Goal: Complete application form

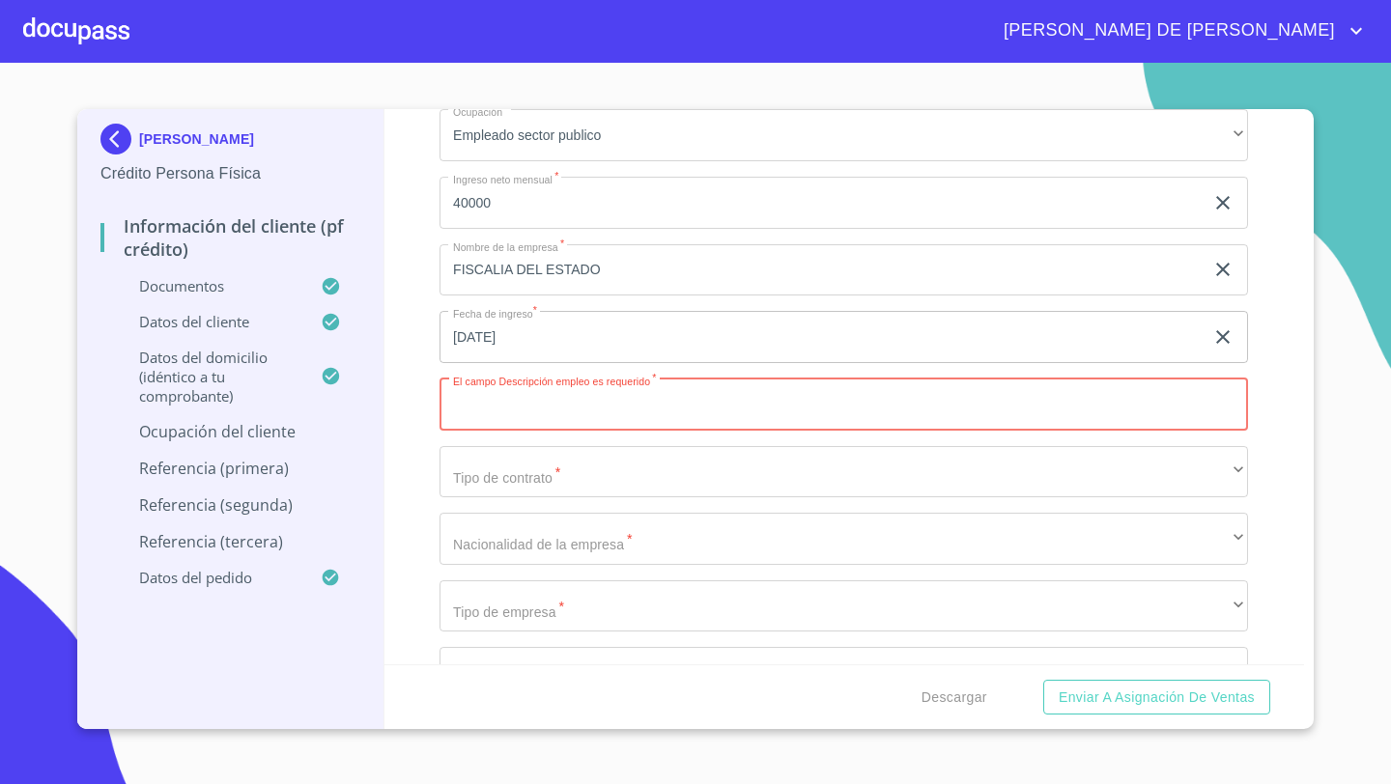
scroll to position [7653, 0]
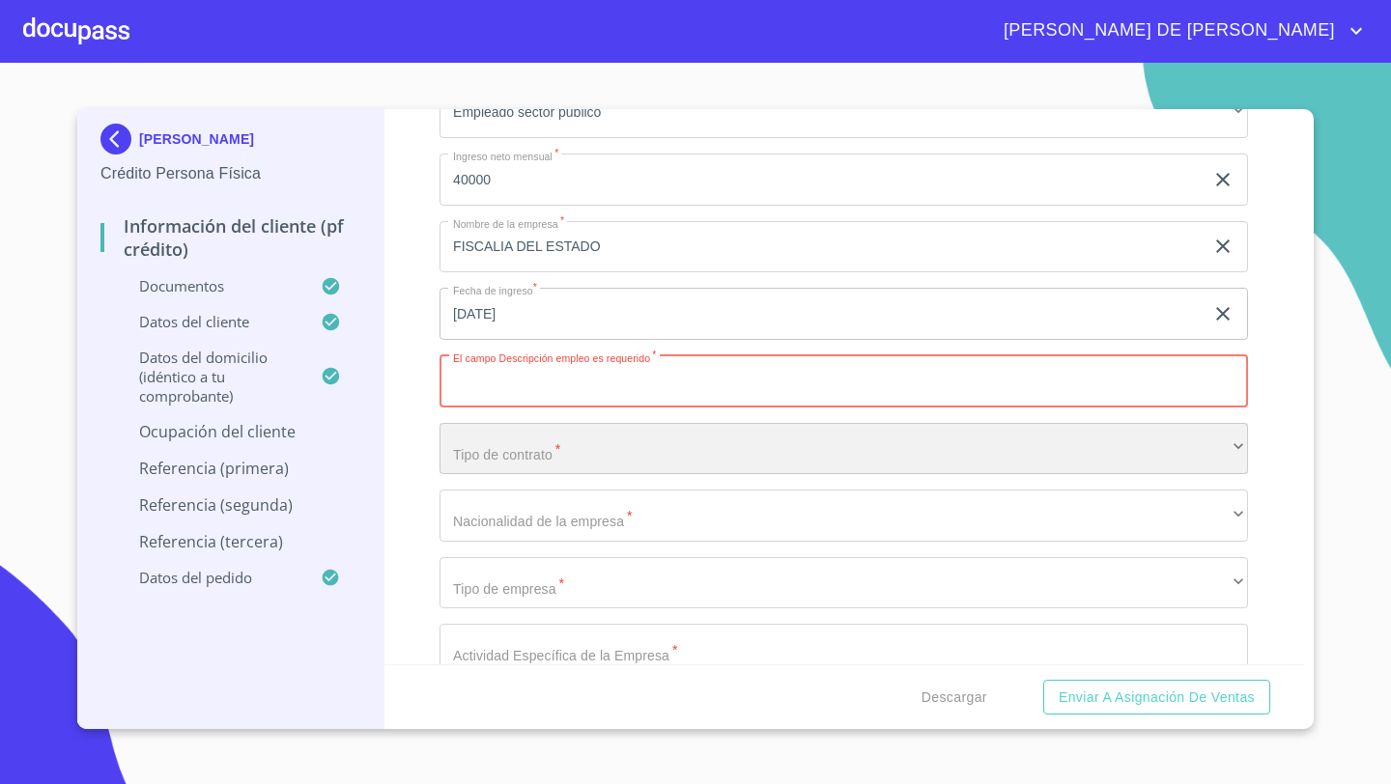
click at [468, 455] on div "​" at bounding box center [844, 449] width 809 height 52
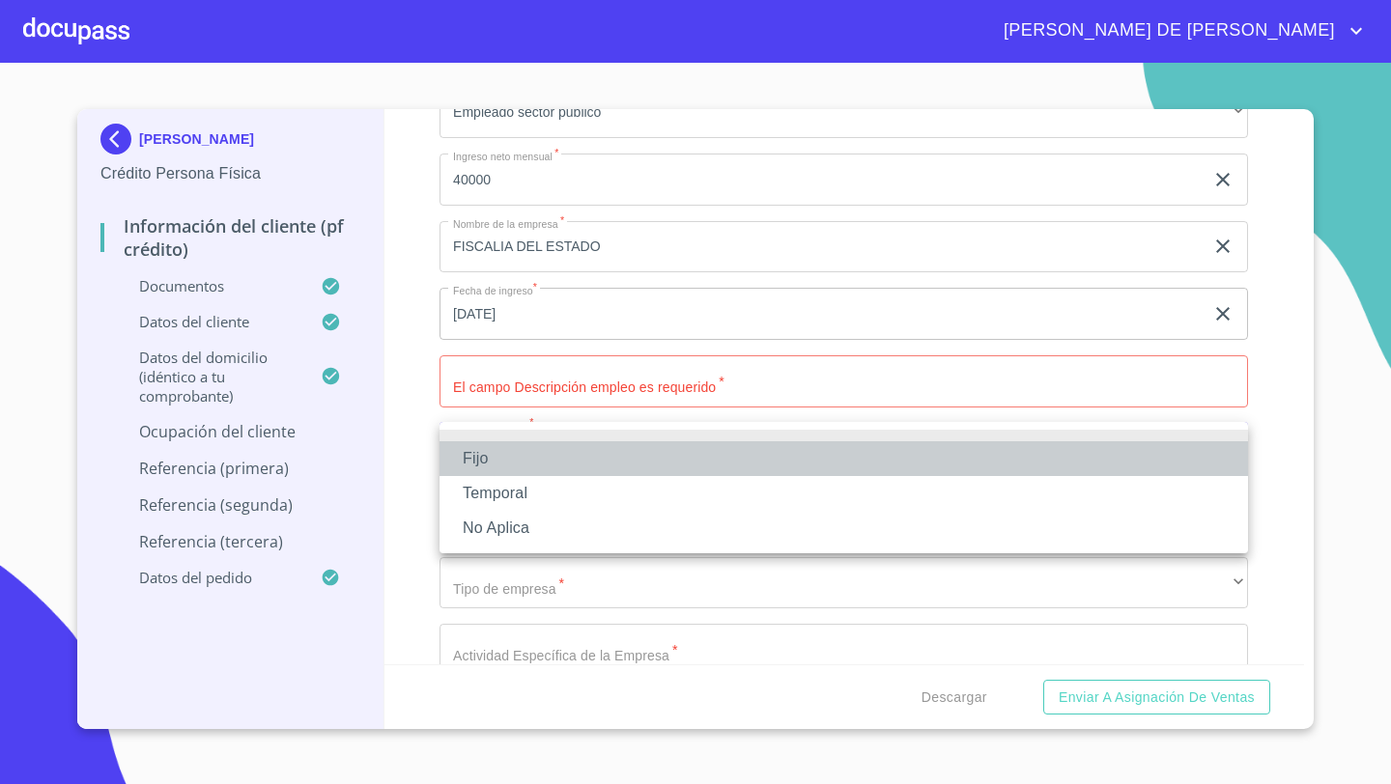
click at [473, 460] on li "Fijo" at bounding box center [844, 458] width 809 height 35
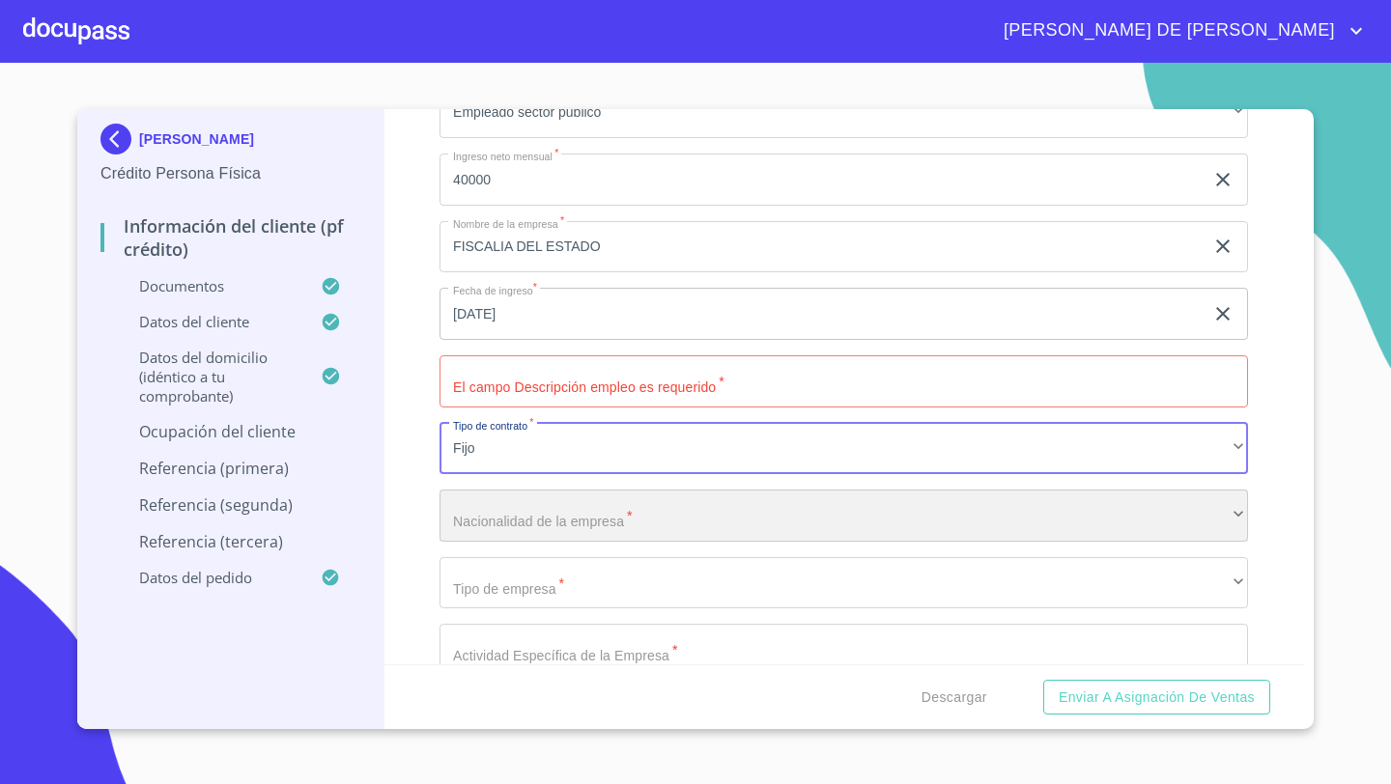
click at [469, 515] on div "​" at bounding box center [844, 516] width 809 height 52
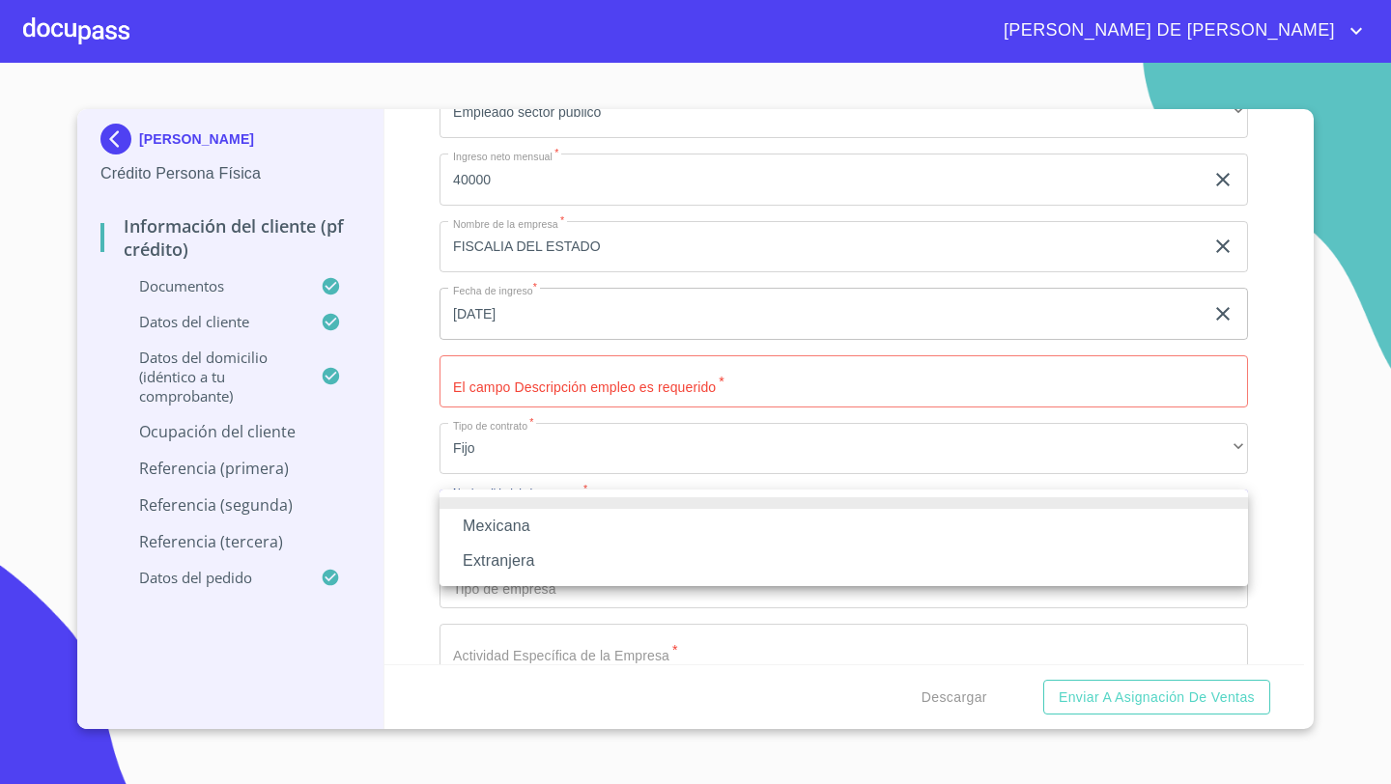
click at [473, 520] on li "Mexicana" at bounding box center [844, 526] width 809 height 35
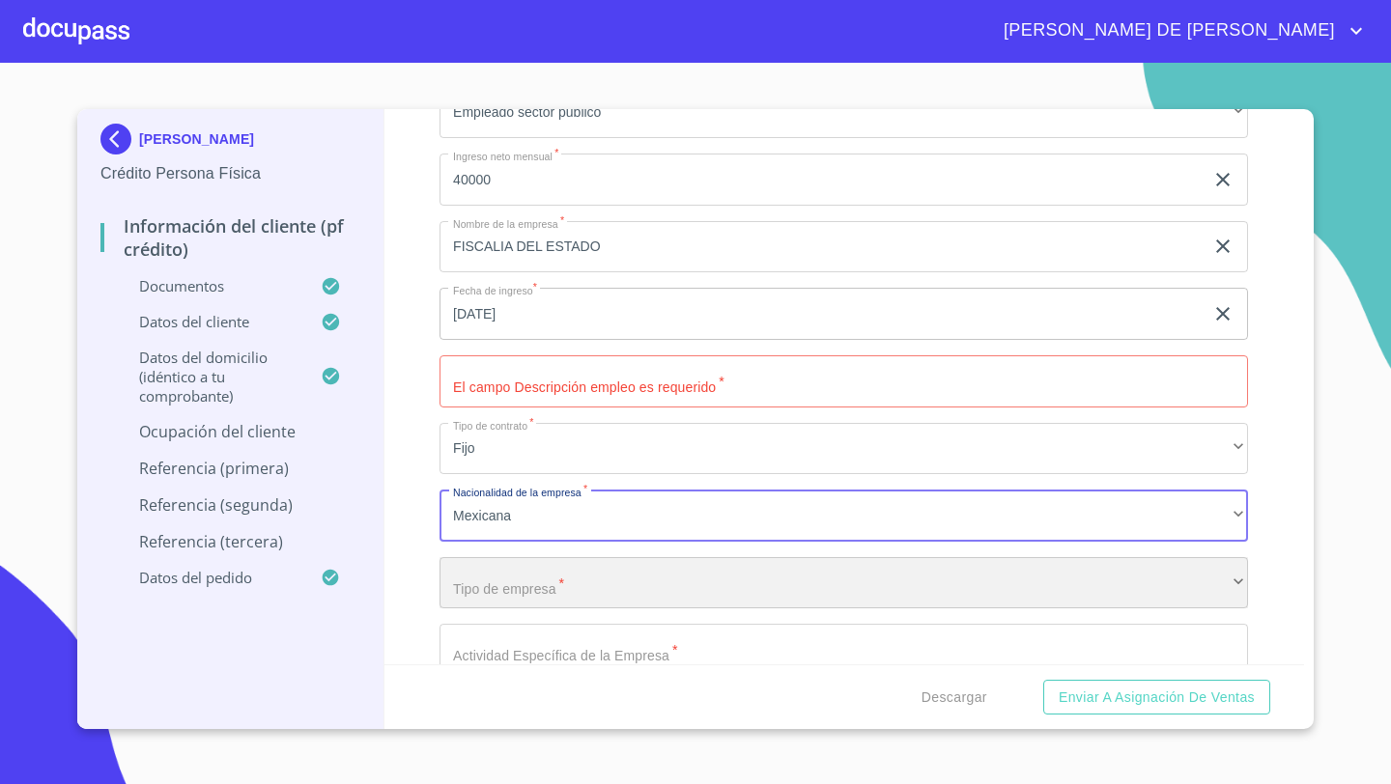
click at [467, 563] on div "​" at bounding box center [844, 583] width 809 height 52
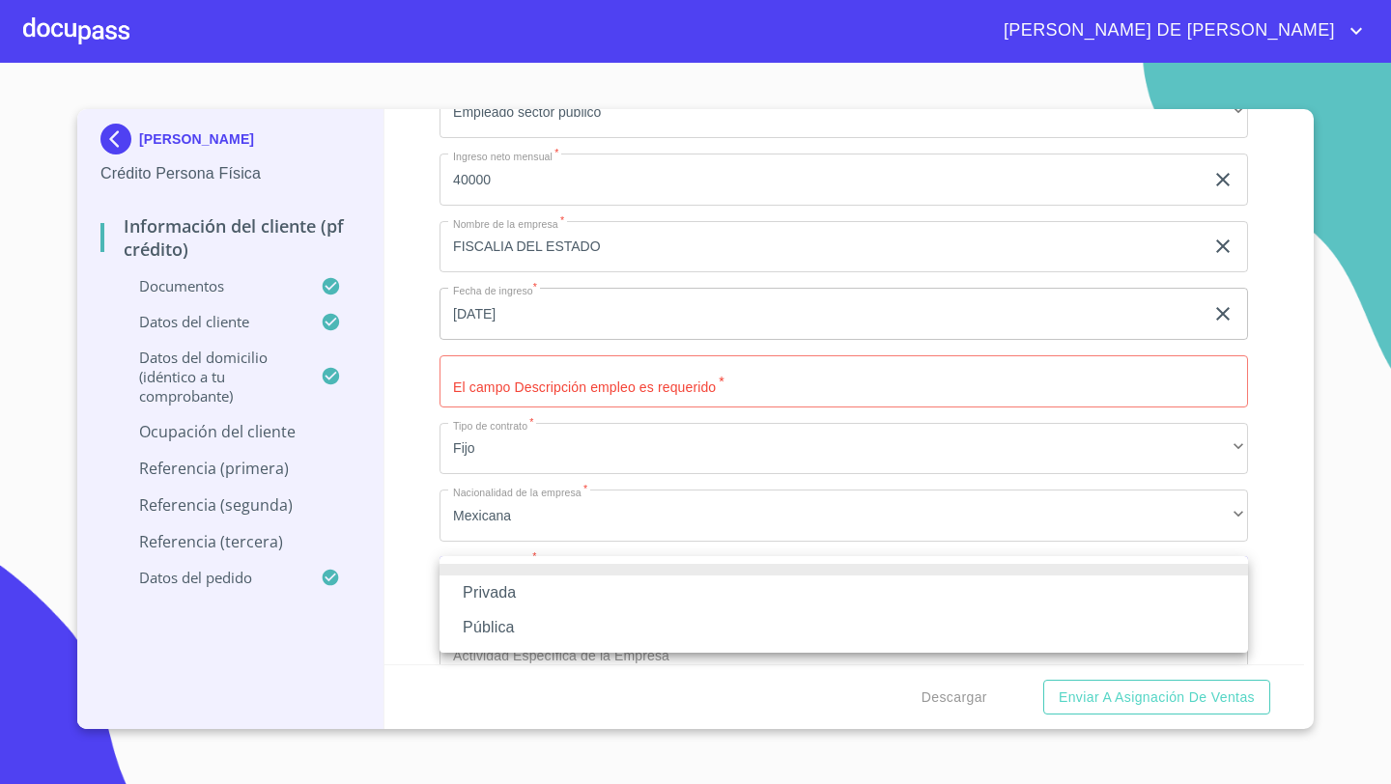
click at [472, 622] on li "Pública" at bounding box center [844, 628] width 809 height 35
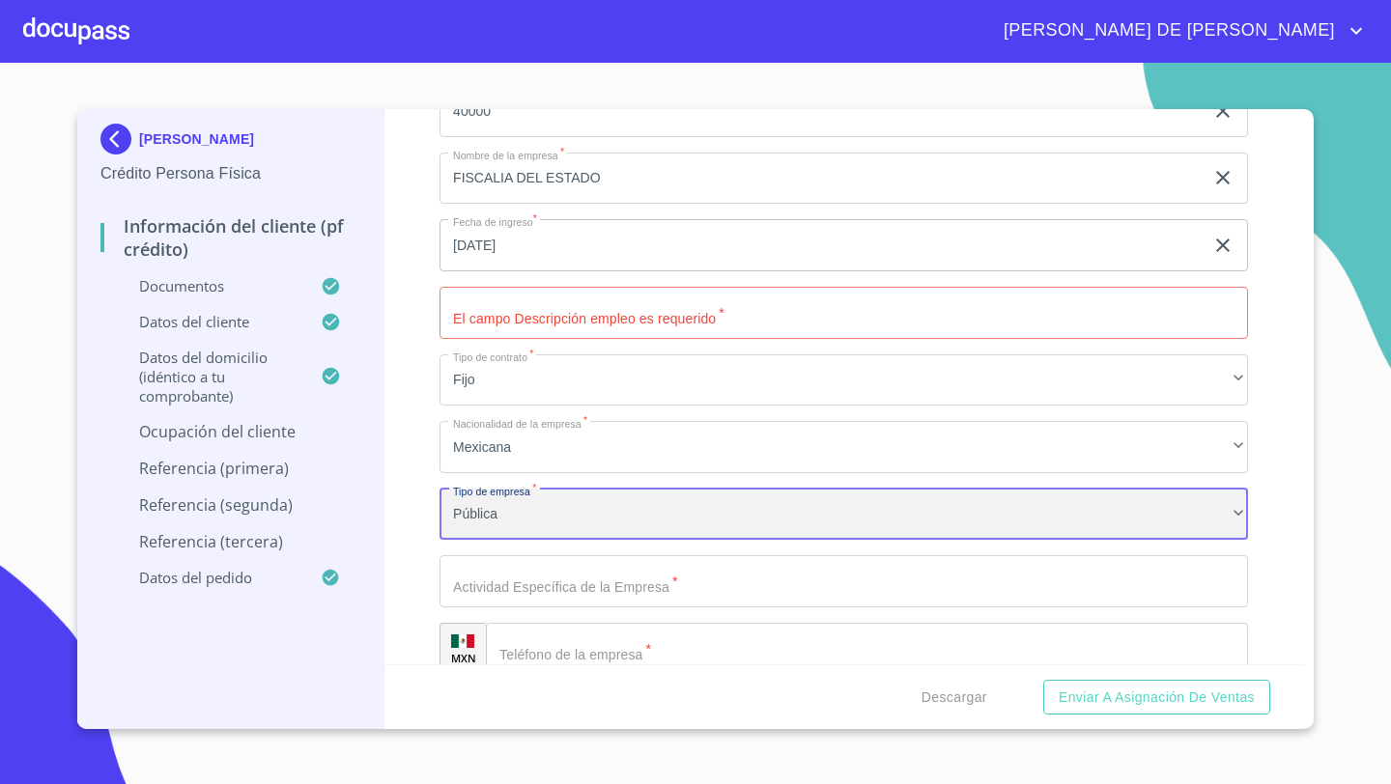
scroll to position [7783, 0]
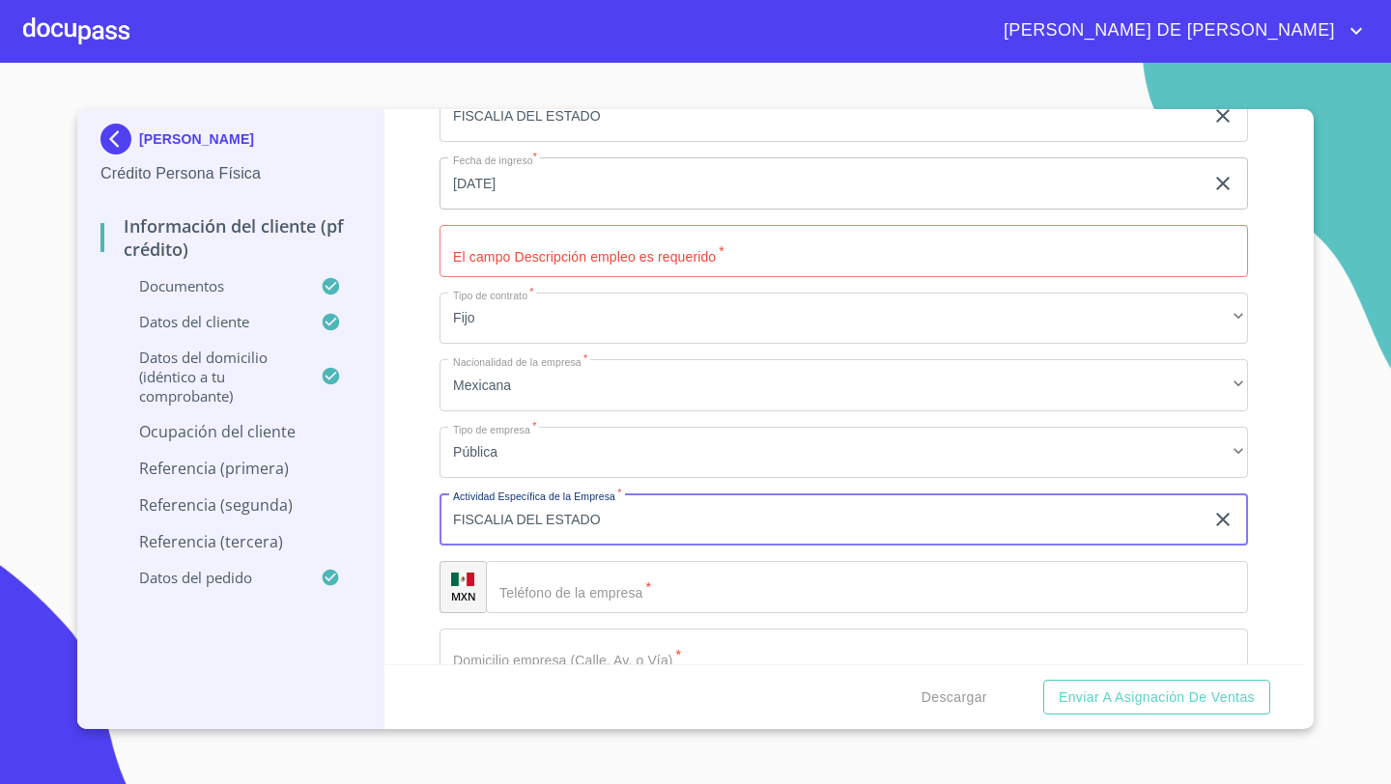
type input "FISCALIA DEL ESTADO"
click at [555, 590] on input "Documento de identificación   *" at bounding box center [867, 587] width 762 height 52
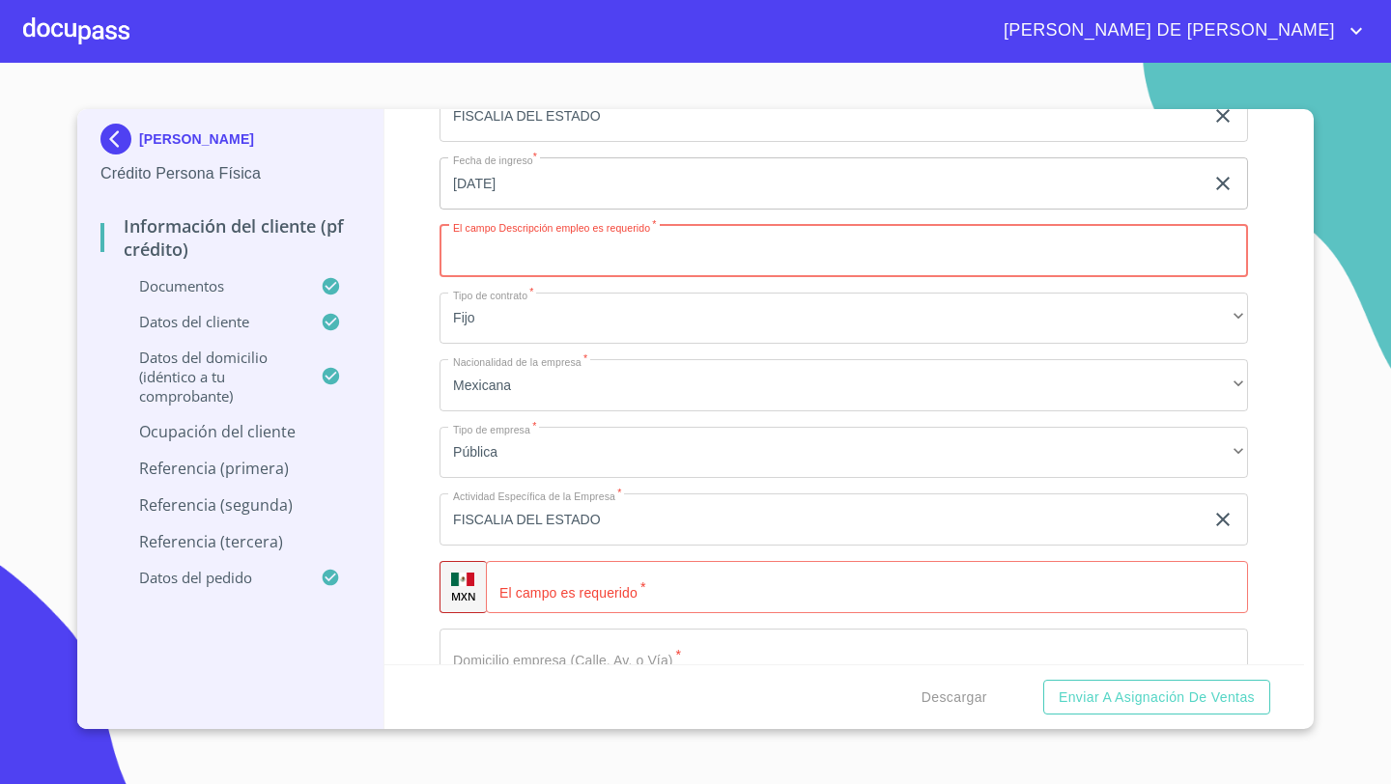
click at [561, 252] on input "Documento de identificación   *" at bounding box center [844, 251] width 809 height 52
type input "f"
type input "FISCALIA DEL ESTADO"
click at [425, 429] on div "Información del cliente (PF crédito) Documentos Documento de identificación   *…" at bounding box center [844, 386] width 921 height 555
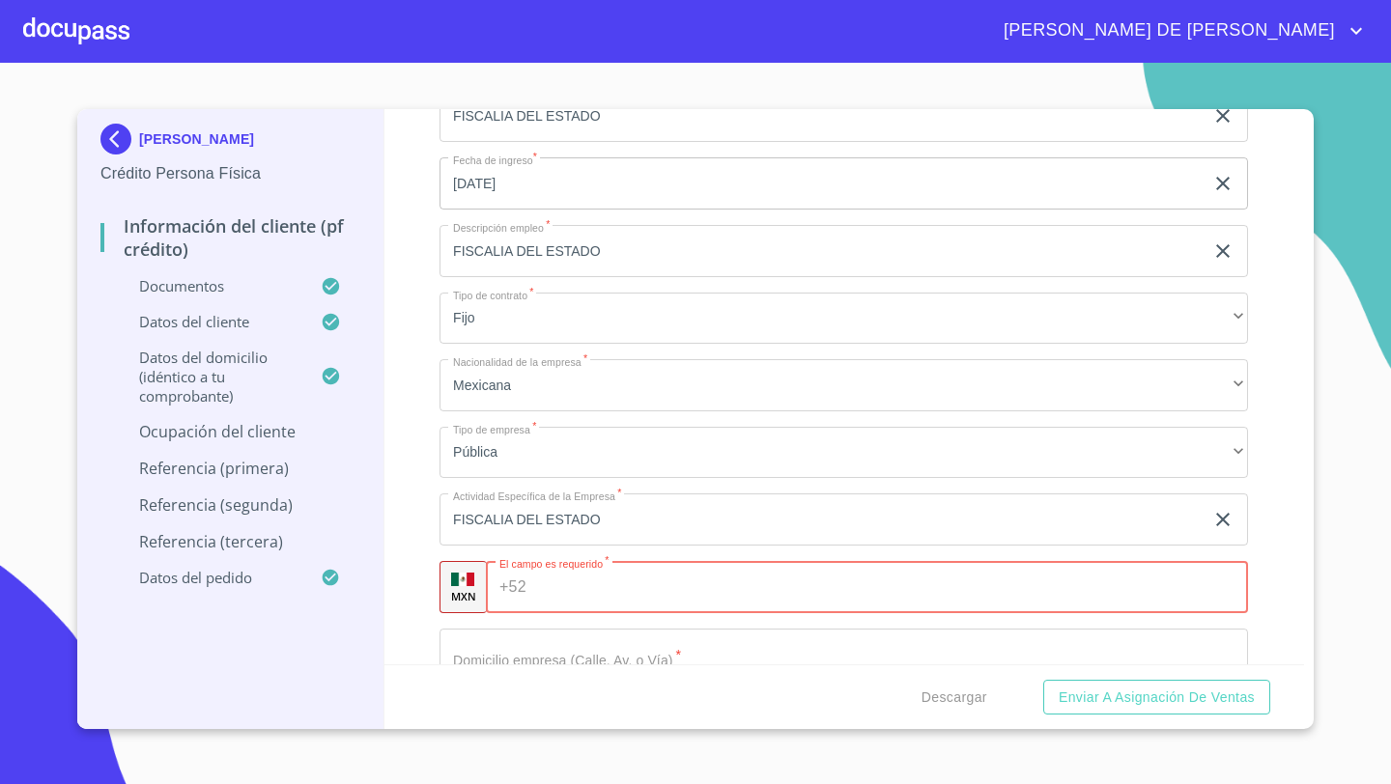
click at [535, 567] on input "Documento de identificación   *" at bounding box center [891, 587] width 715 height 52
type input "[PHONE_NUMBER]"
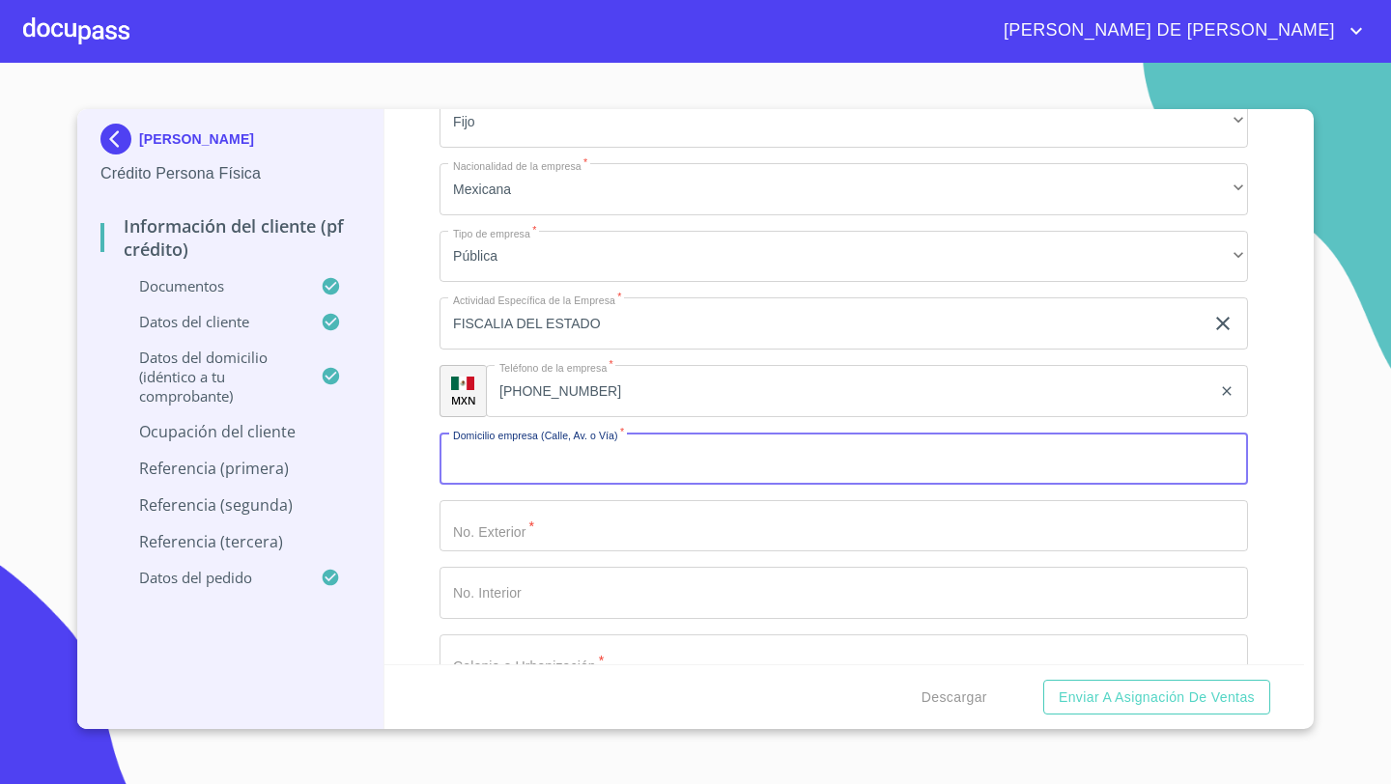
scroll to position [7994, 0]
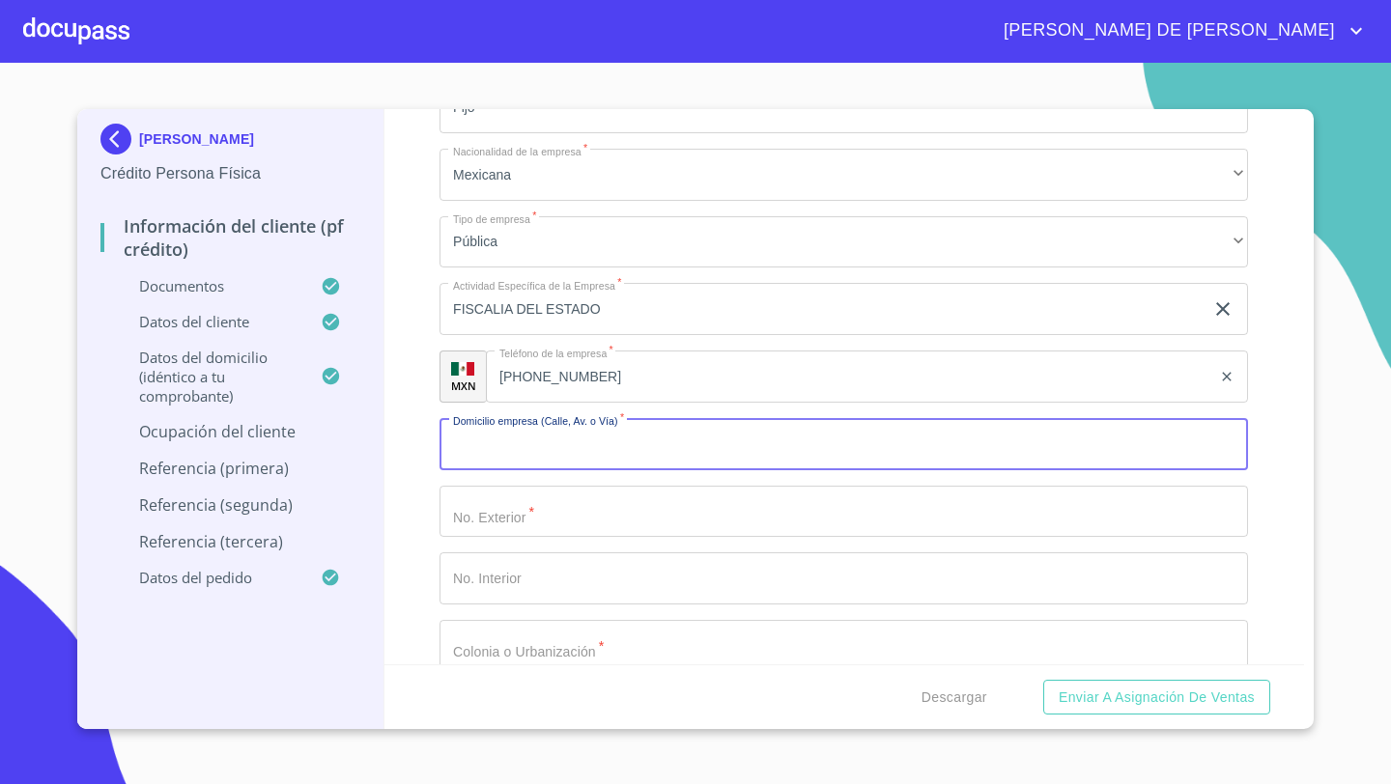
type input "v"
type input "AV LAS PALMAS"
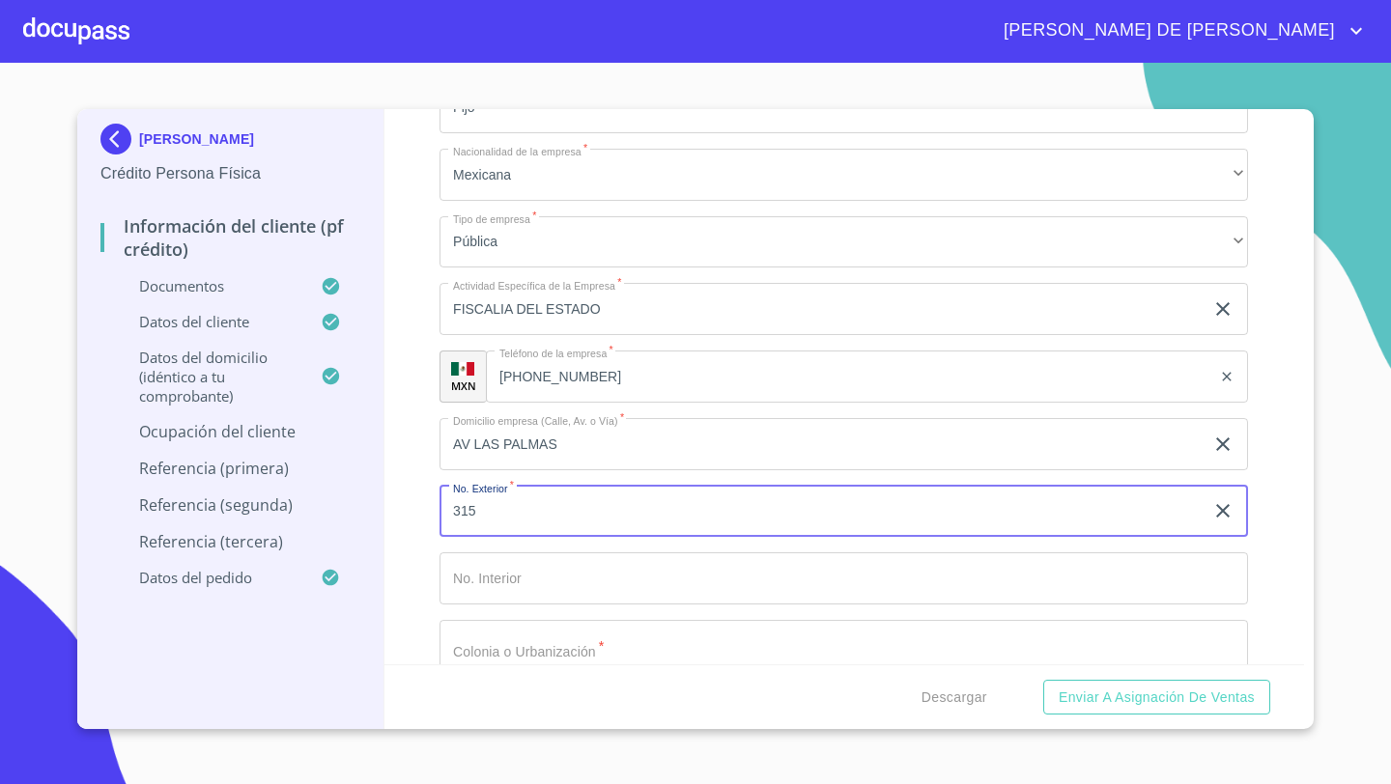
type input "315"
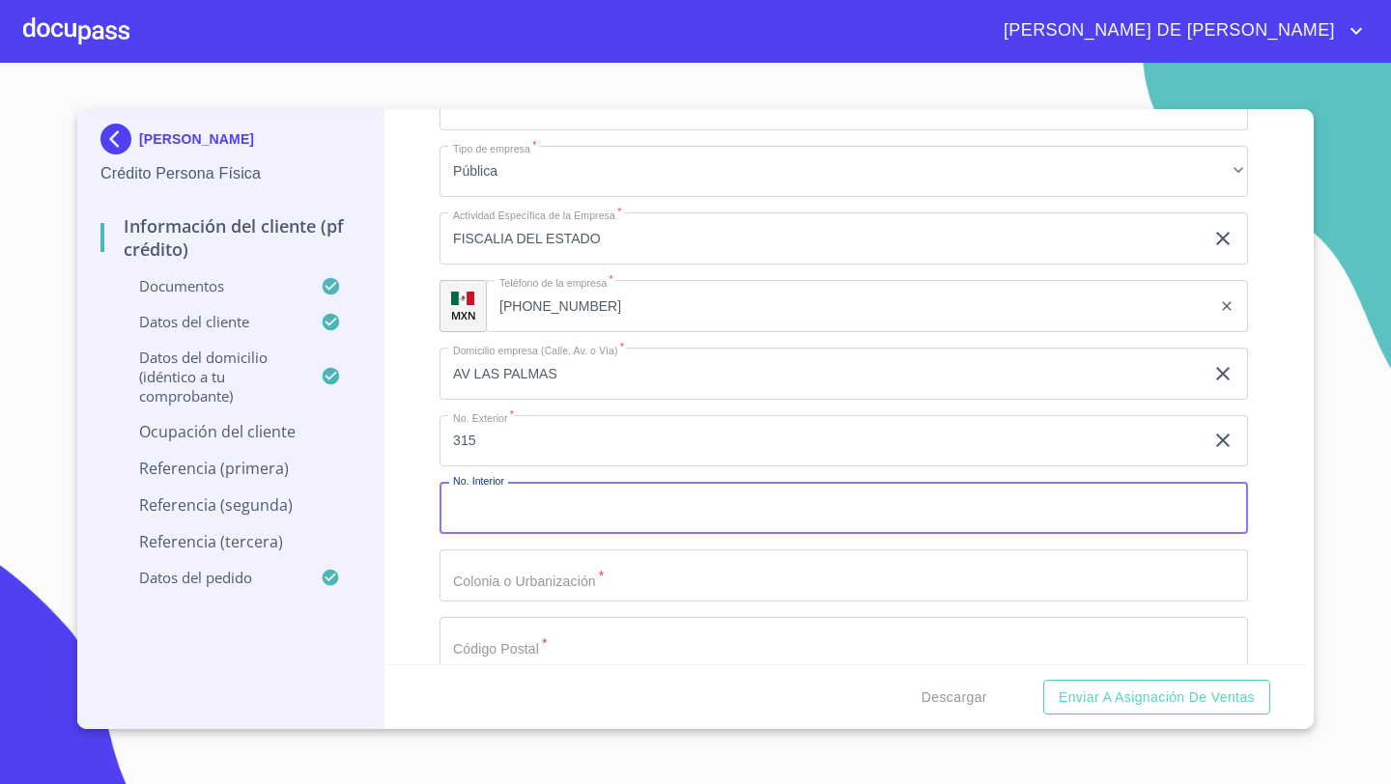
scroll to position [8066, 0]
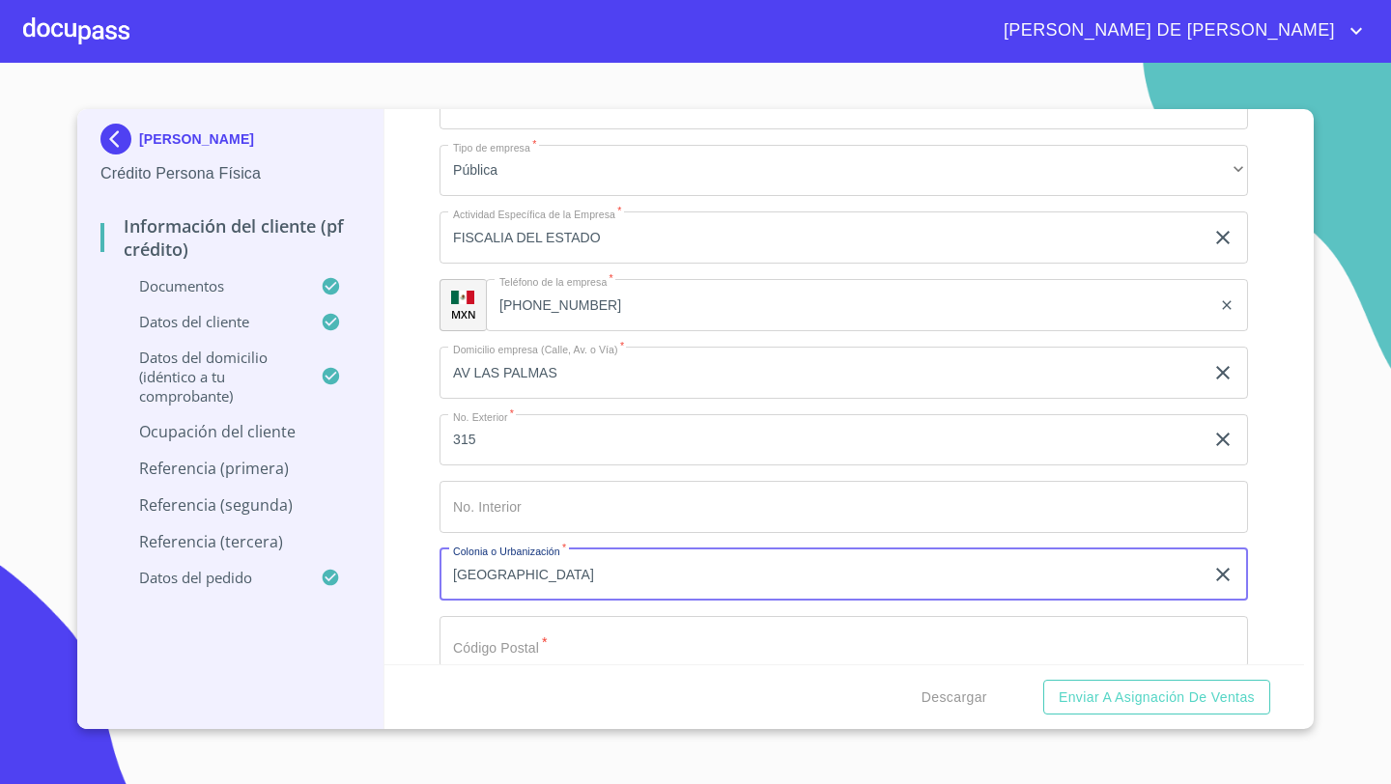
type input "[GEOGRAPHIC_DATA]"
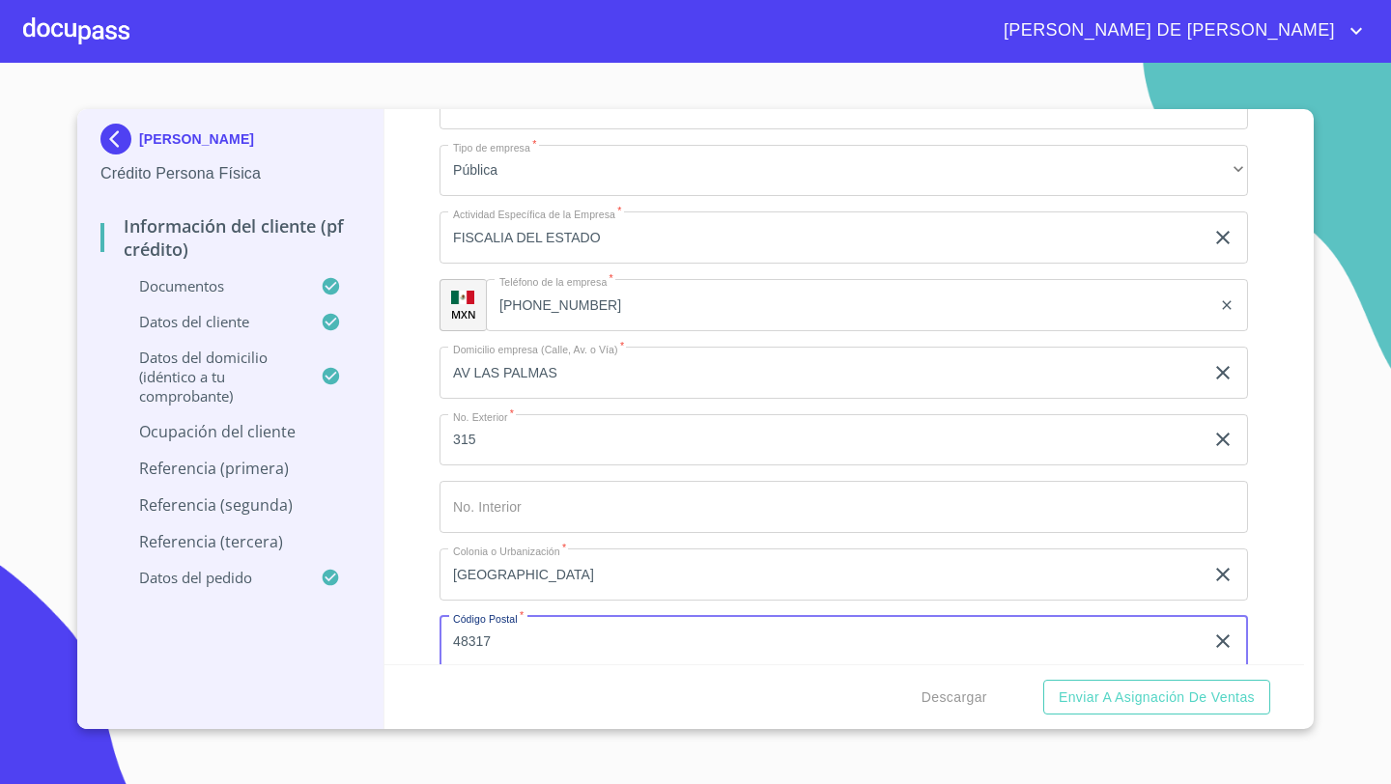
type input "48317"
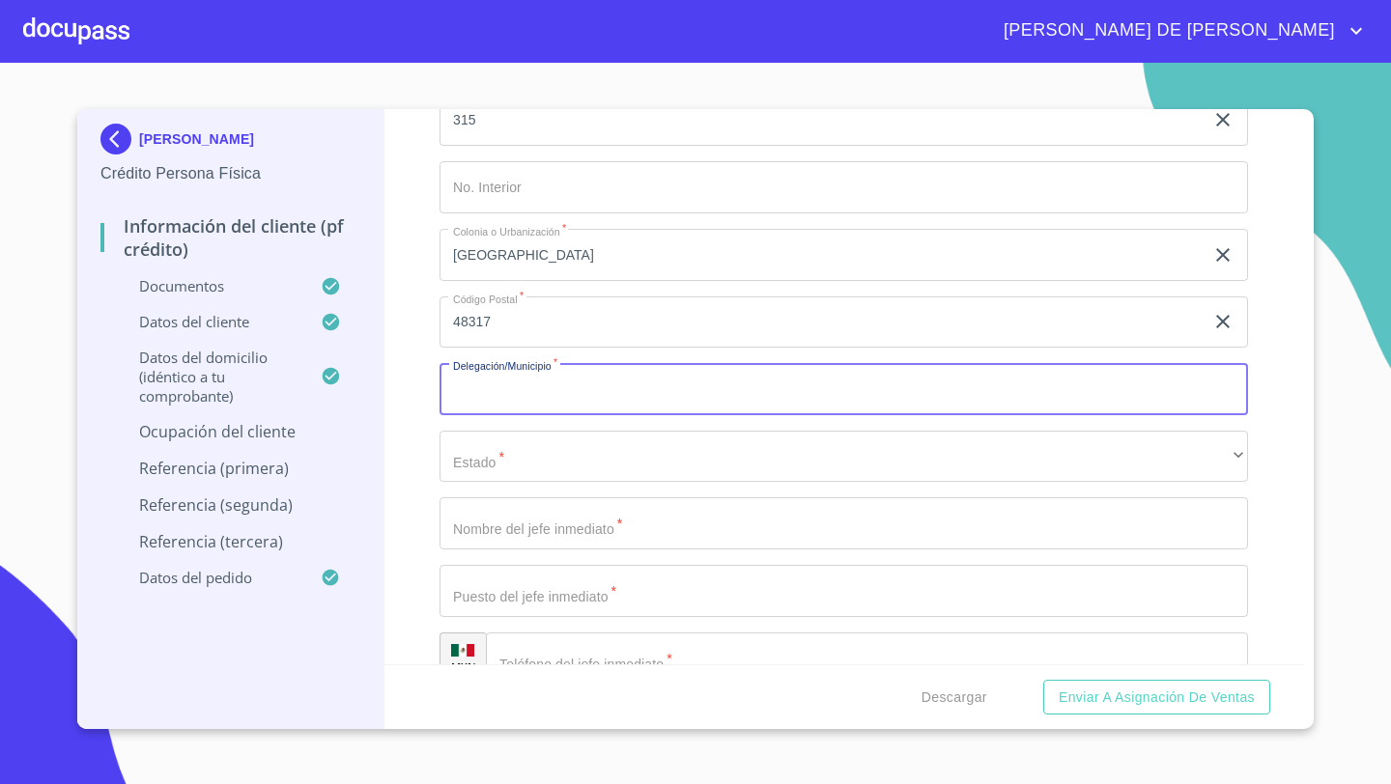
scroll to position [8464, 0]
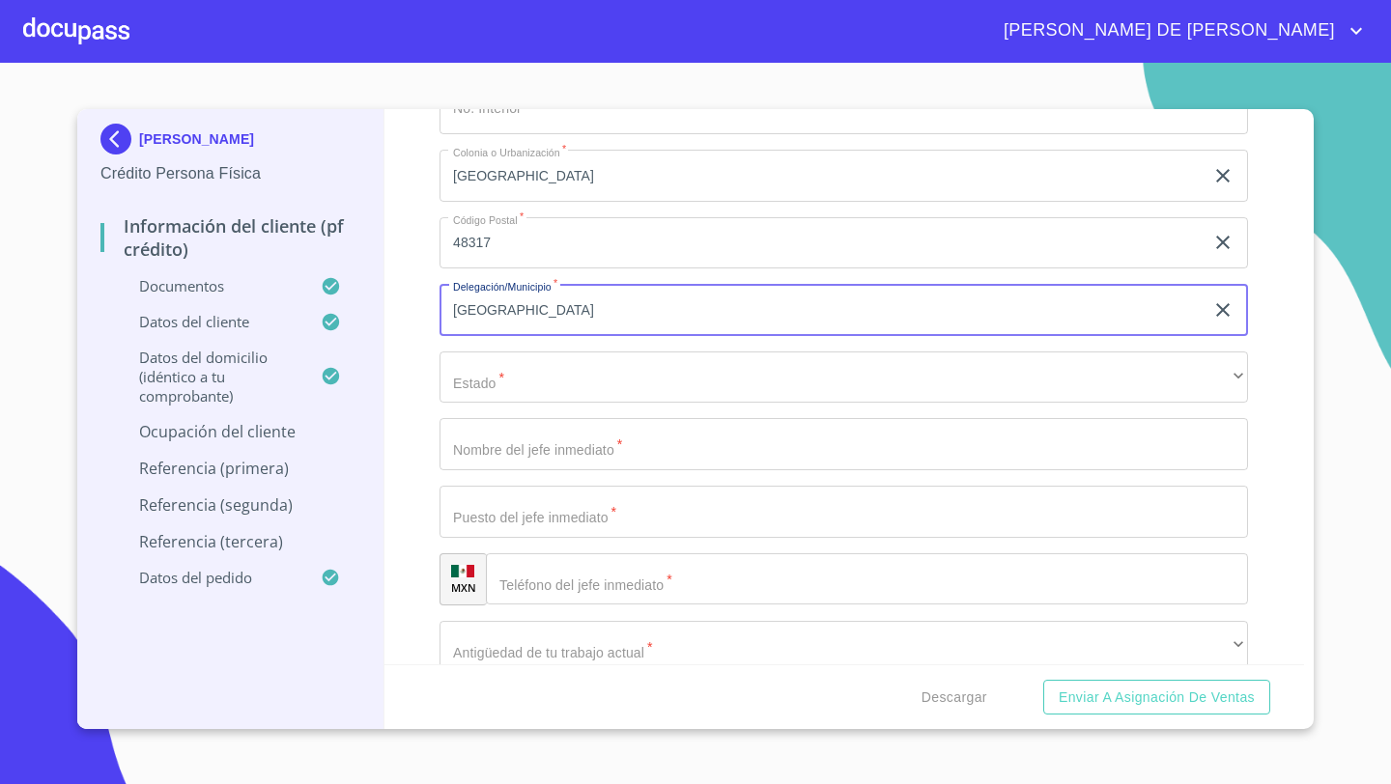
type input "[GEOGRAPHIC_DATA]"
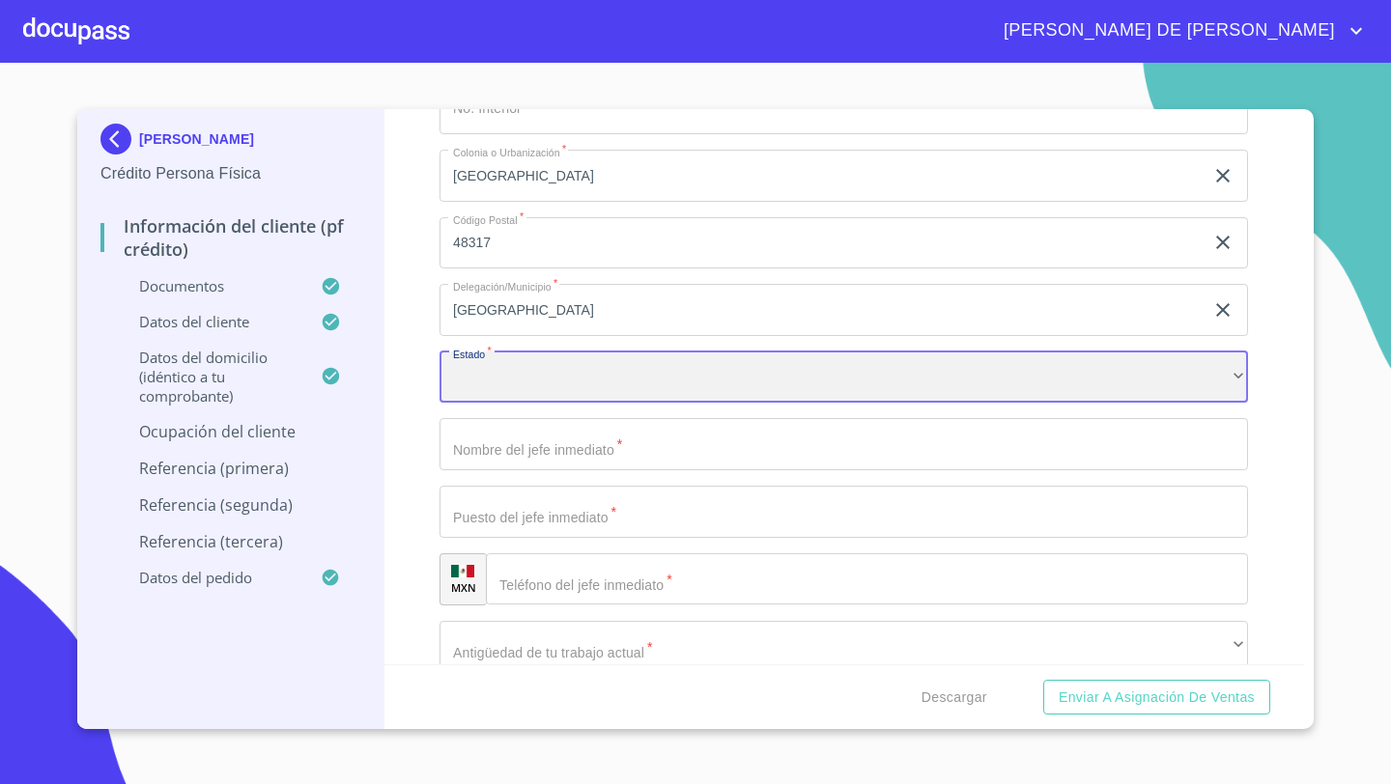
click at [477, 371] on div "​" at bounding box center [844, 378] width 809 height 52
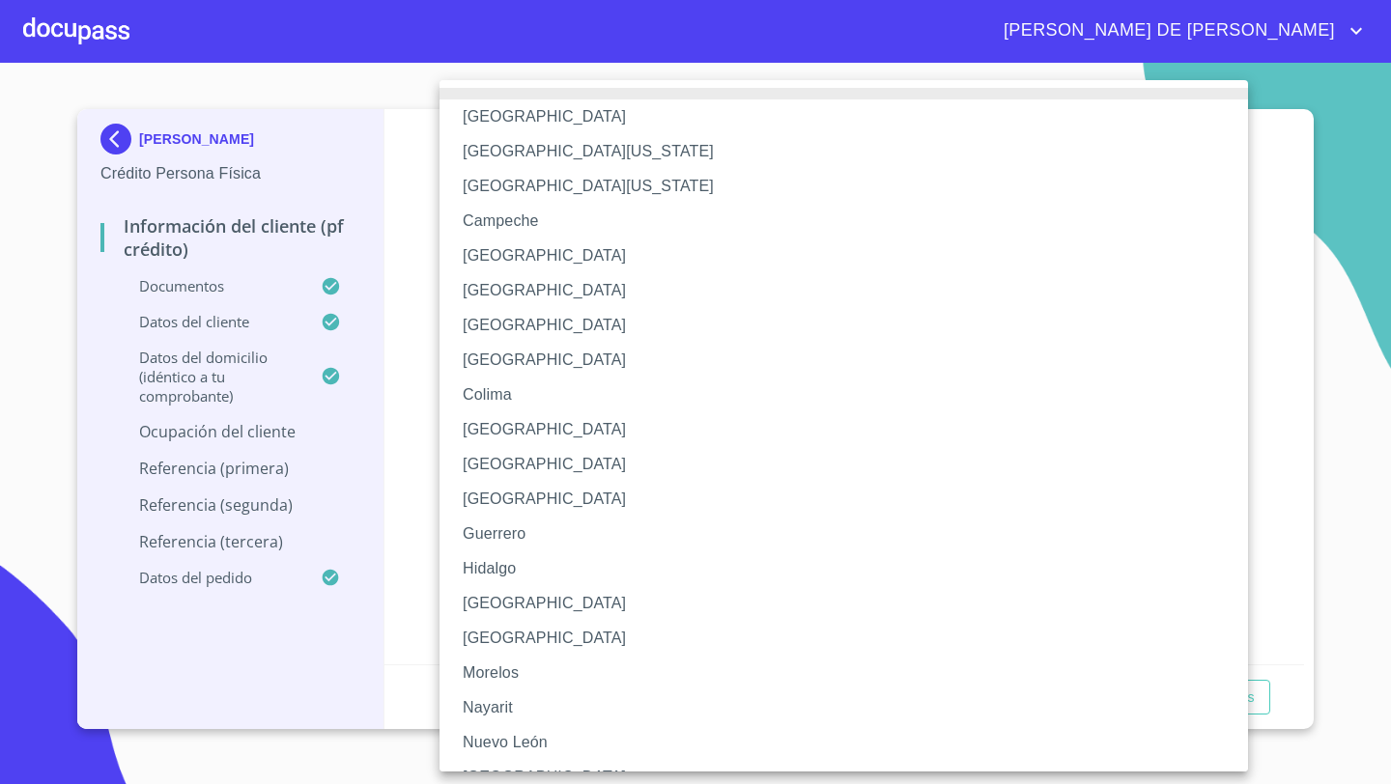
click at [480, 609] on li "[GEOGRAPHIC_DATA]" at bounding box center [844, 603] width 809 height 35
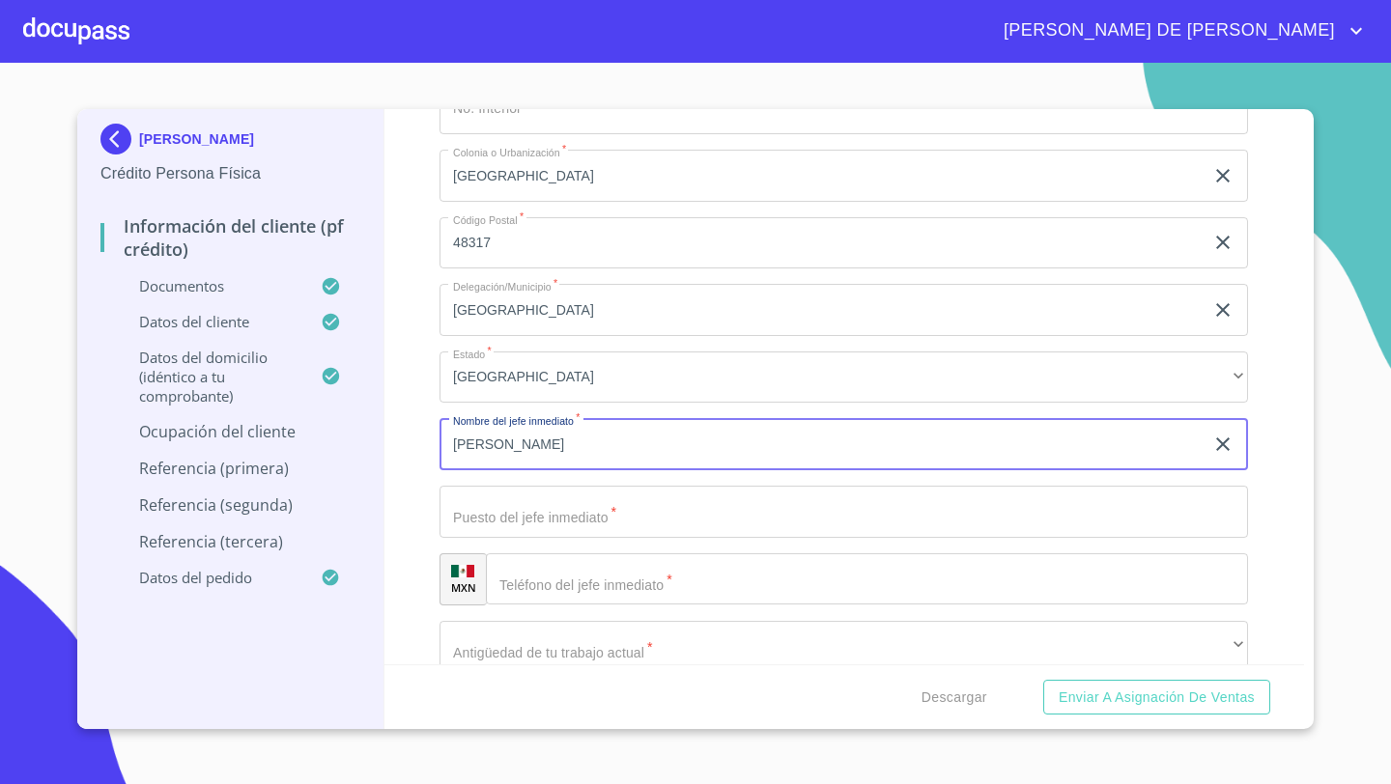
type input "[PERSON_NAME]"
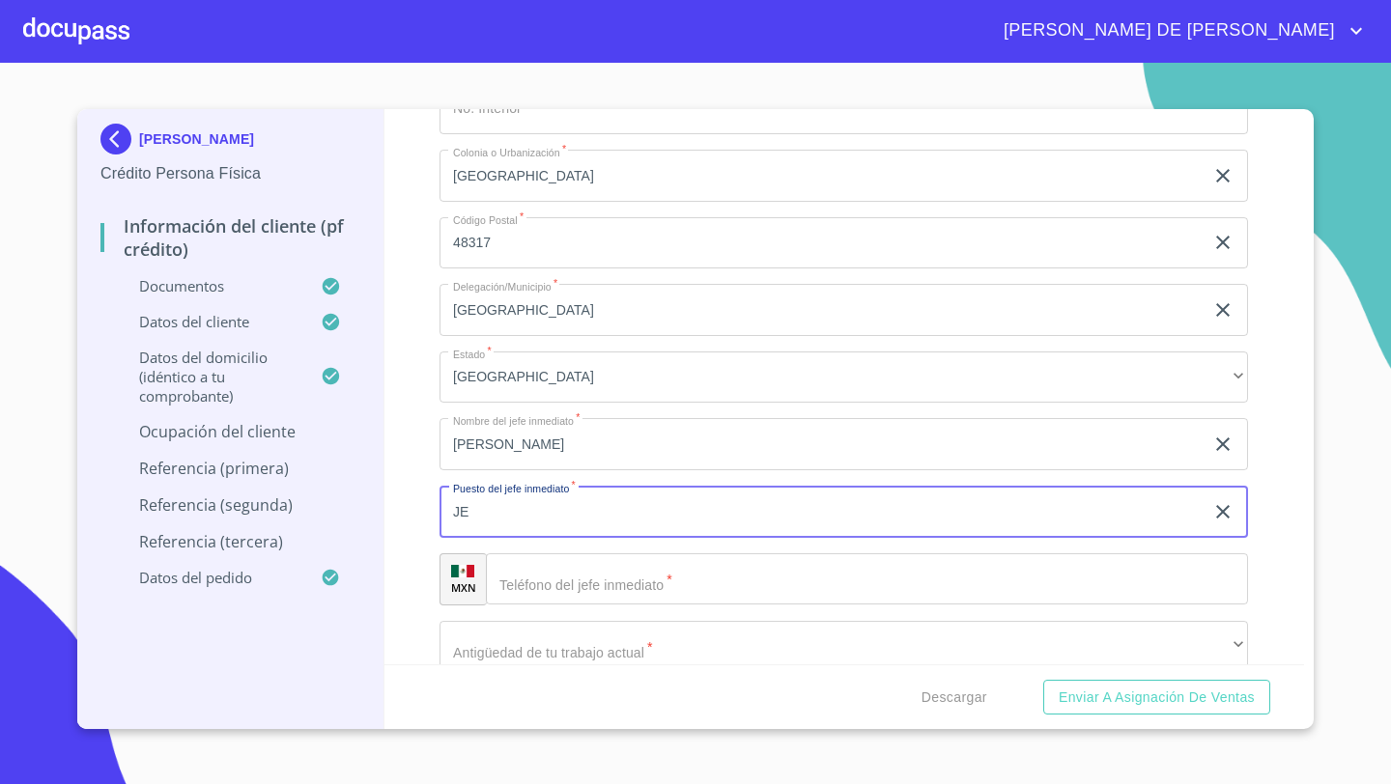
type input "J"
type input "DIRECTOR"
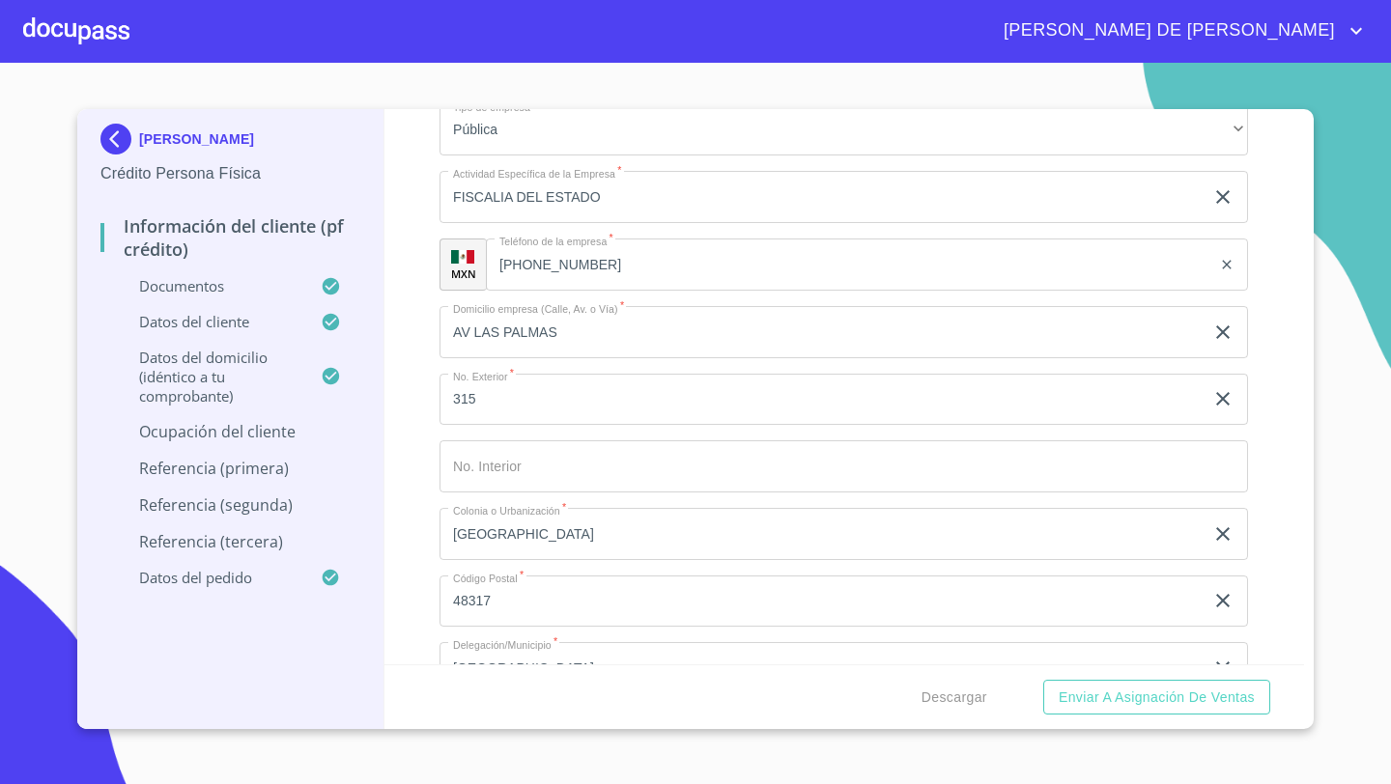
scroll to position [8032, 0]
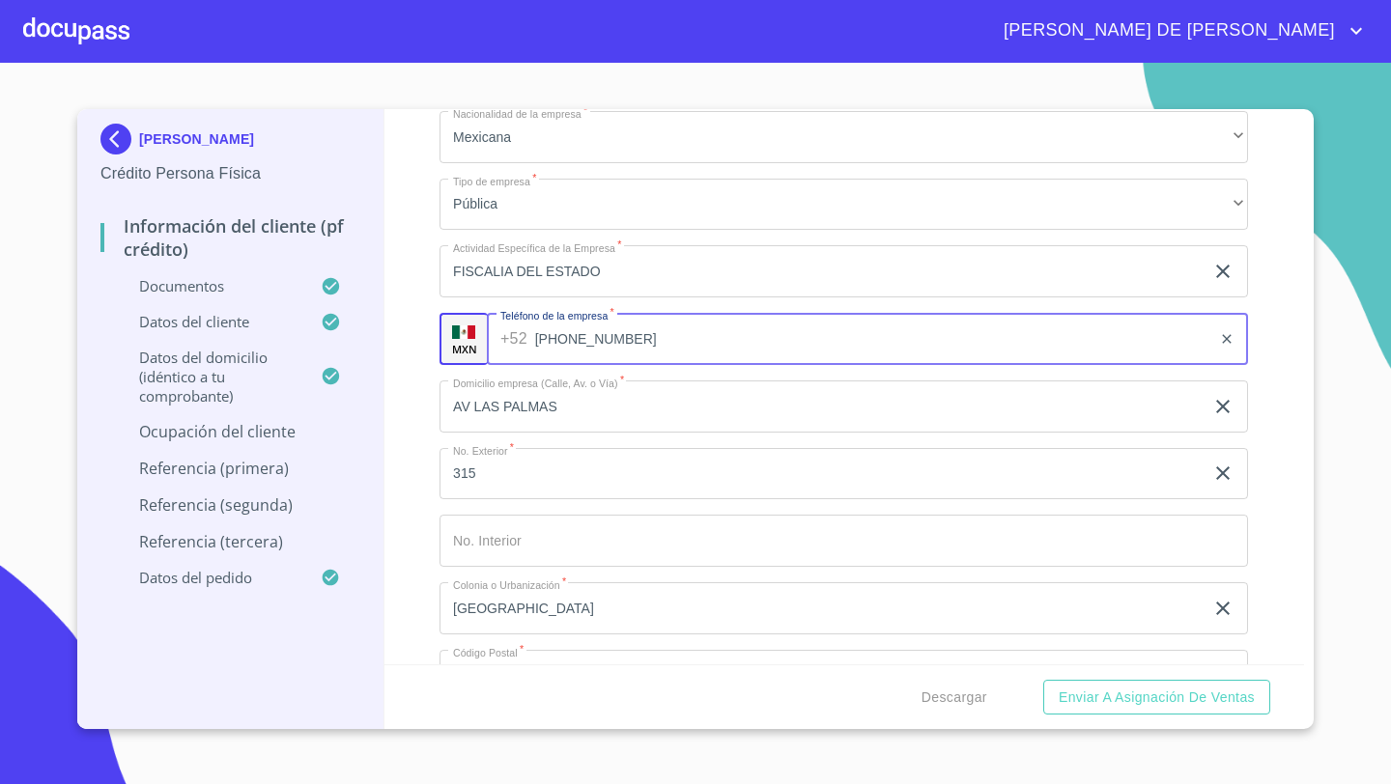
drag, startPoint x: 590, startPoint y: 339, endPoint x: 655, endPoint y: 347, distance: 65.2
click at [654, 347] on input "[PHONE_NUMBER]" at bounding box center [873, 339] width 677 height 52
click at [655, 347] on input "[PHONE_NUMBER]" at bounding box center [873, 339] width 677 height 52
drag, startPoint x: 627, startPoint y: 338, endPoint x: 541, endPoint y: 340, distance: 86.0
click at [541, 339] on input "[PHONE_NUMBER]" at bounding box center [873, 339] width 677 height 52
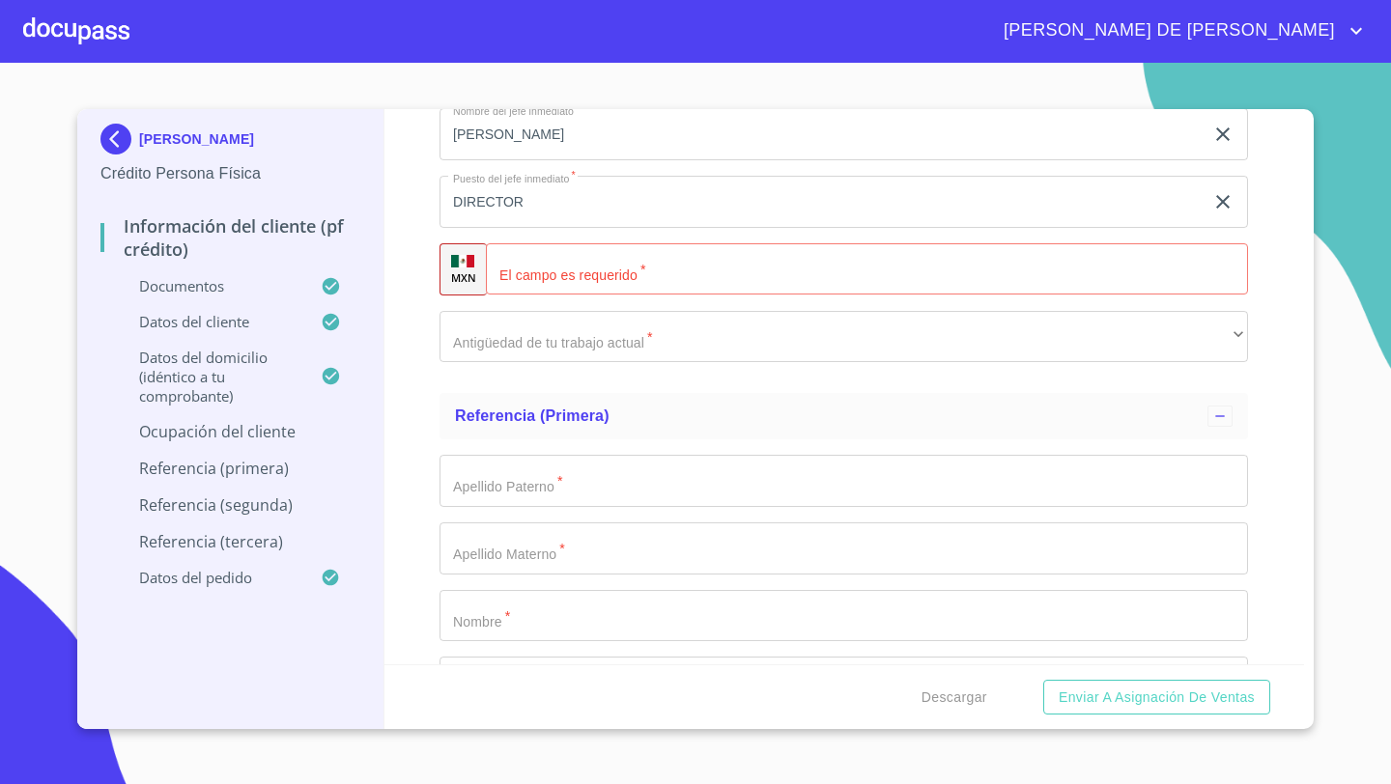
scroll to position [8804, 0]
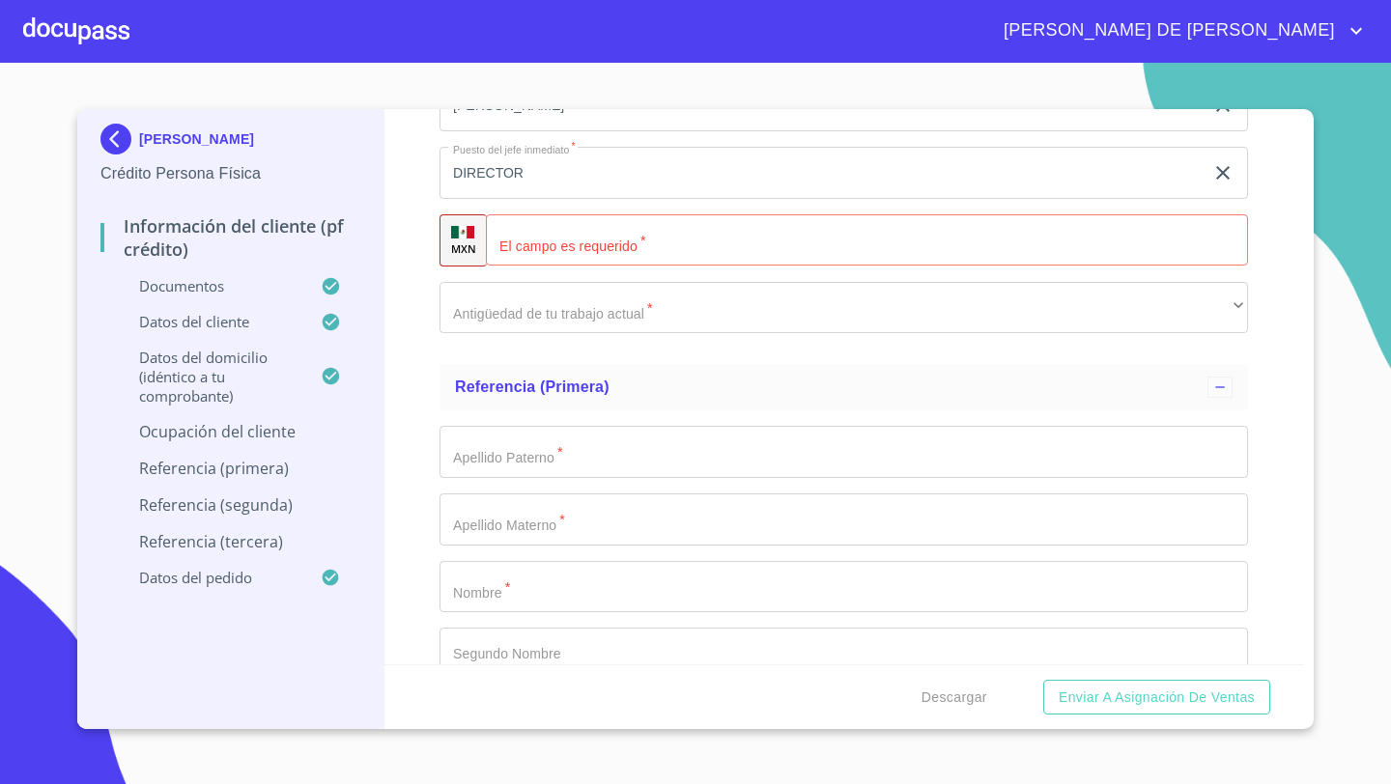
click at [509, 235] on div "​" at bounding box center [867, 240] width 762 height 52
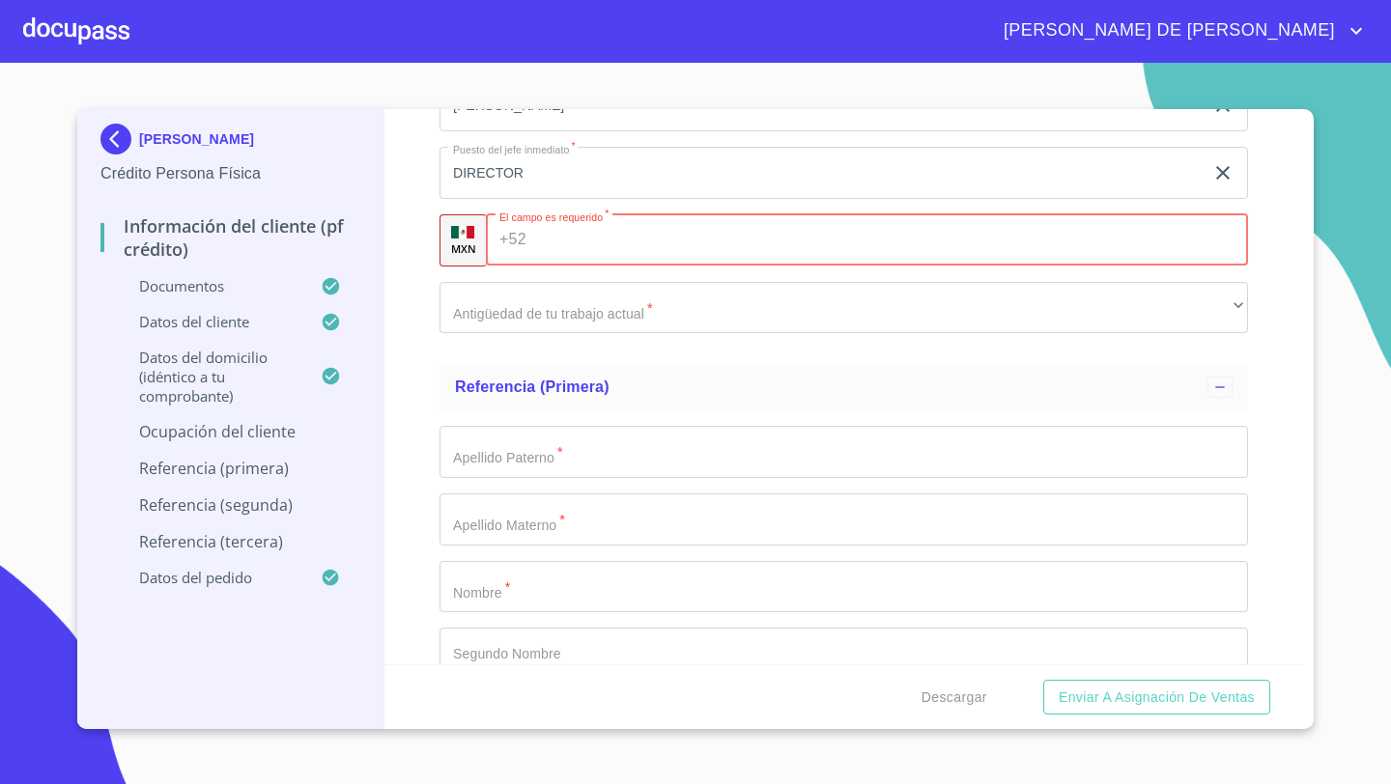
paste input "[PHONE_NUMBER]"
type input "[PHONE_NUMBER]"
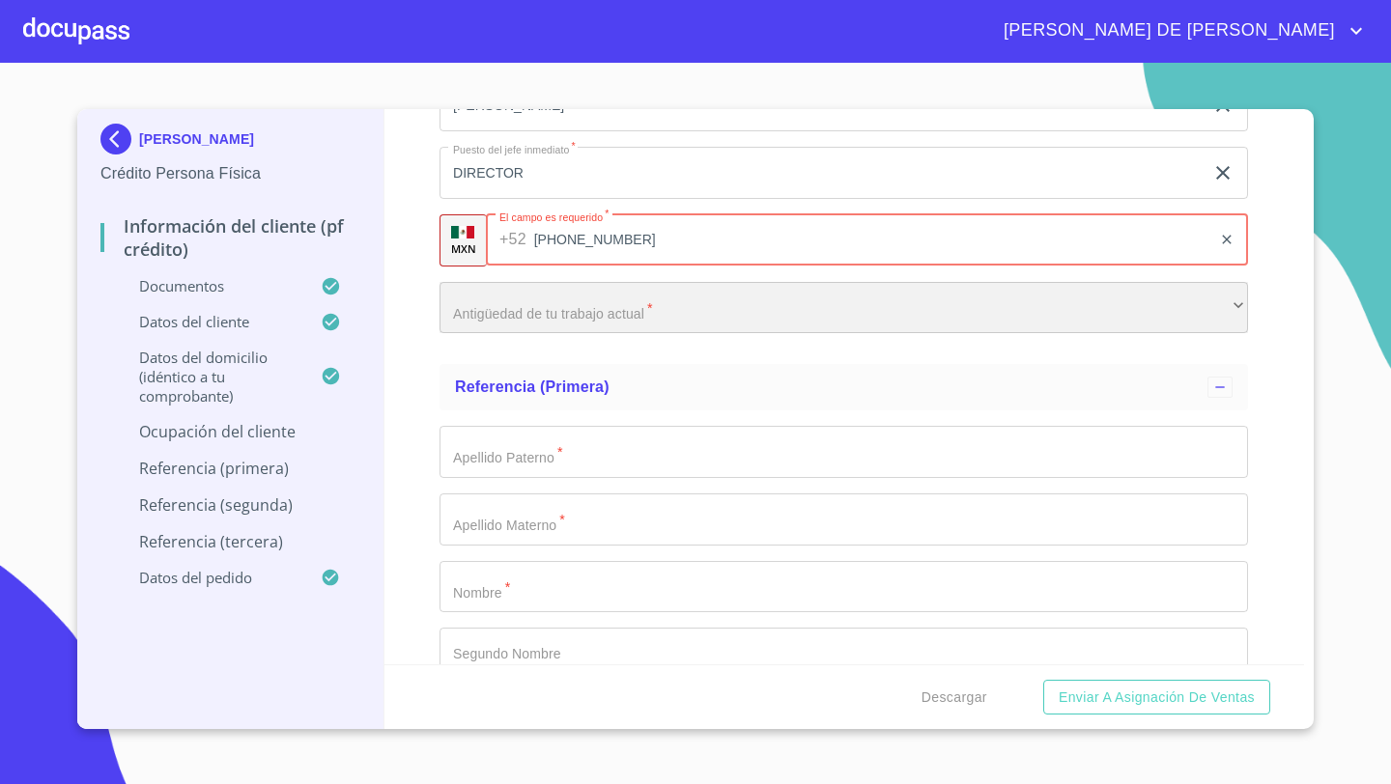
click at [477, 315] on div "​" at bounding box center [844, 308] width 809 height 52
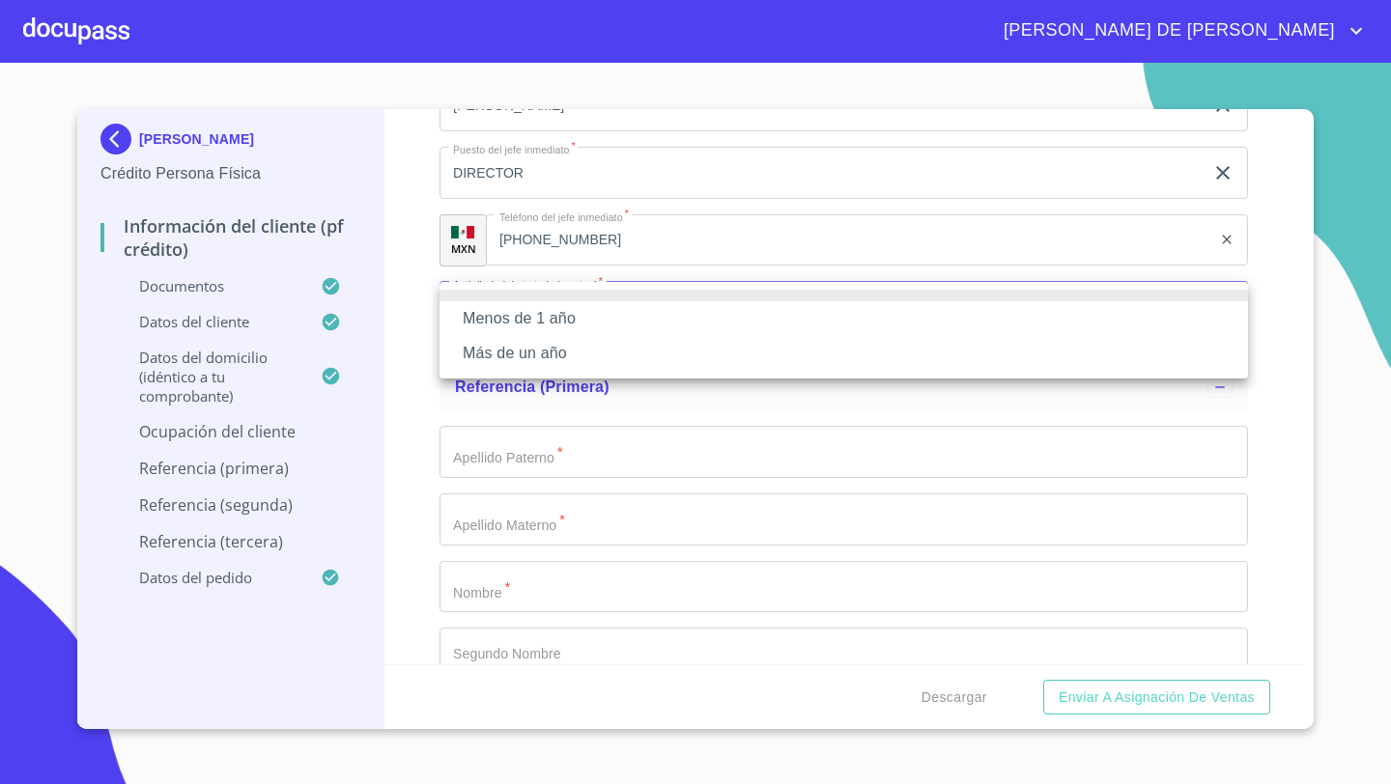
click at [477, 343] on li "Más de un año" at bounding box center [844, 353] width 809 height 35
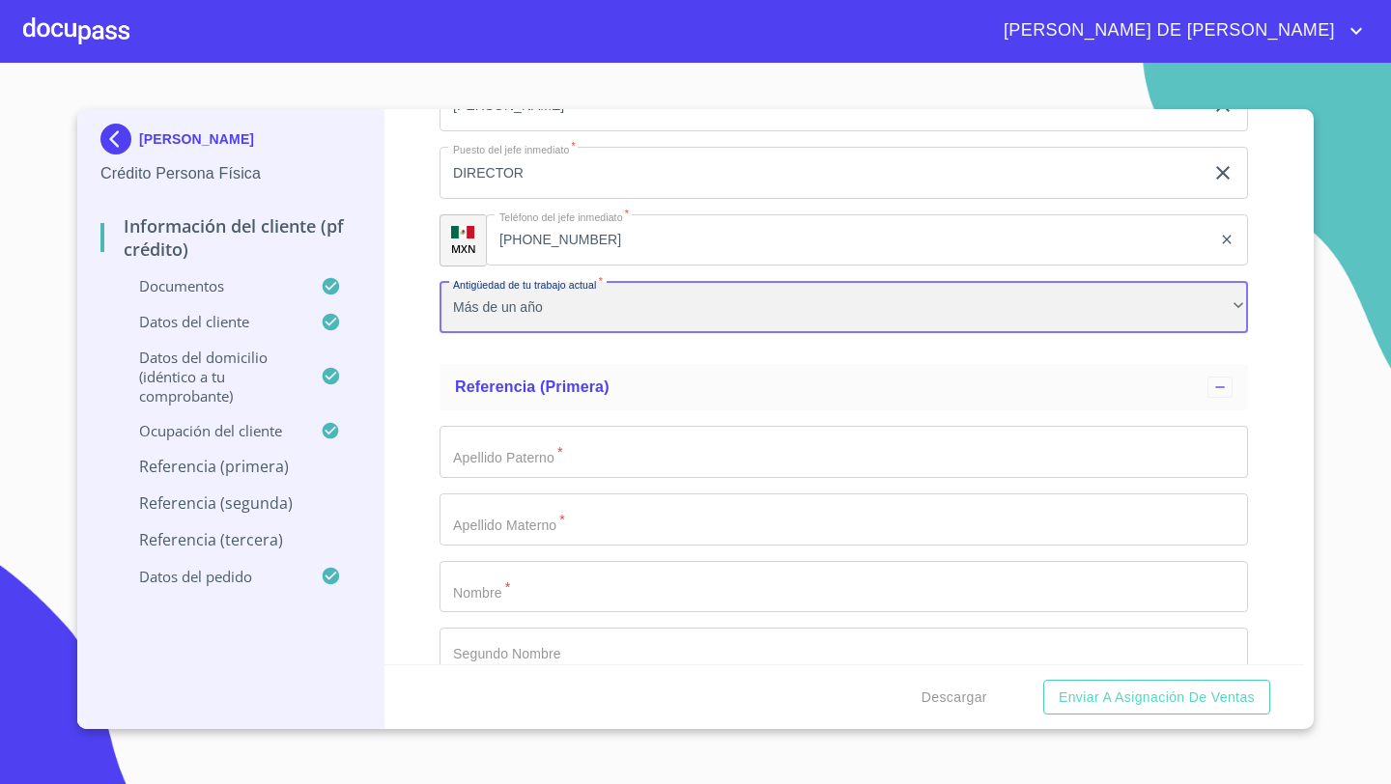
scroll to position [8814, 0]
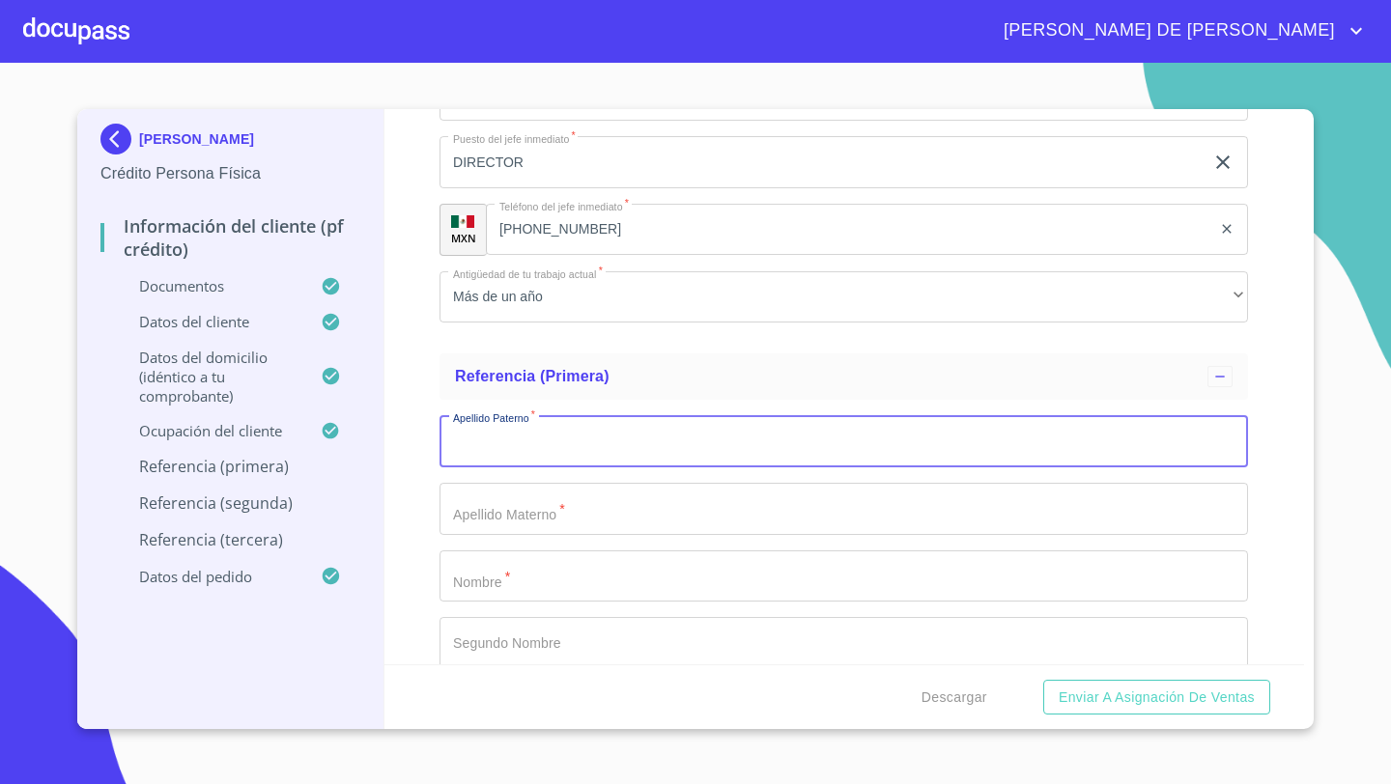
click at [466, 436] on input "Documento de identificación   *" at bounding box center [844, 441] width 809 height 52
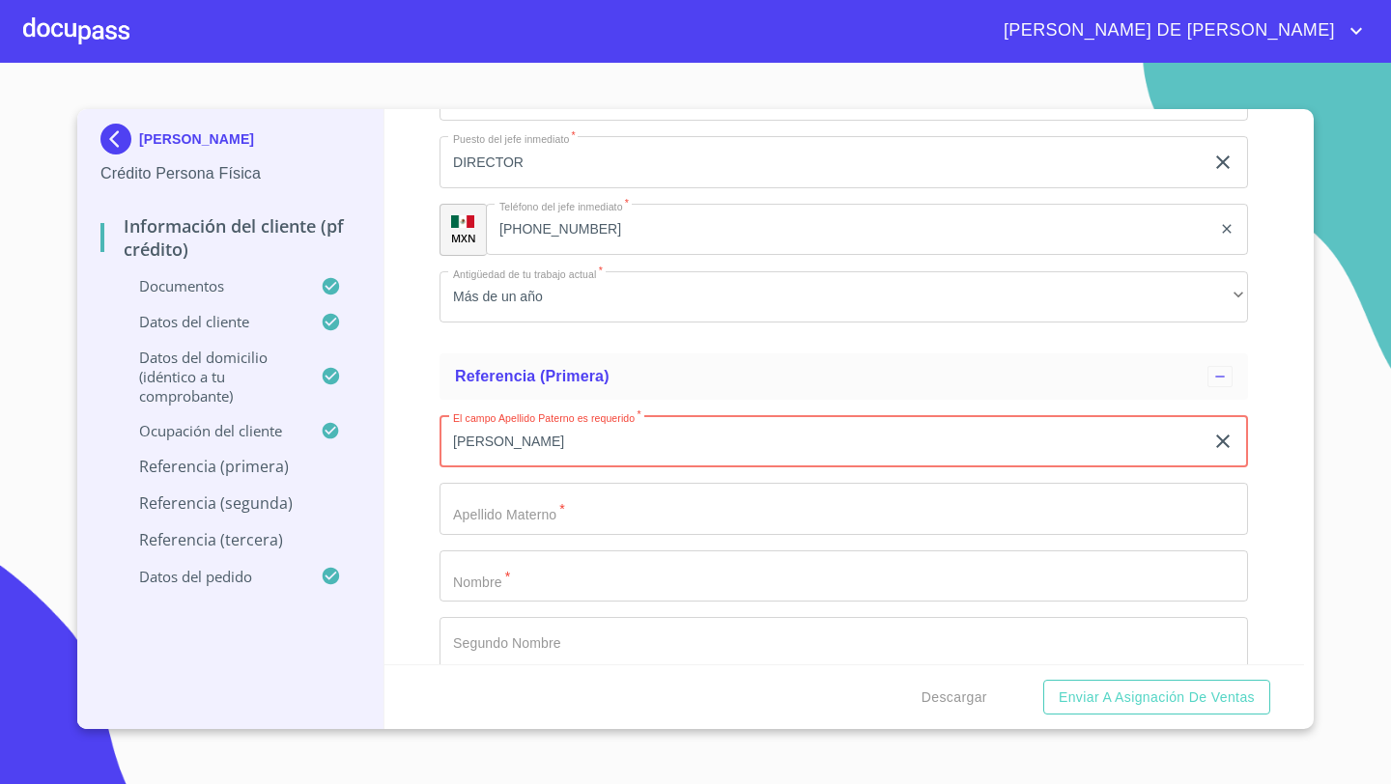
type input "[PERSON_NAME]"
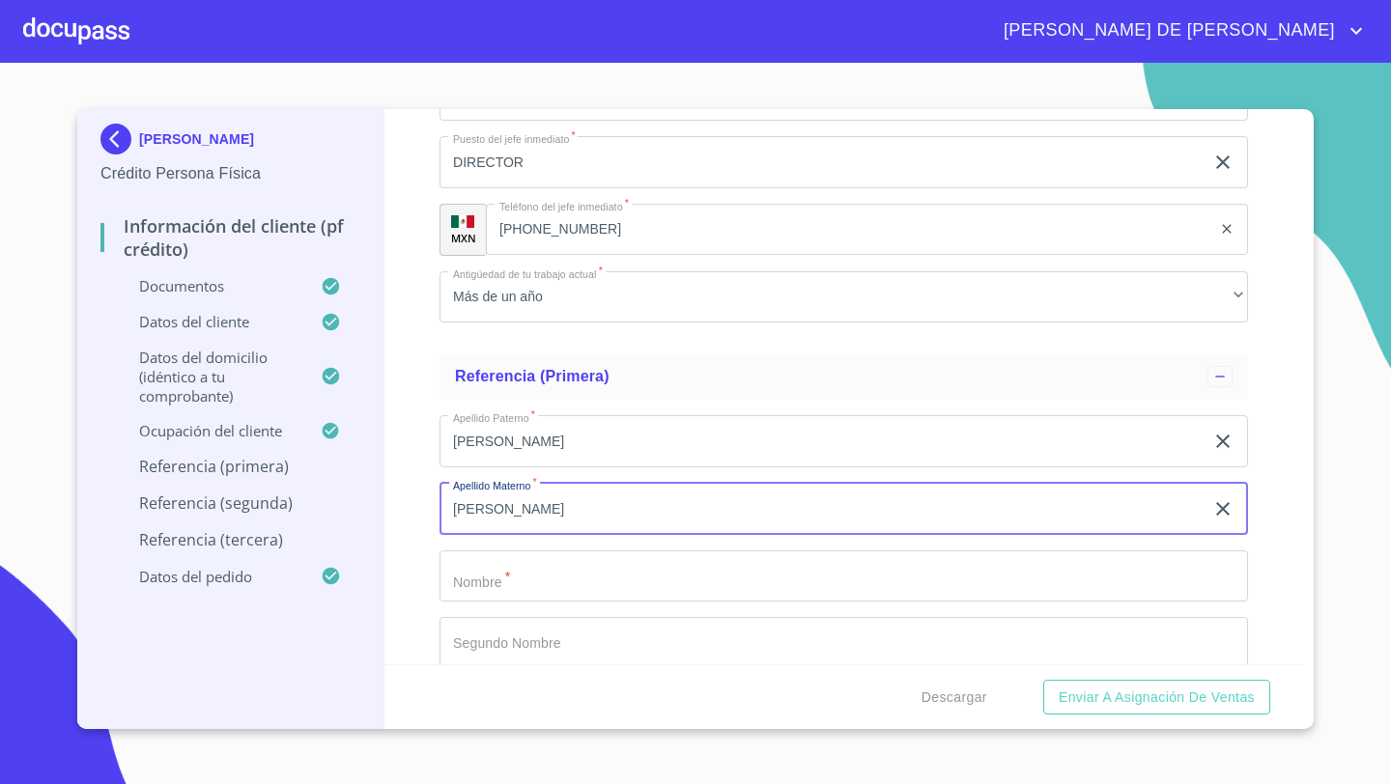
type input "[PERSON_NAME]"
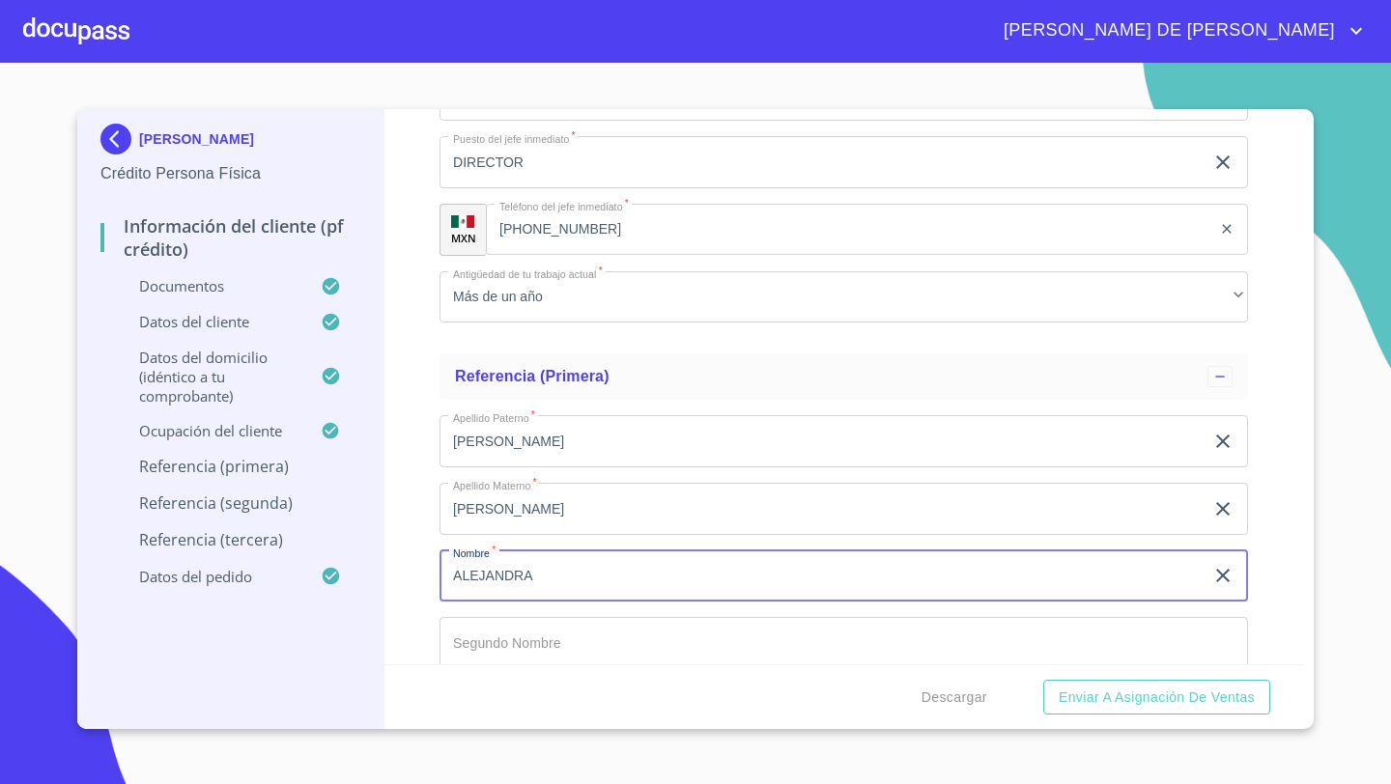
type input "ALEJANDRA"
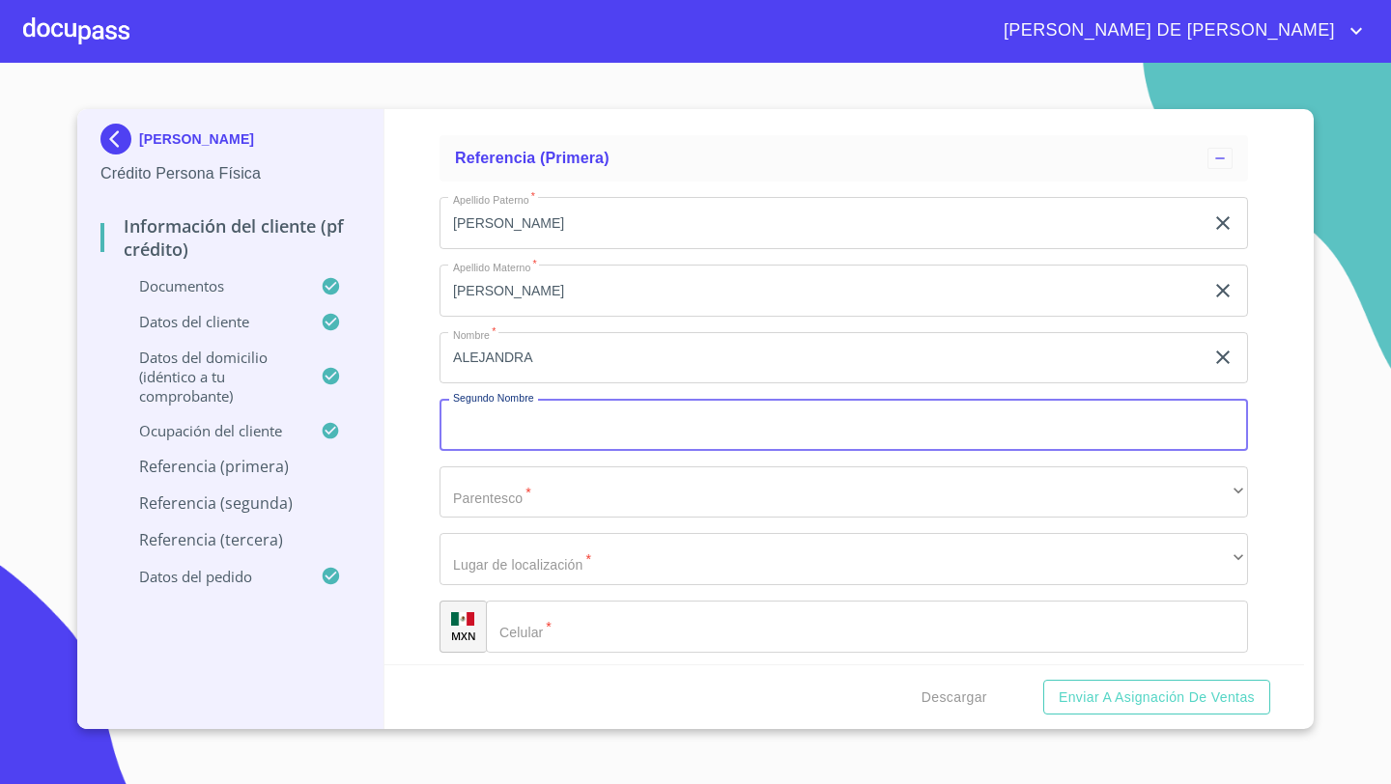
scroll to position [9054, 0]
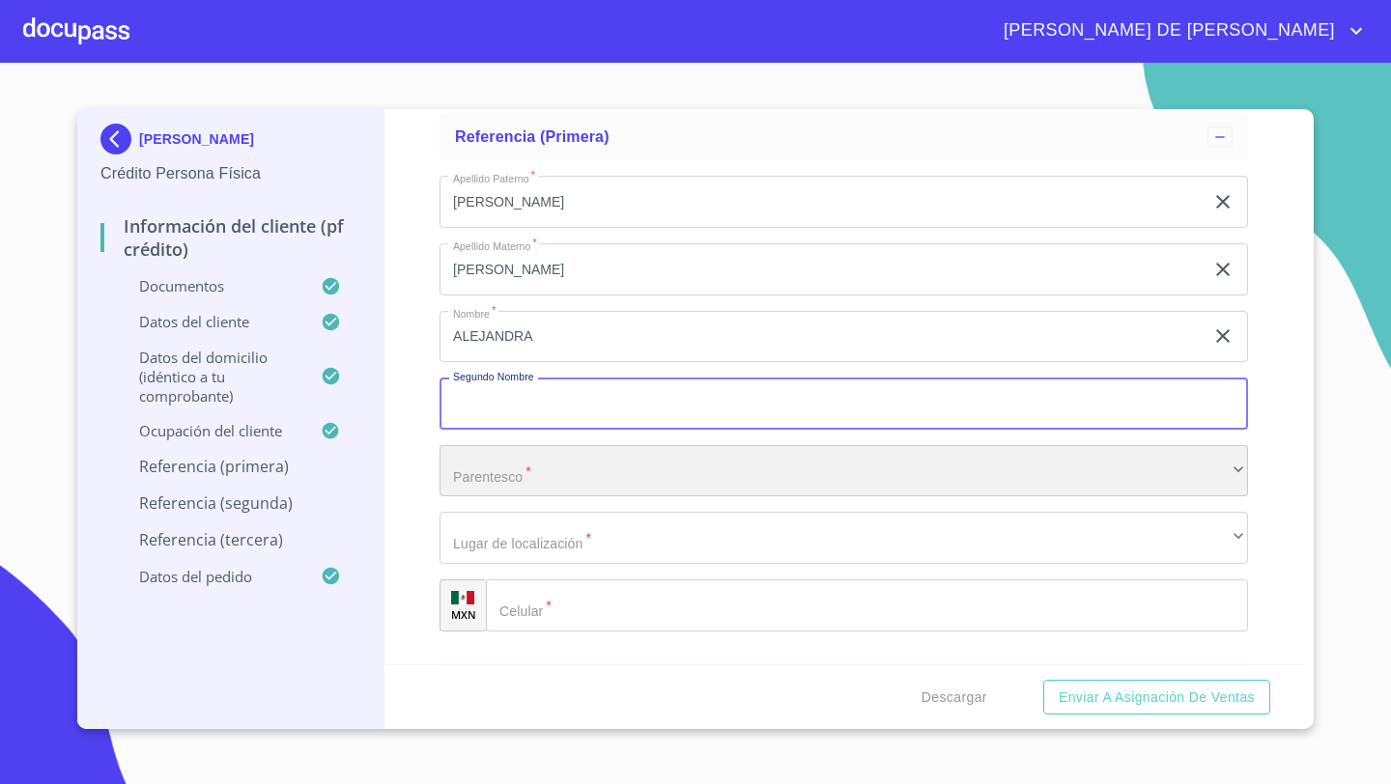
click at [465, 480] on div "​" at bounding box center [844, 471] width 809 height 52
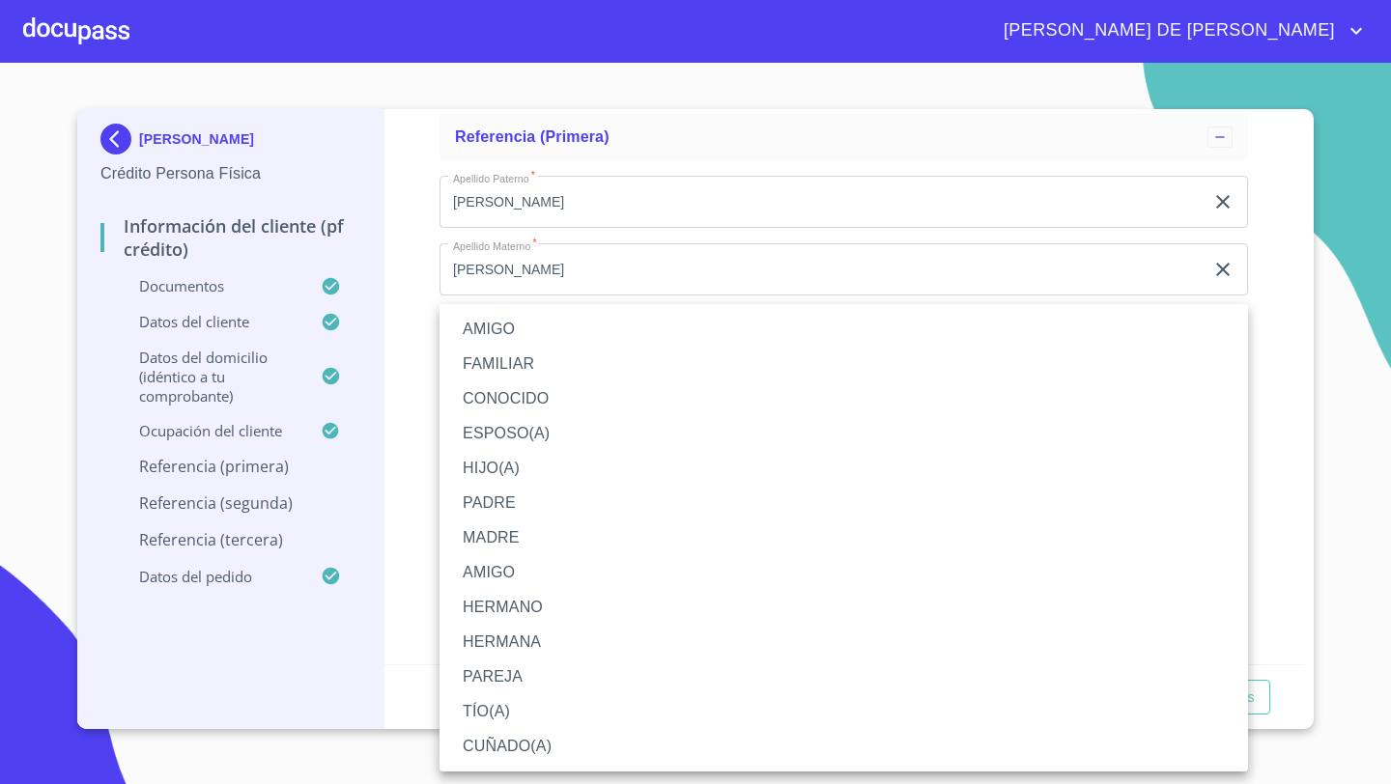
click at [500, 334] on li "AMIGO" at bounding box center [844, 329] width 809 height 35
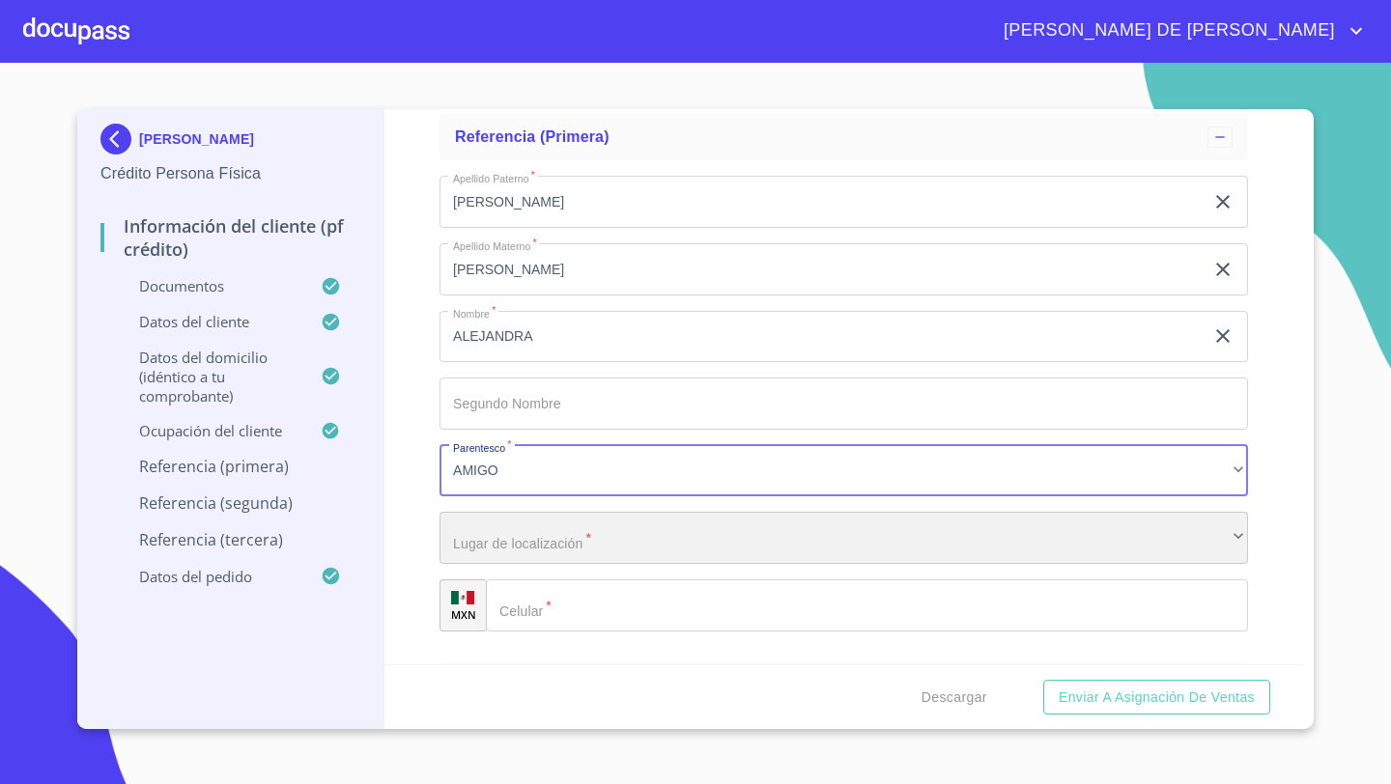
click at [467, 548] on div "​" at bounding box center [844, 538] width 809 height 52
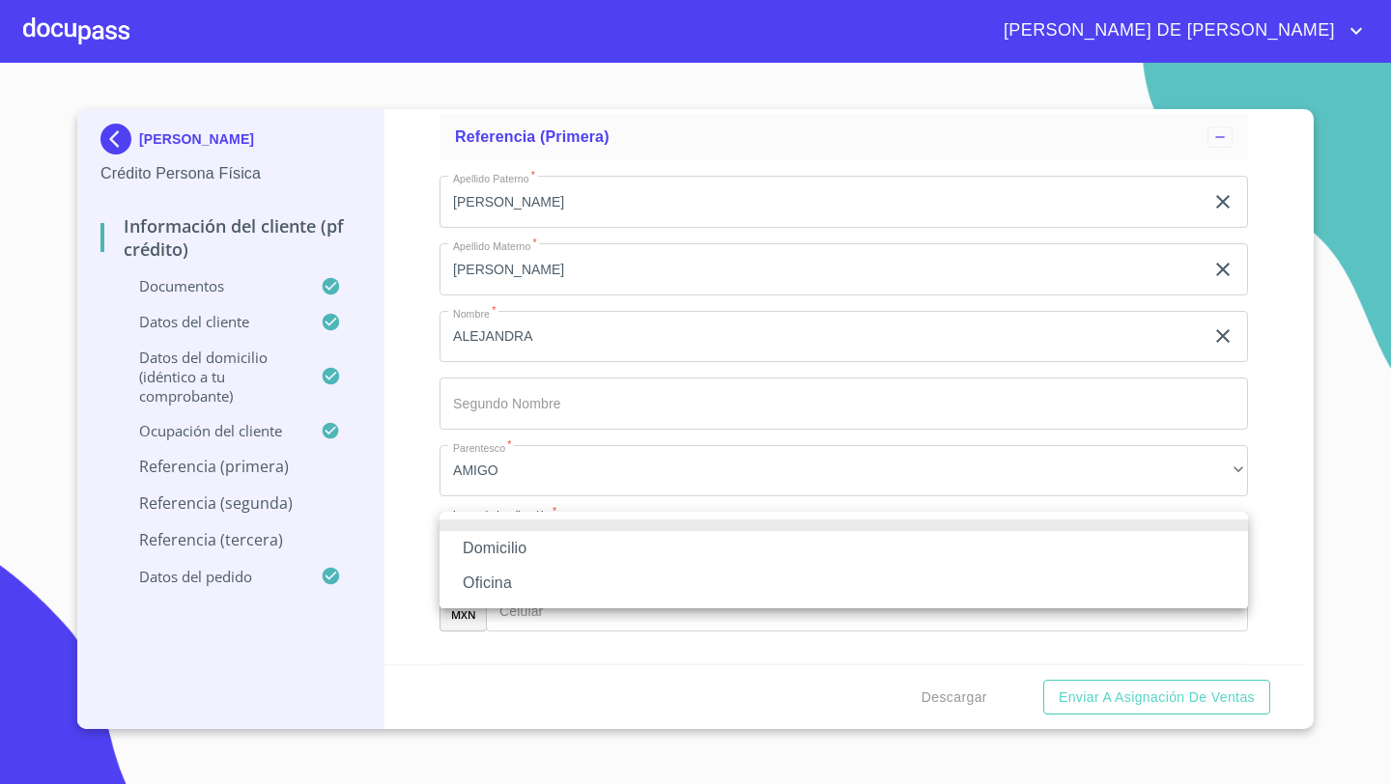
click at [484, 581] on li "Oficina" at bounding box center [844, 583] width 809 height 35
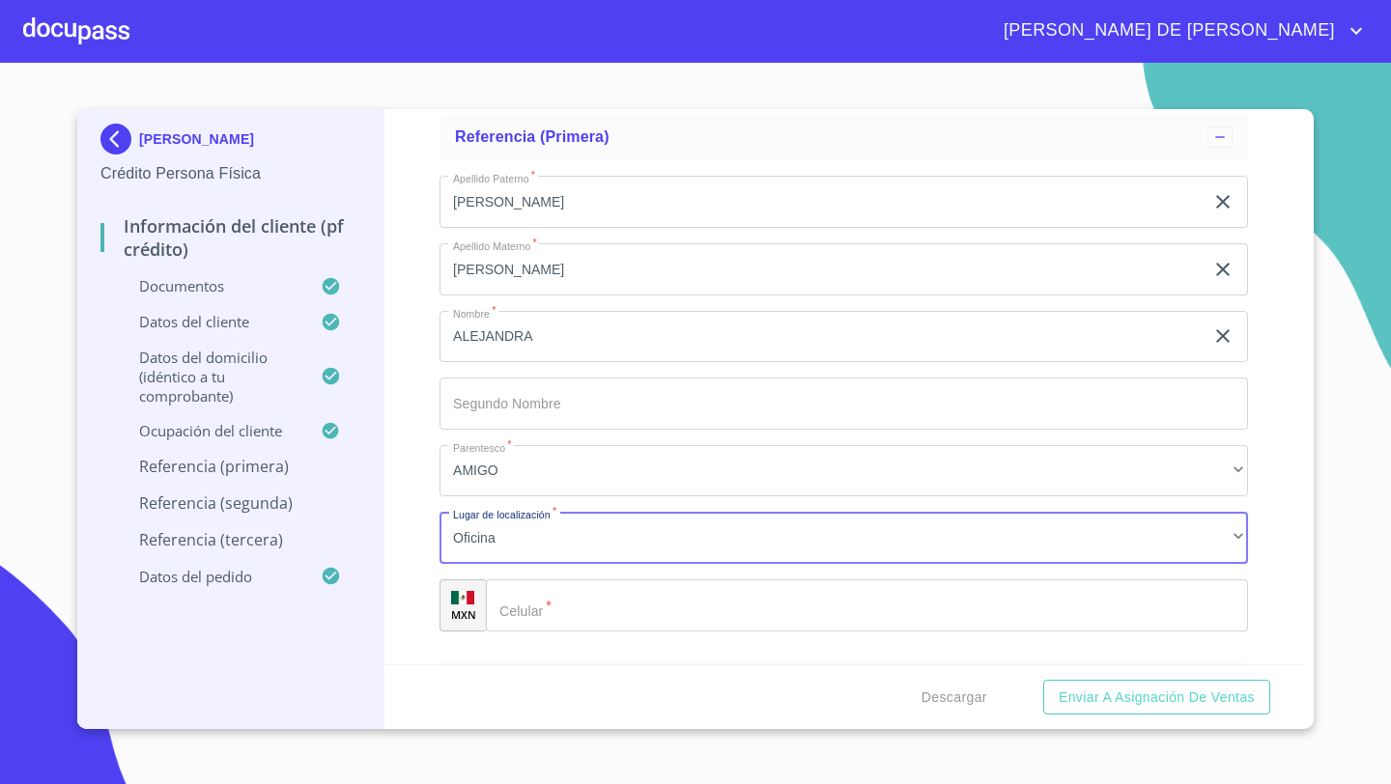
click at [516, 607] on div "​" at bounding box center [867, 606] width 762 height 52
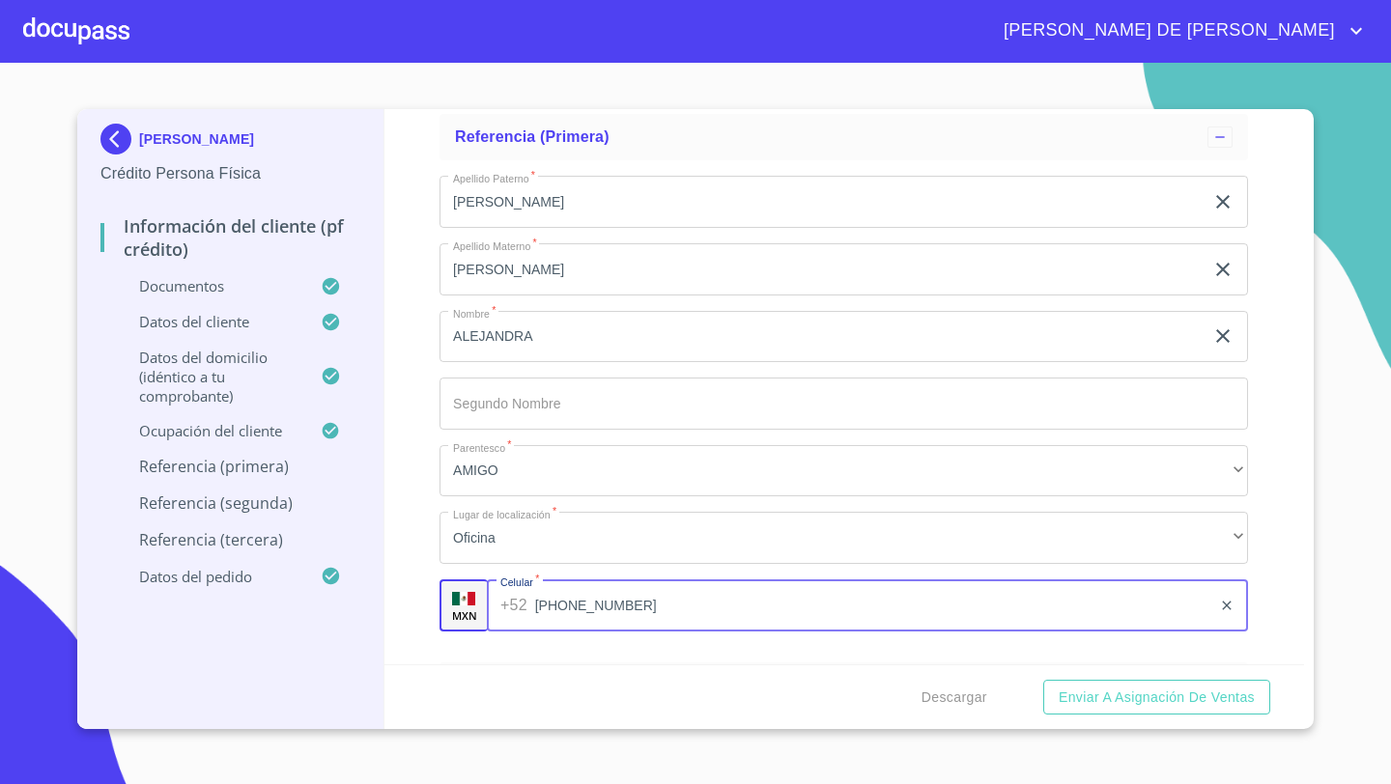
type input "[PHONE_NUMBER]"
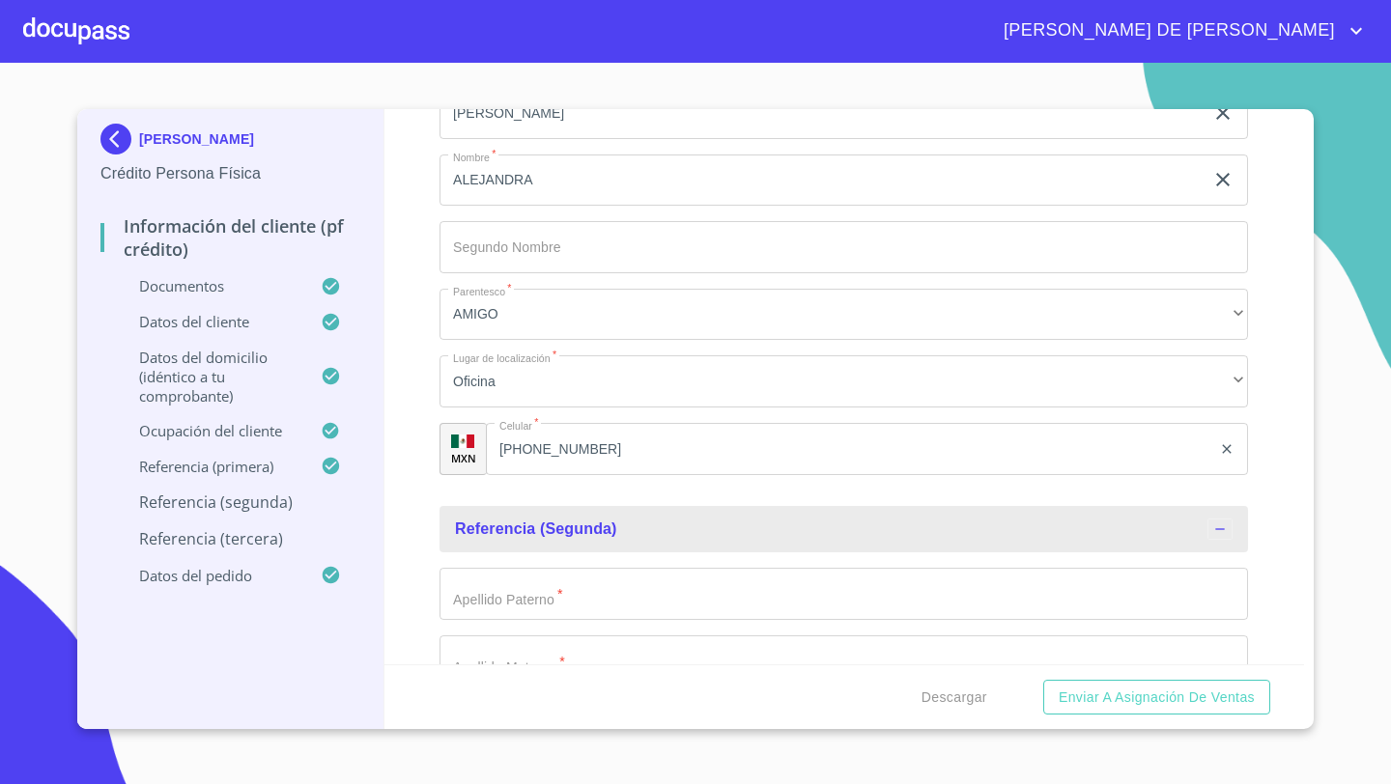
scroll to position [9241, 0]
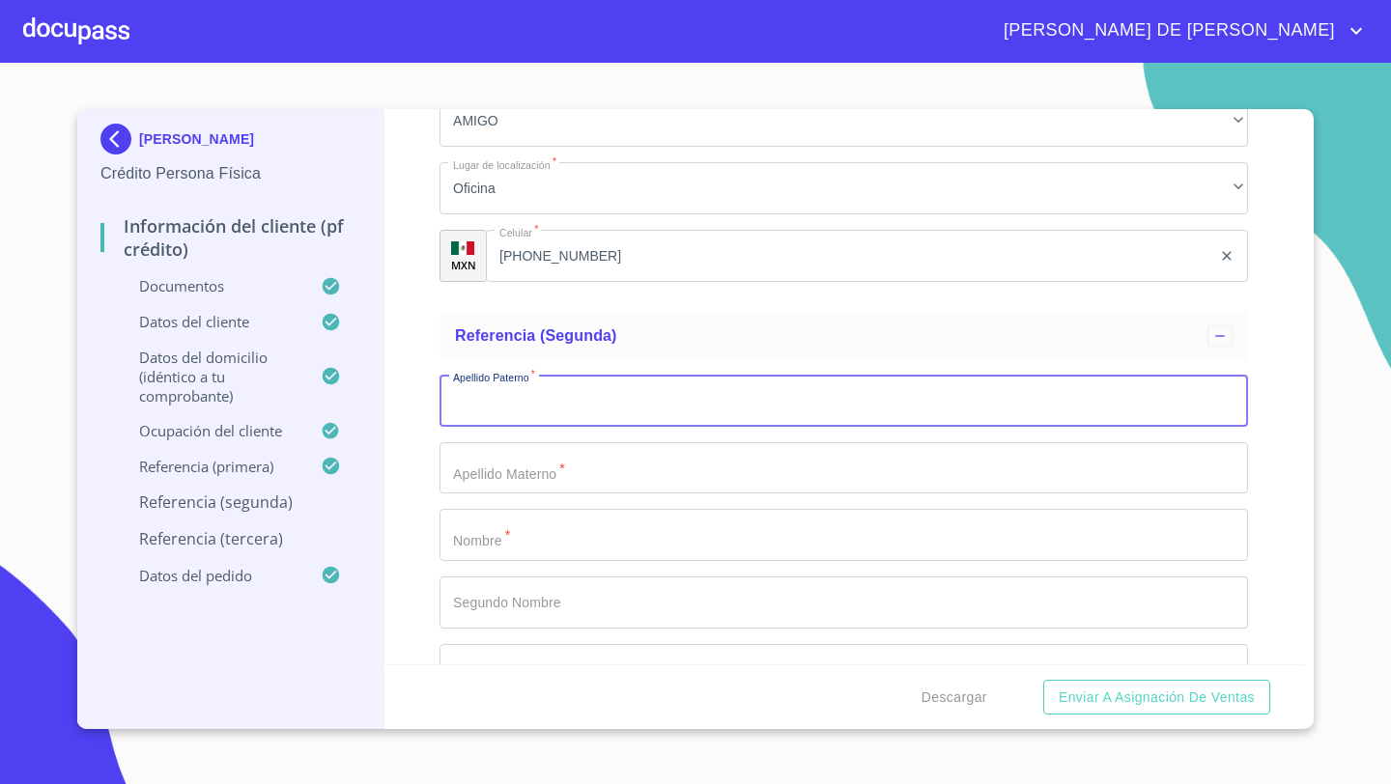
scroll to position [9408, 0]
type input "[PERSON_NAME]"
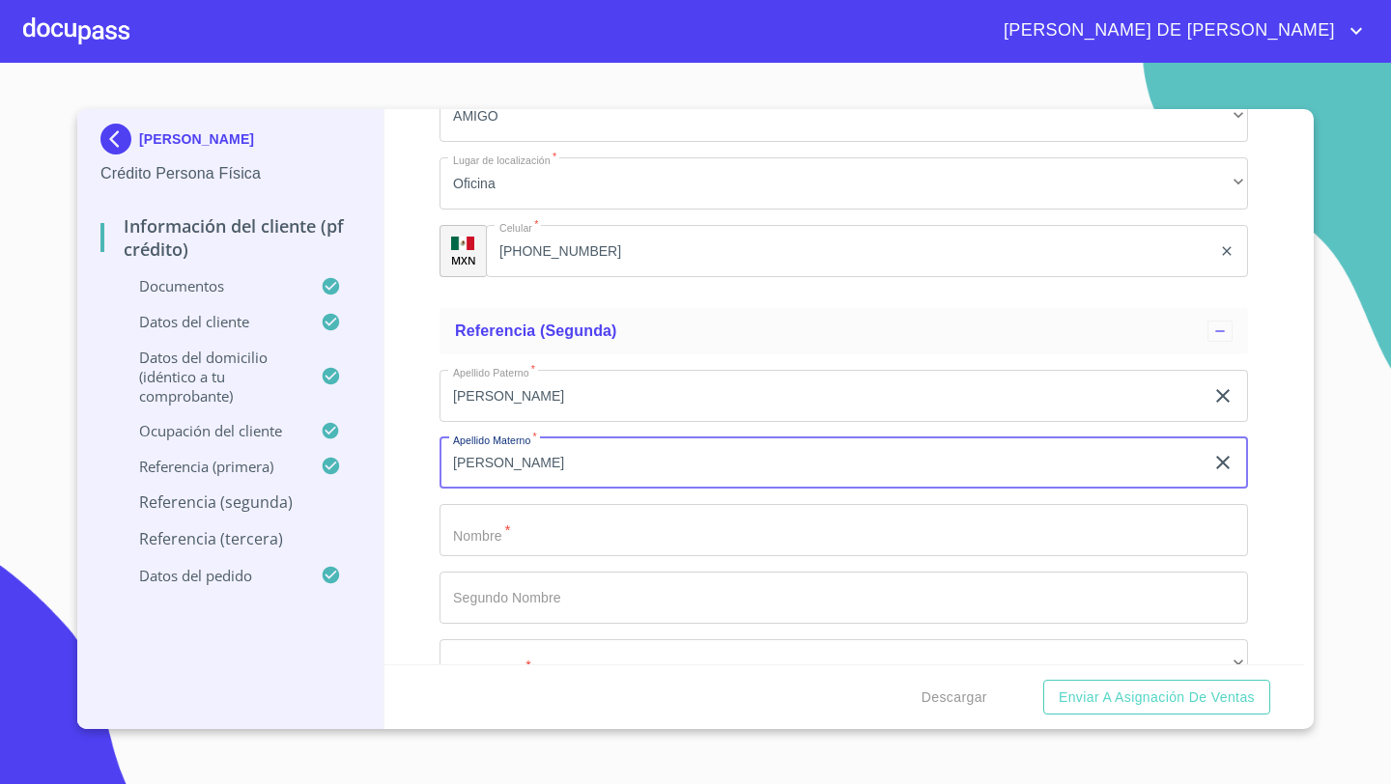
type input "[PERSON_NAME]"
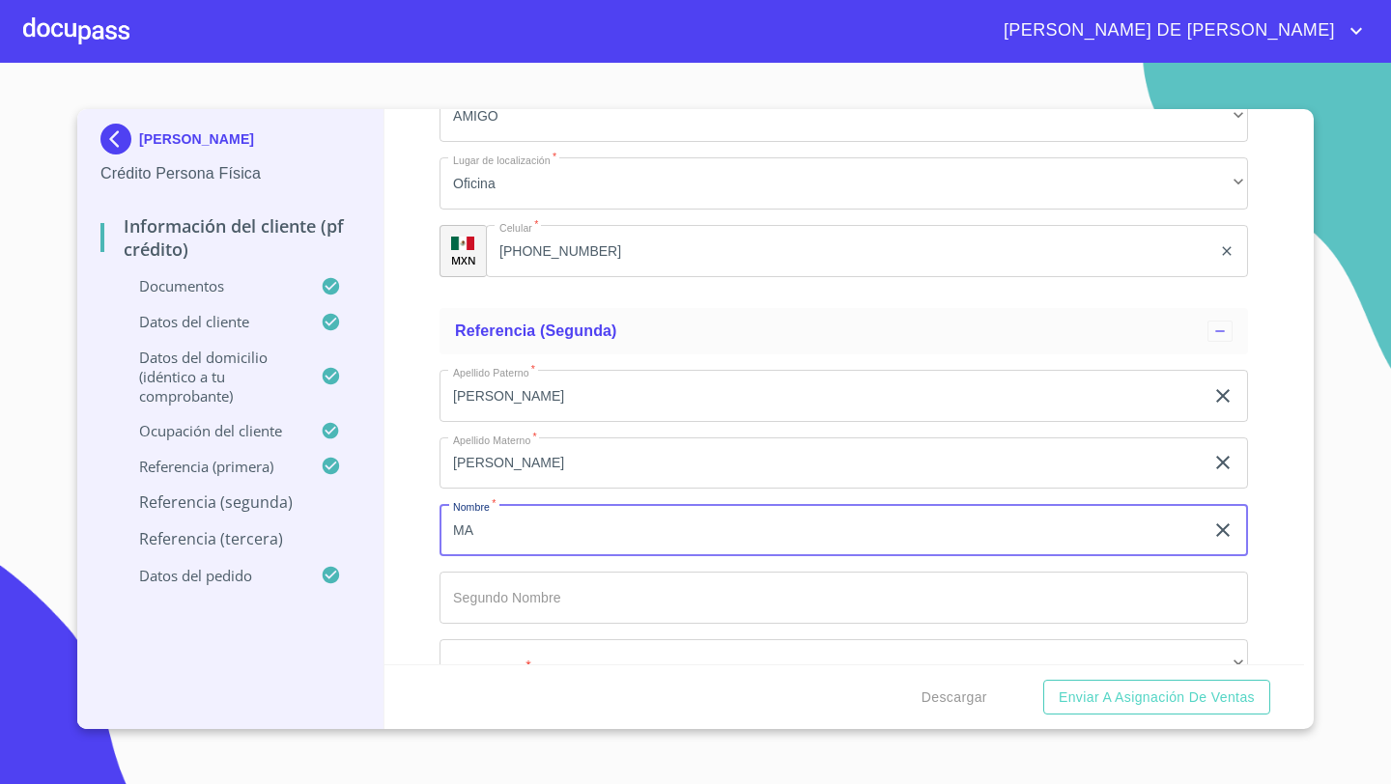
type input "MA"
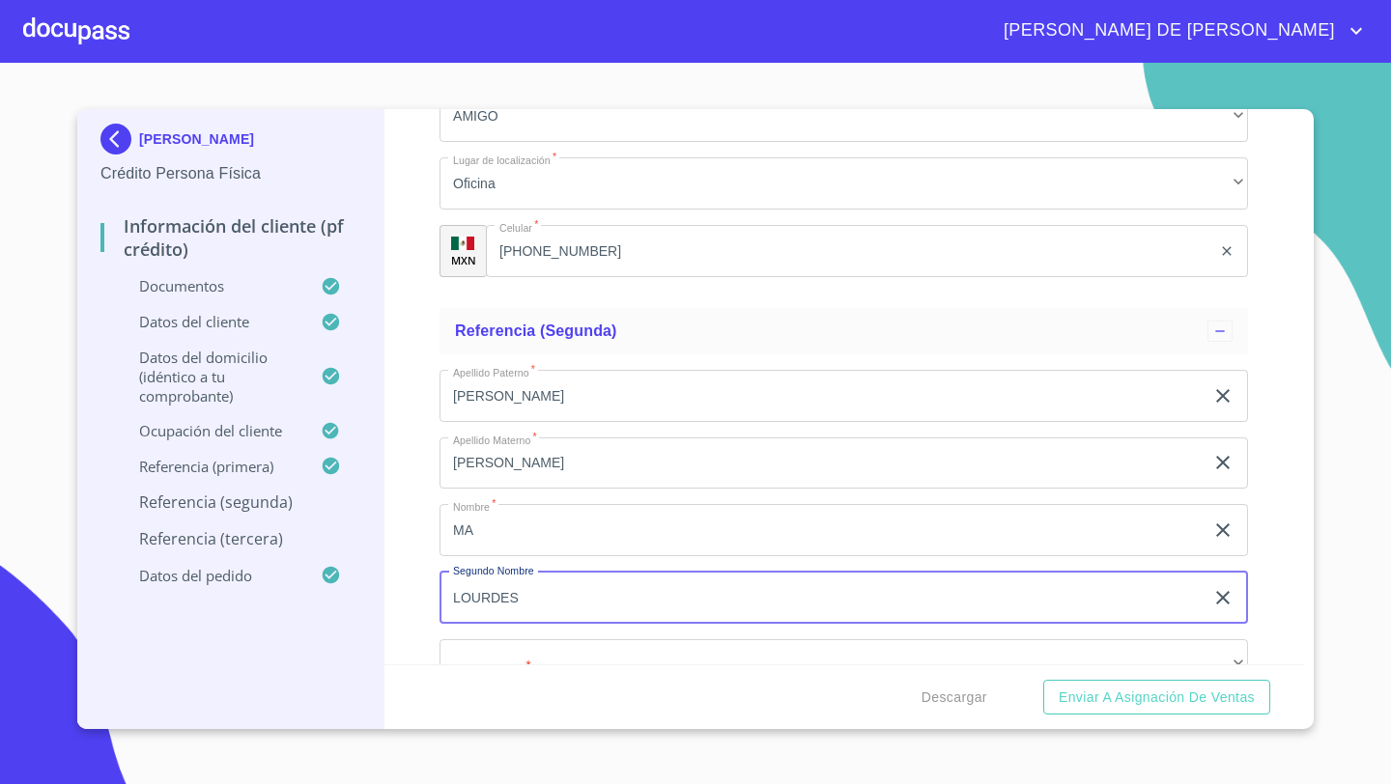
type input "LOURDES"
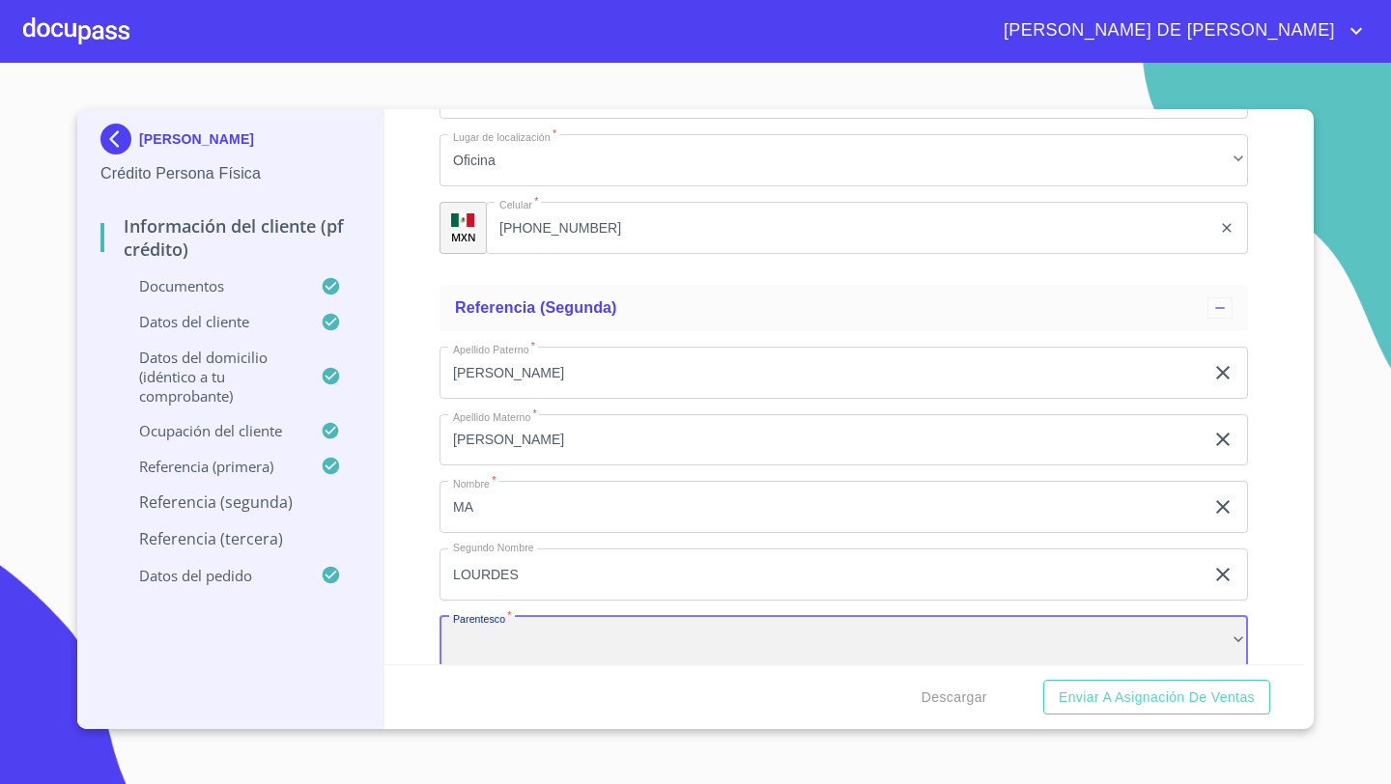
click at [507, 639] on div "​" at bounding box center [844, 642] width 809 height 52
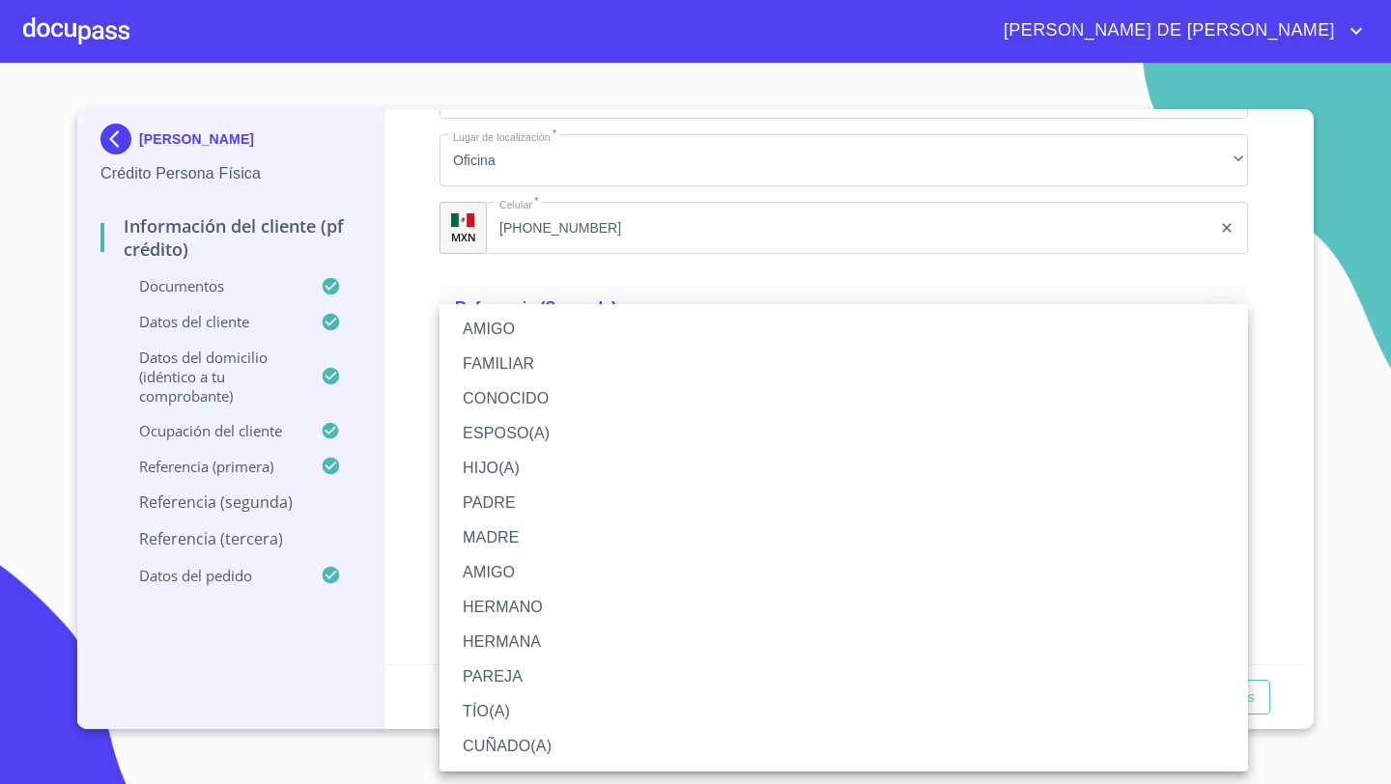
click at [491, 320] on li "AMIGO" at bounding box center [844, 329] width 809 height 35
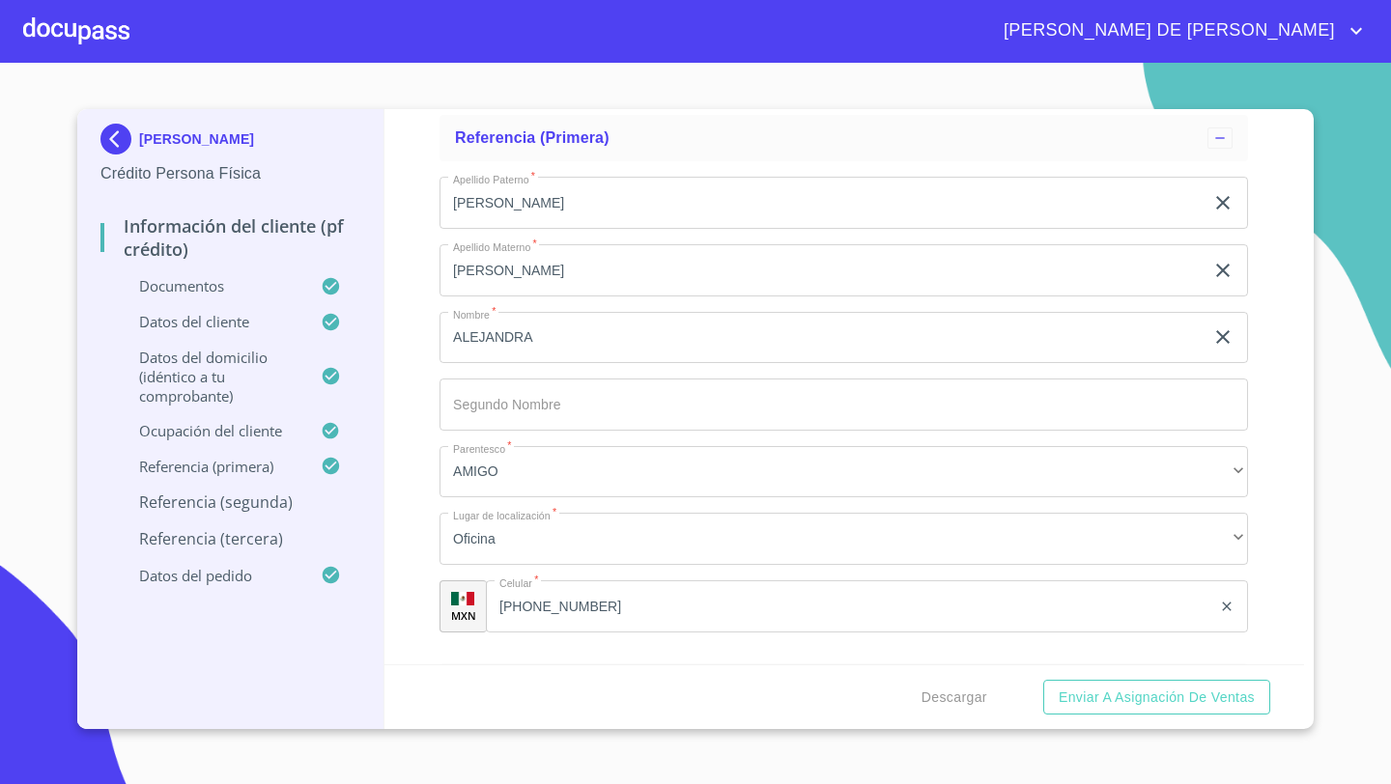
scroll to position [9091, 0]
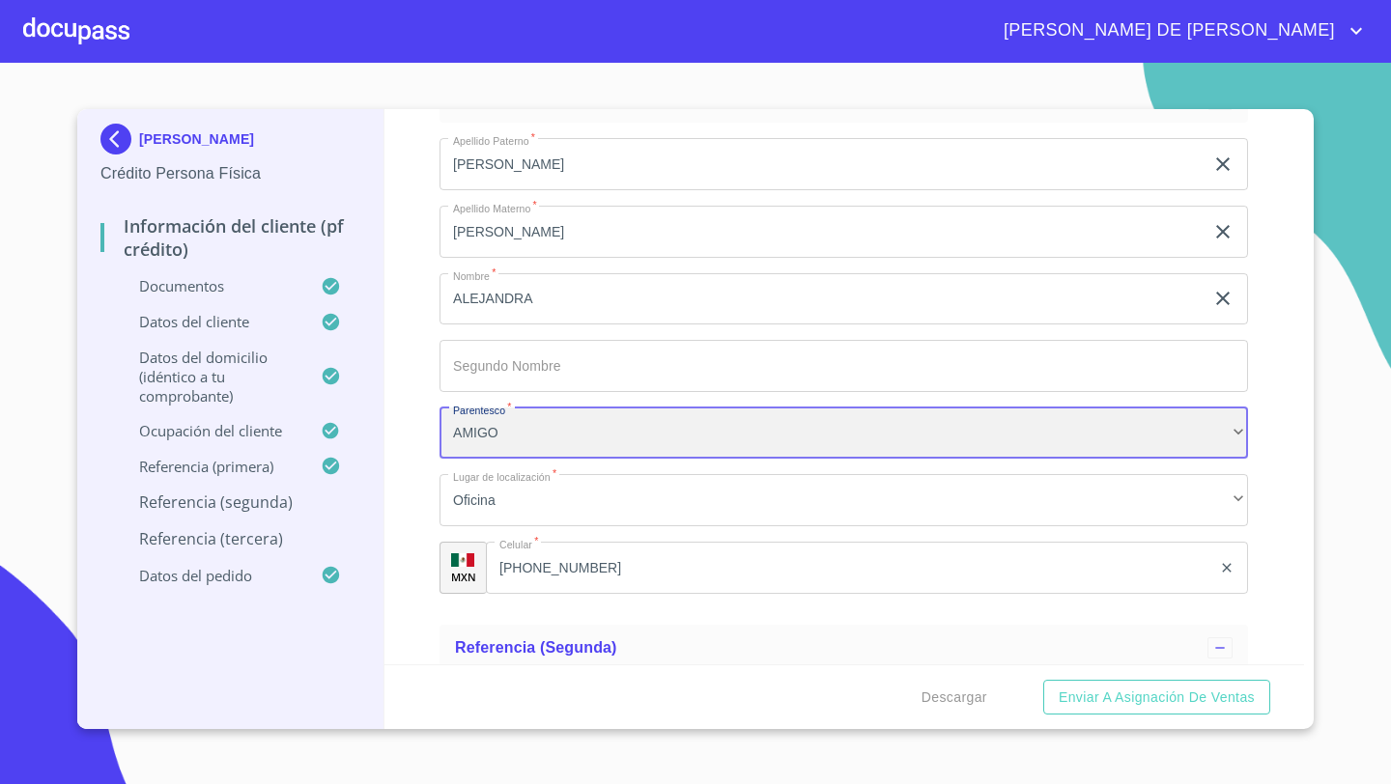
click at [497, 435] on div "AMIGO" at bounding box center [844, 434] width 809 height 52
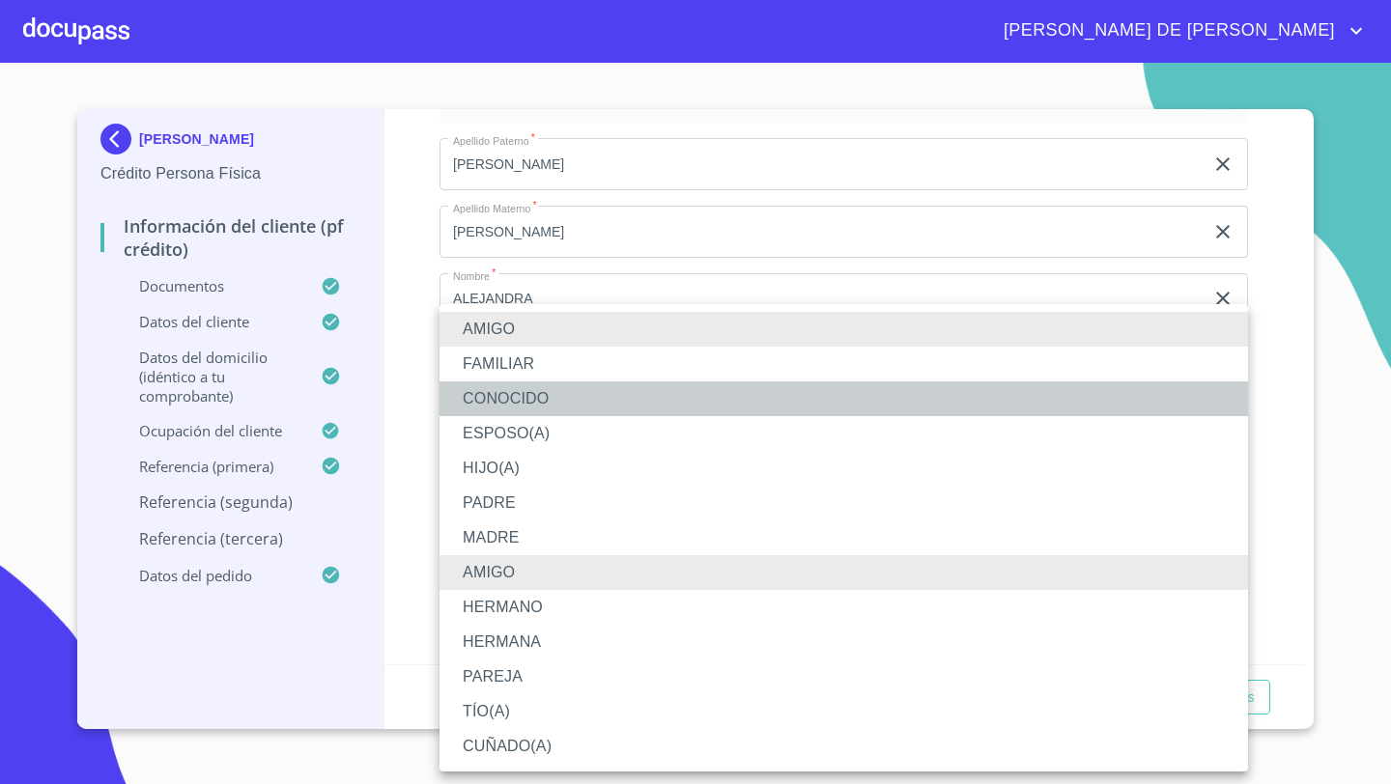
click at [500, 406] on li "CONOCIDO" at bounding box center [844, 399] width 809 height 35
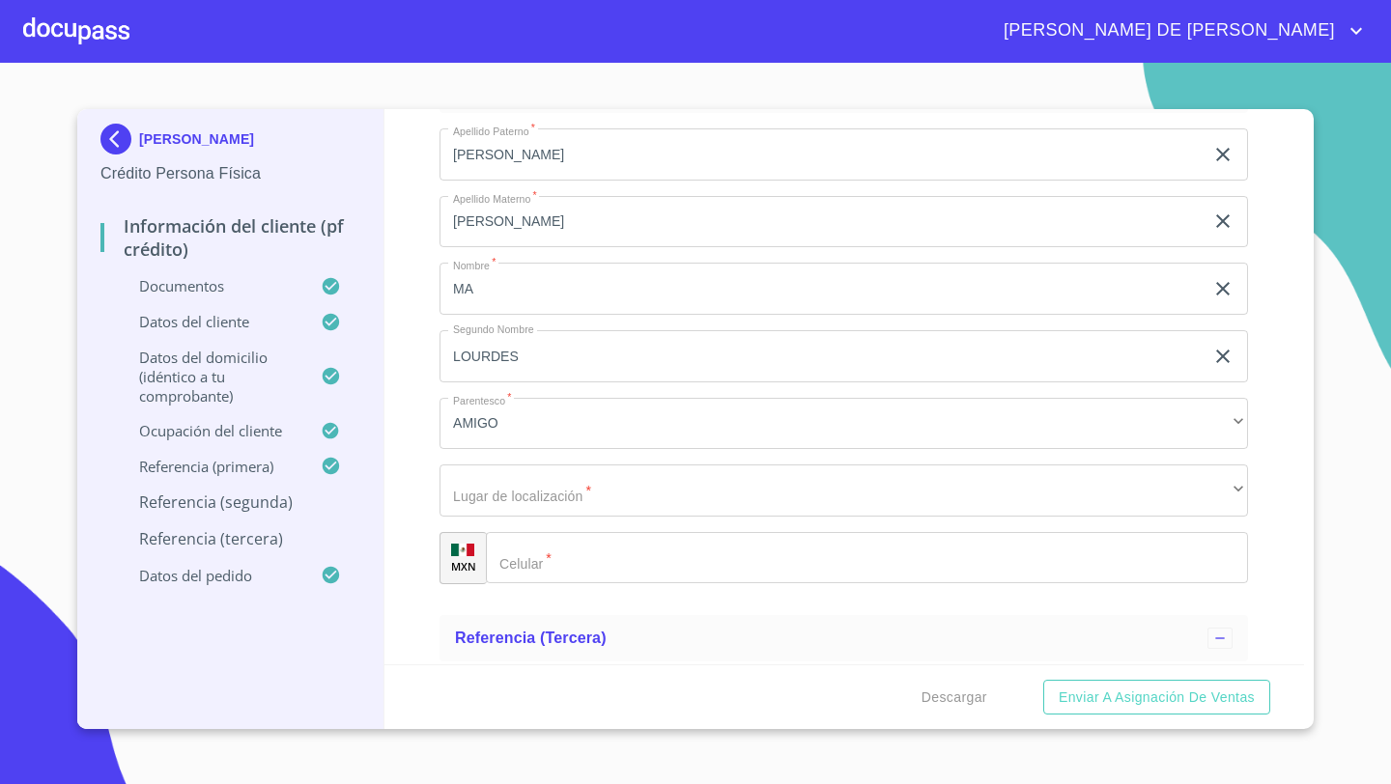
scroll to position [9656, 0]
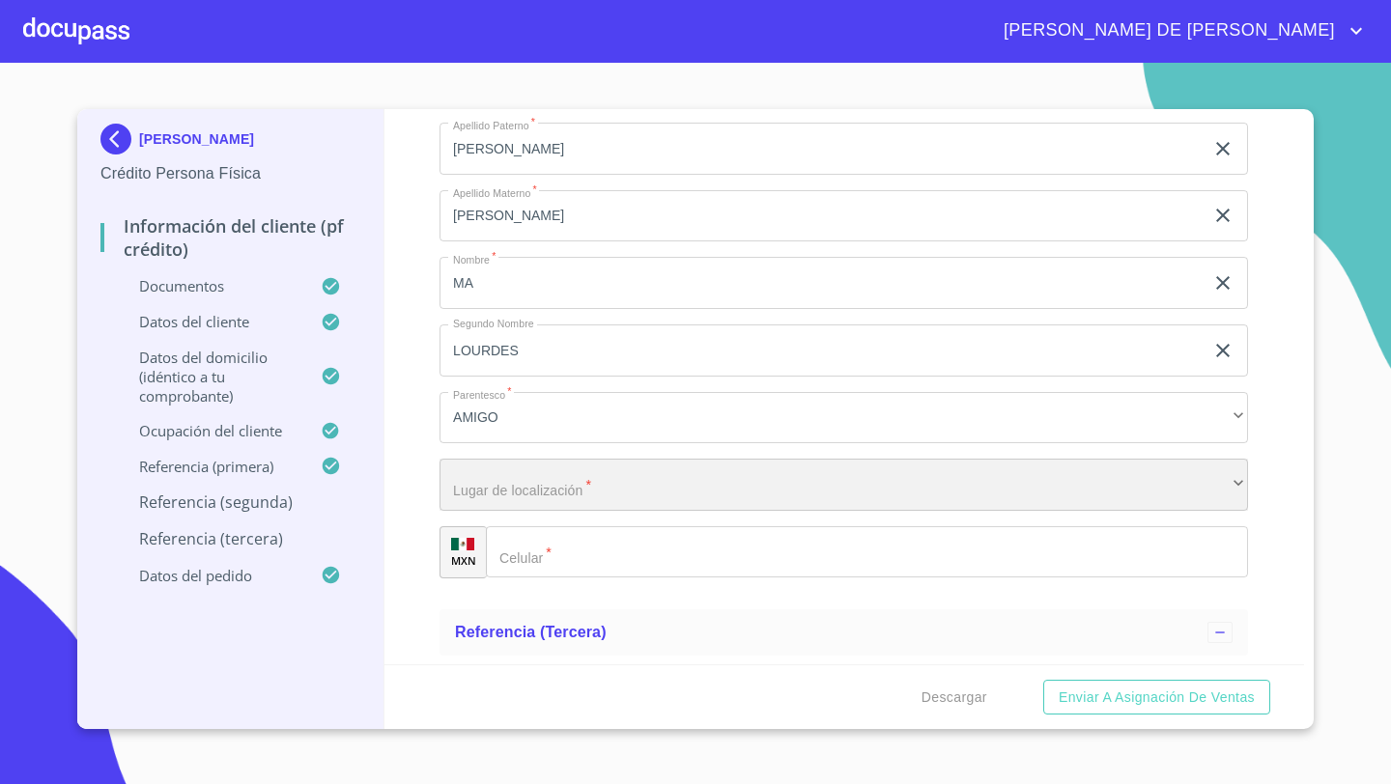
click at [454, 491] on div "​" at bounding box center [844, 485] width 809 height 52
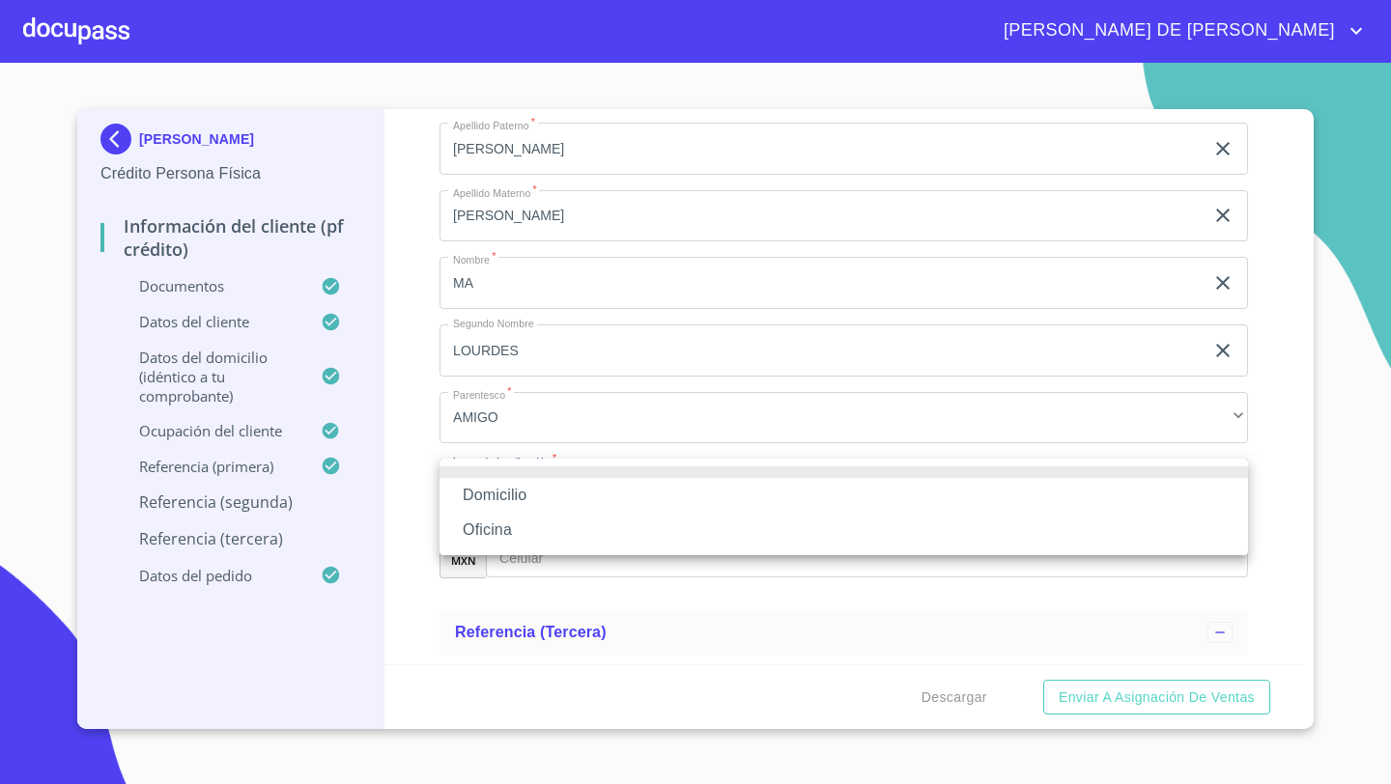
click at [472, 540] on li "Oficina" at bounding box center [844, 530] width 809 height 35
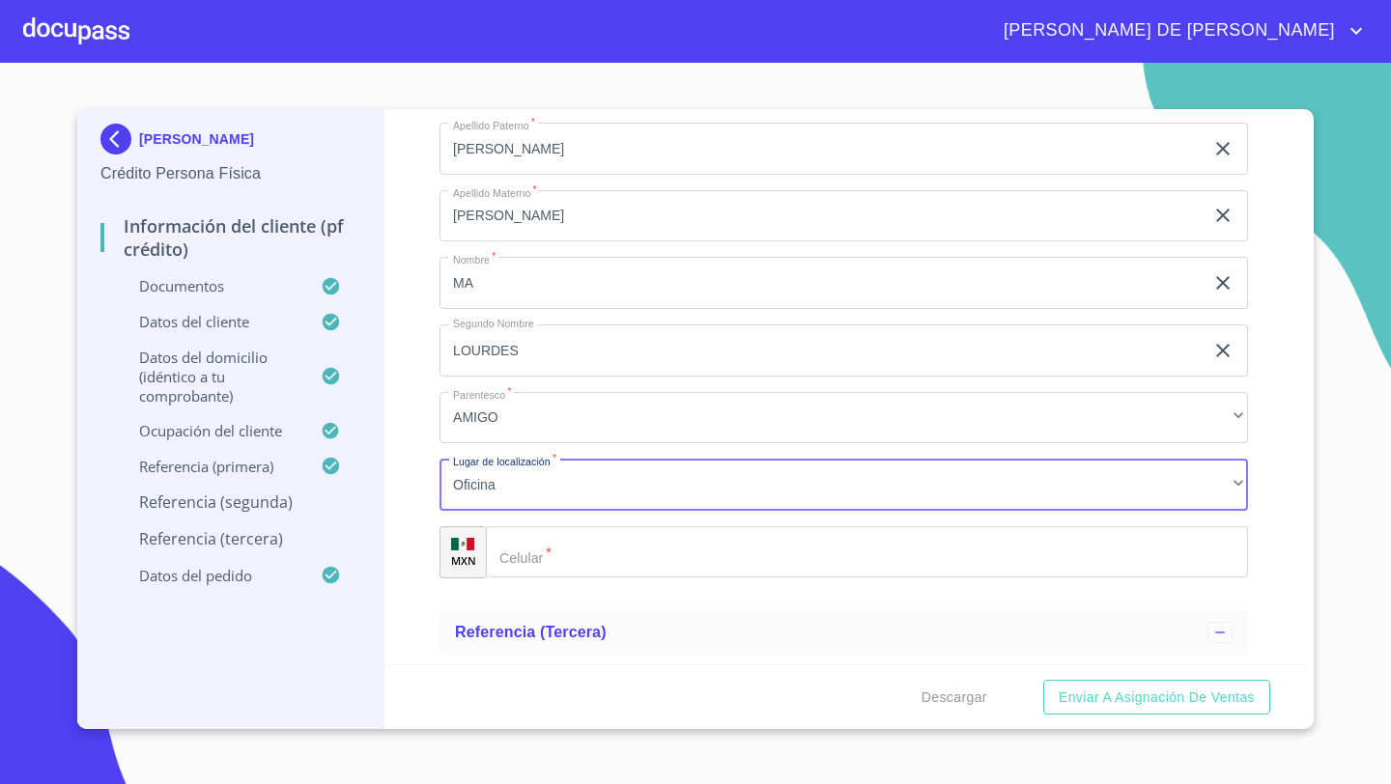
click at [520, 568] on div "​" at bounding box center [867, 552] width 762 height 52
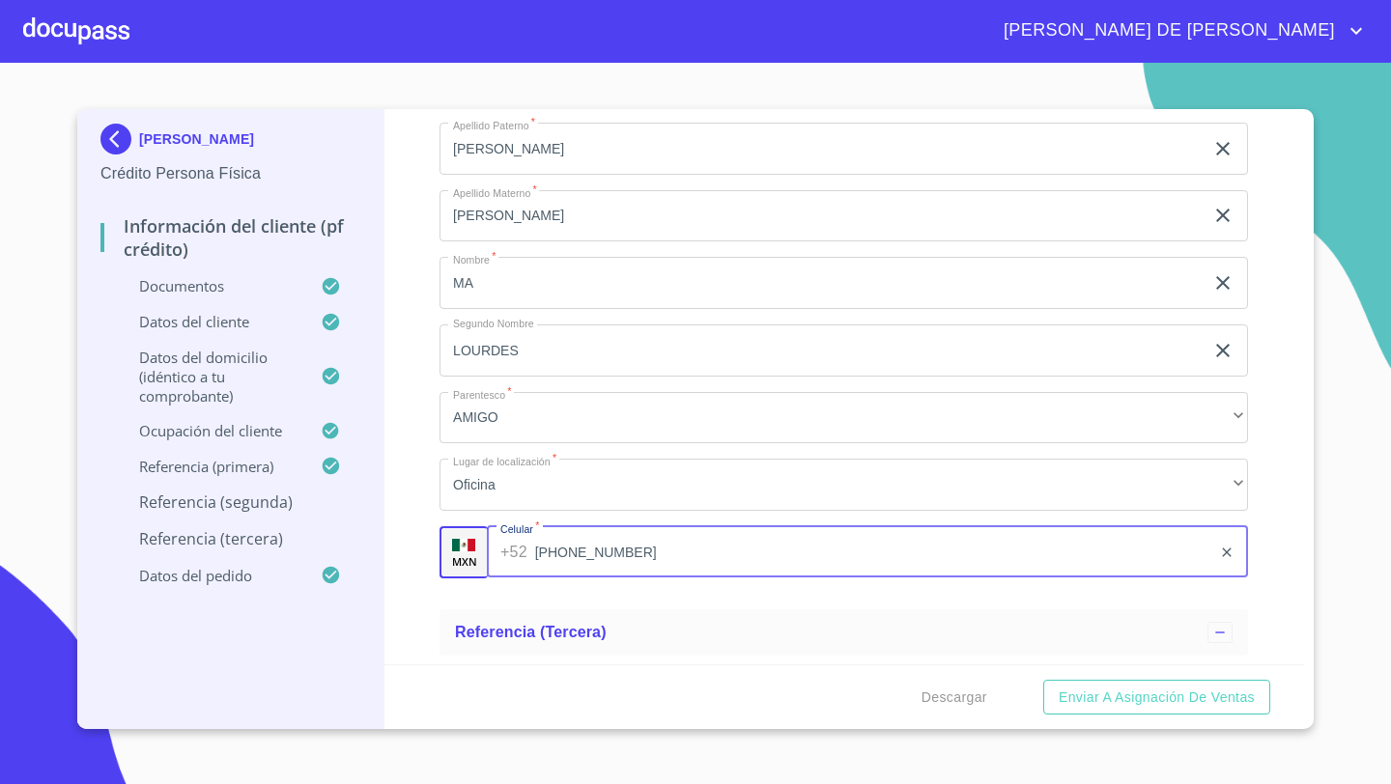
type input "[PHONE_NUMBER]"
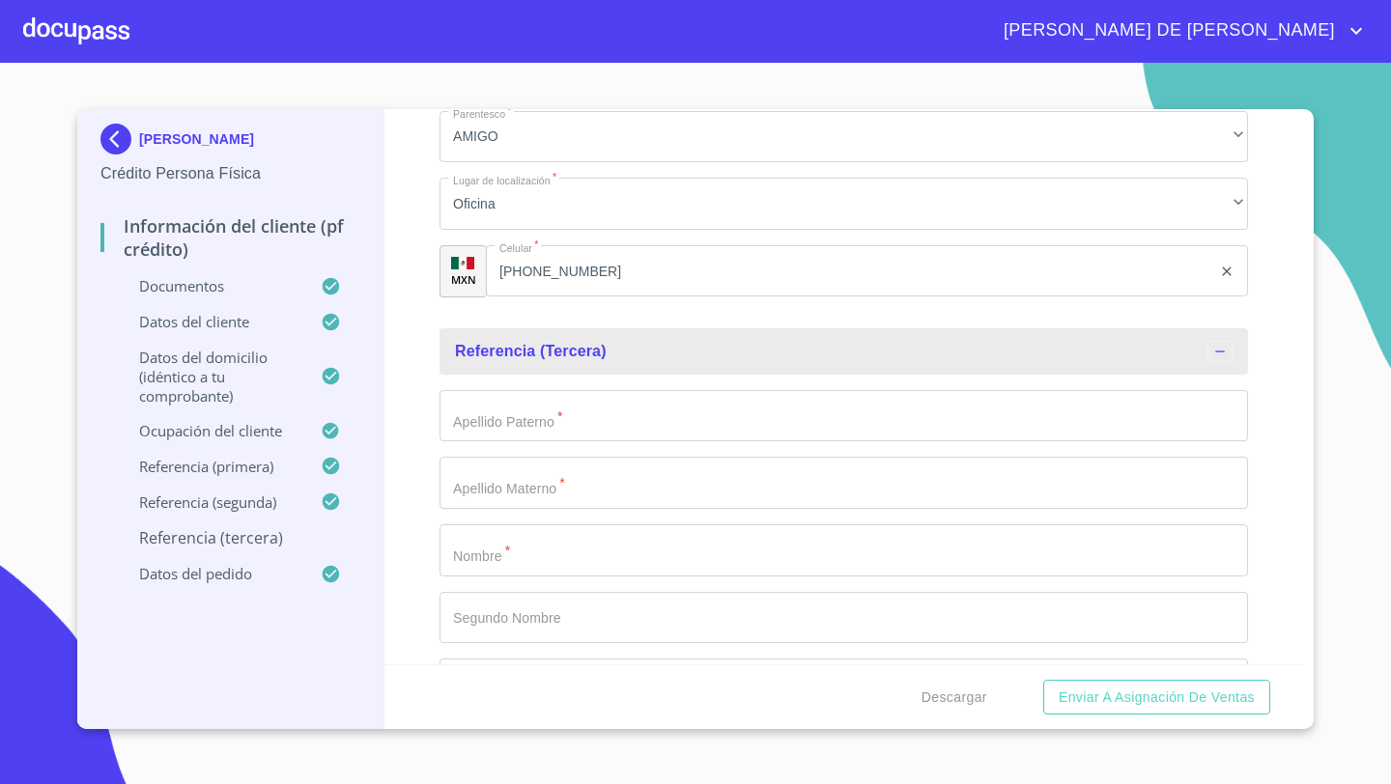
scroll to position [9950, 0]
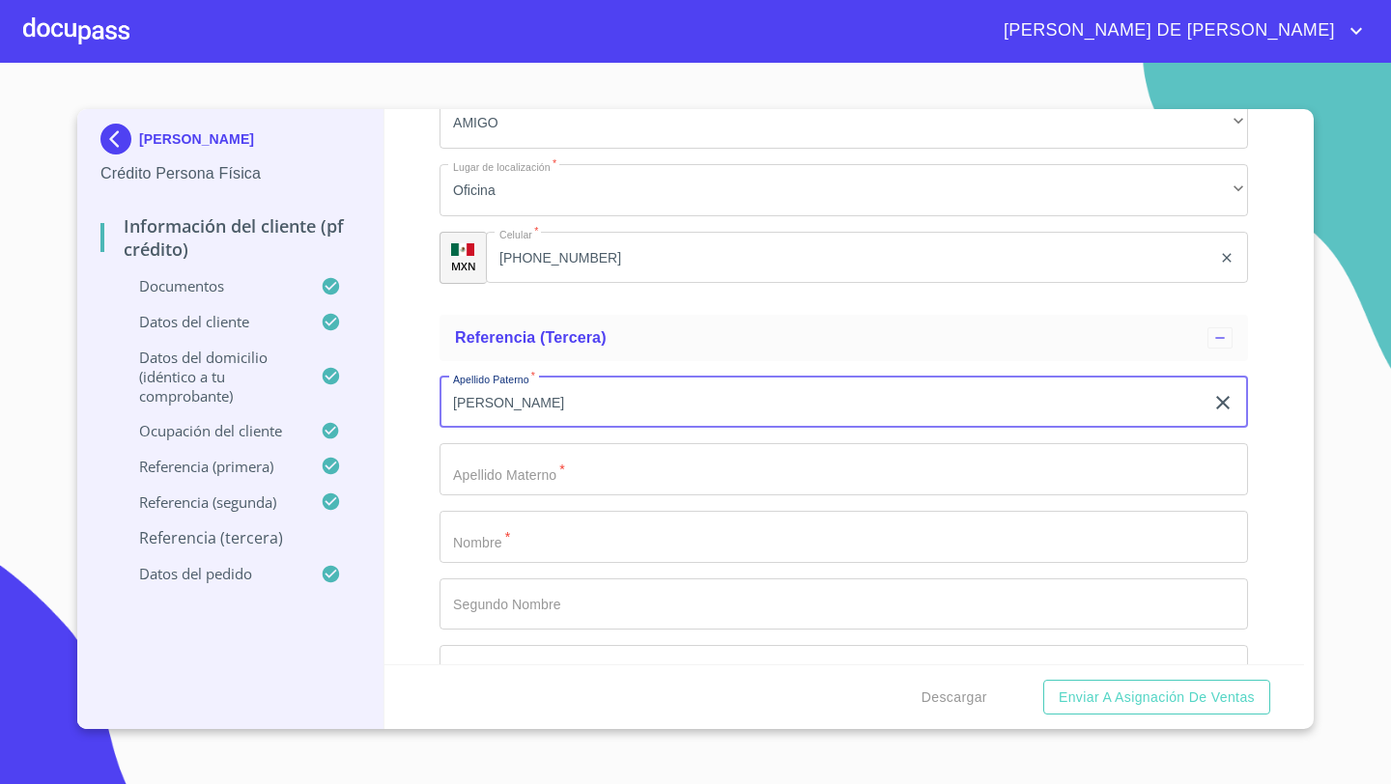
type input "[PERSON_NAME]"
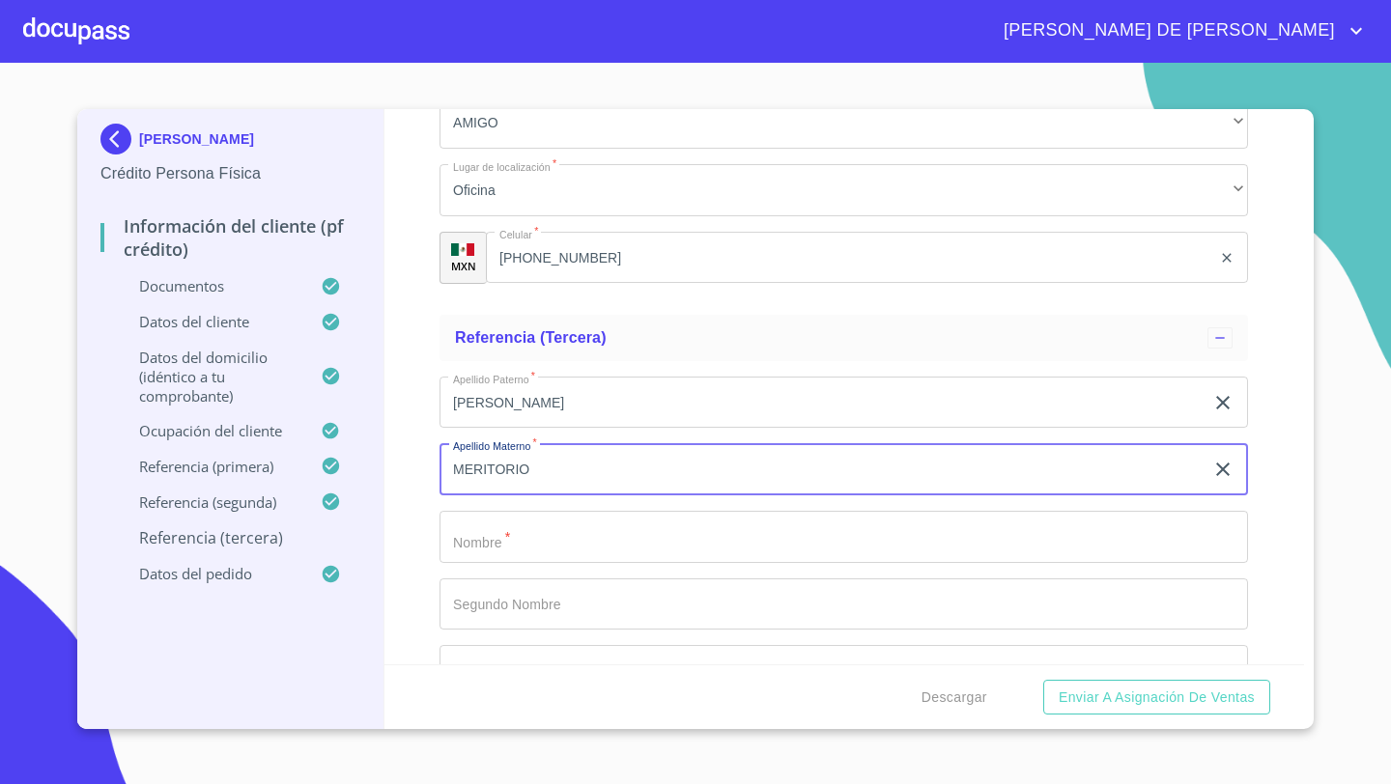
type input "MERITORIO"
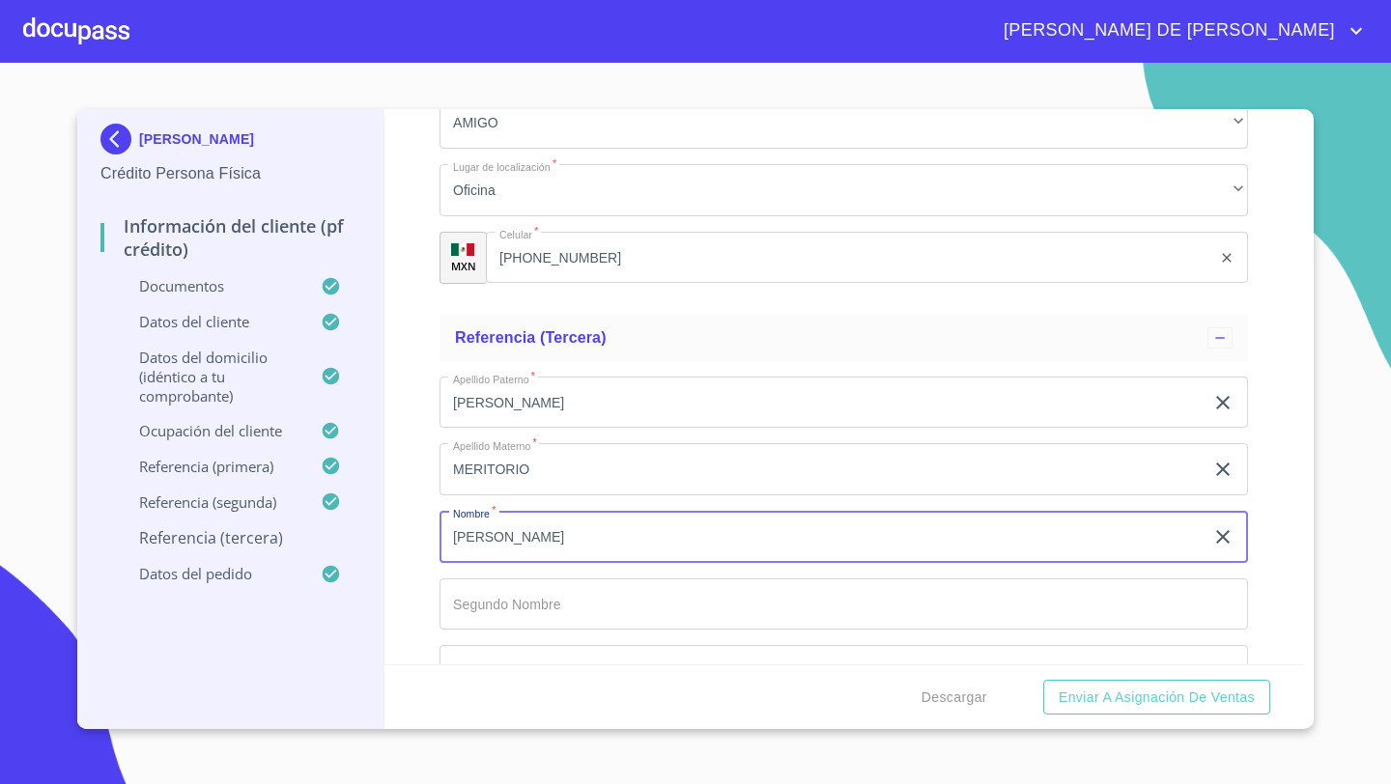
type input "[PERSON_NAME]"
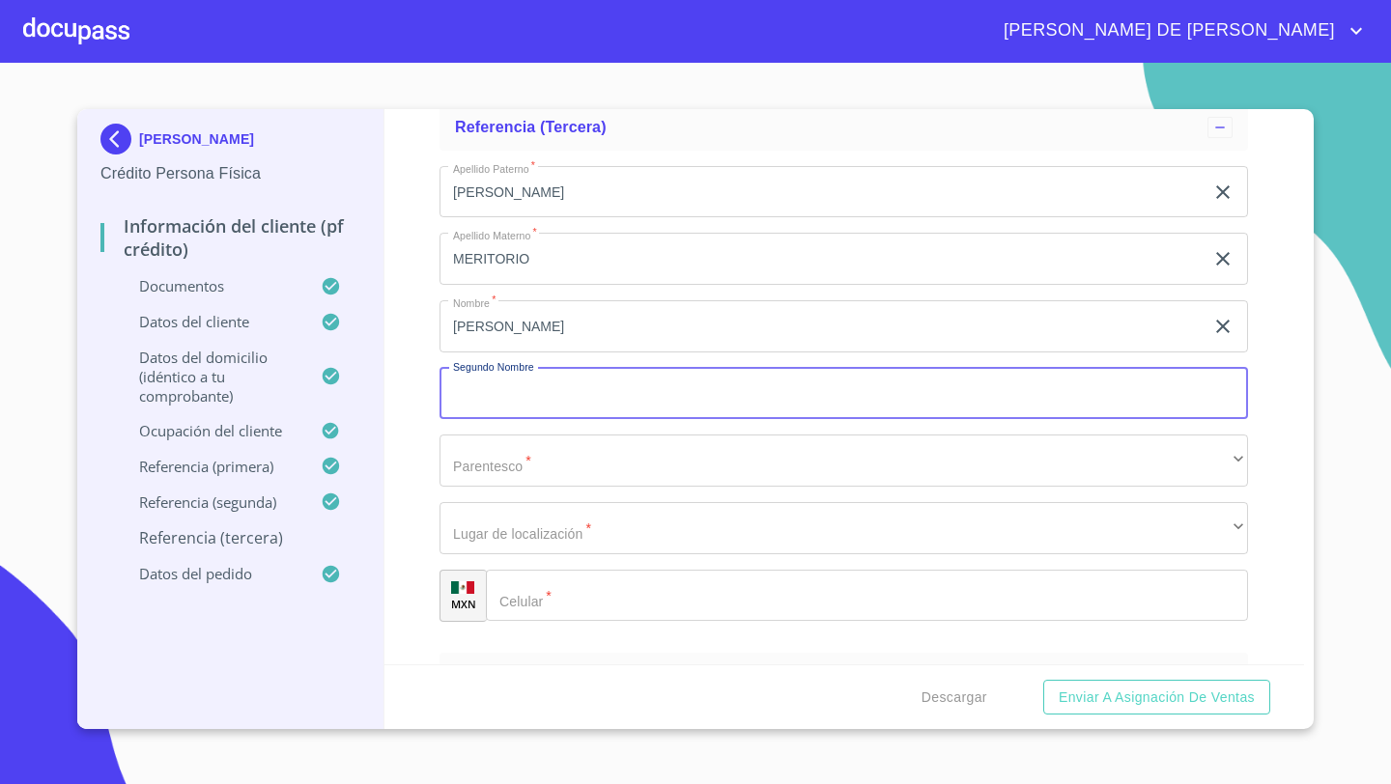
scroll to position [10162, 0]
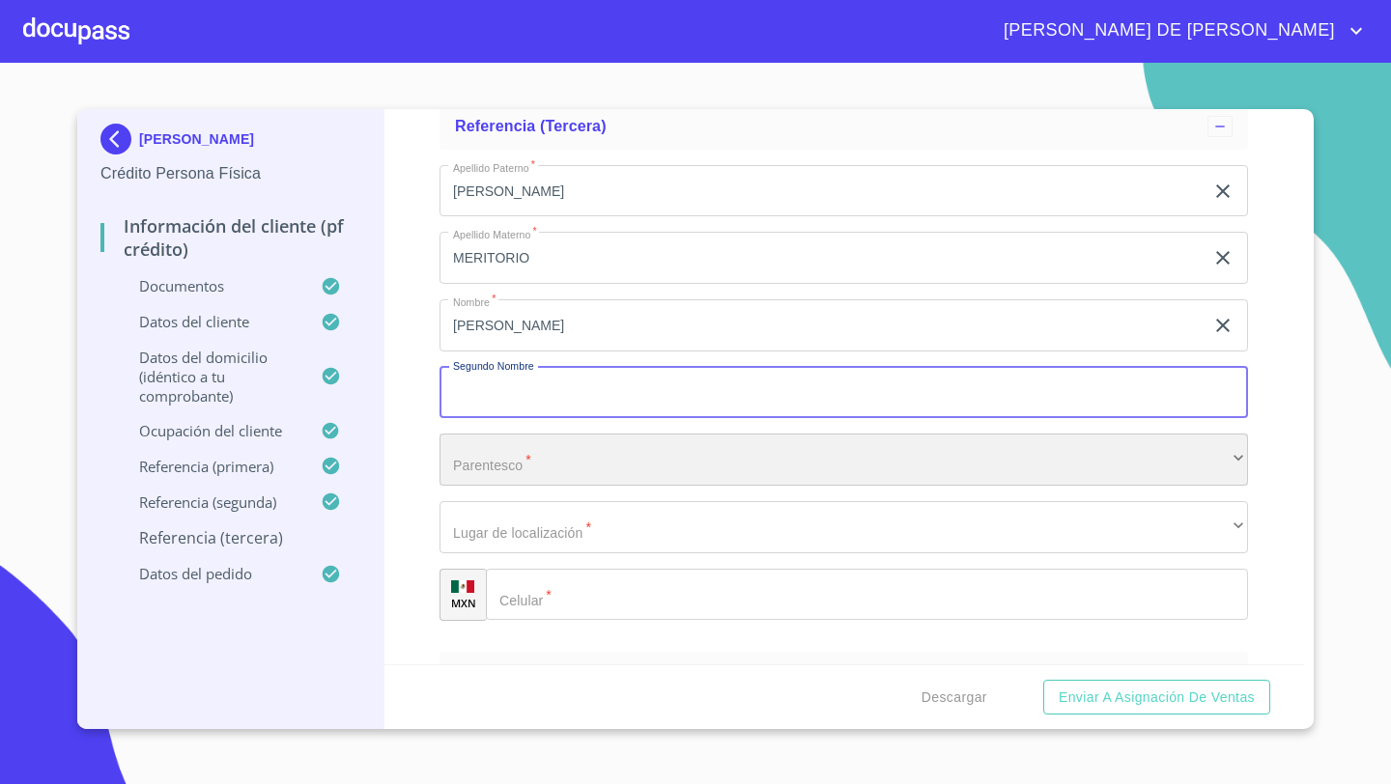
click at [487, 442] on div "​" at bounding box center [844, 460] width 809 height 52
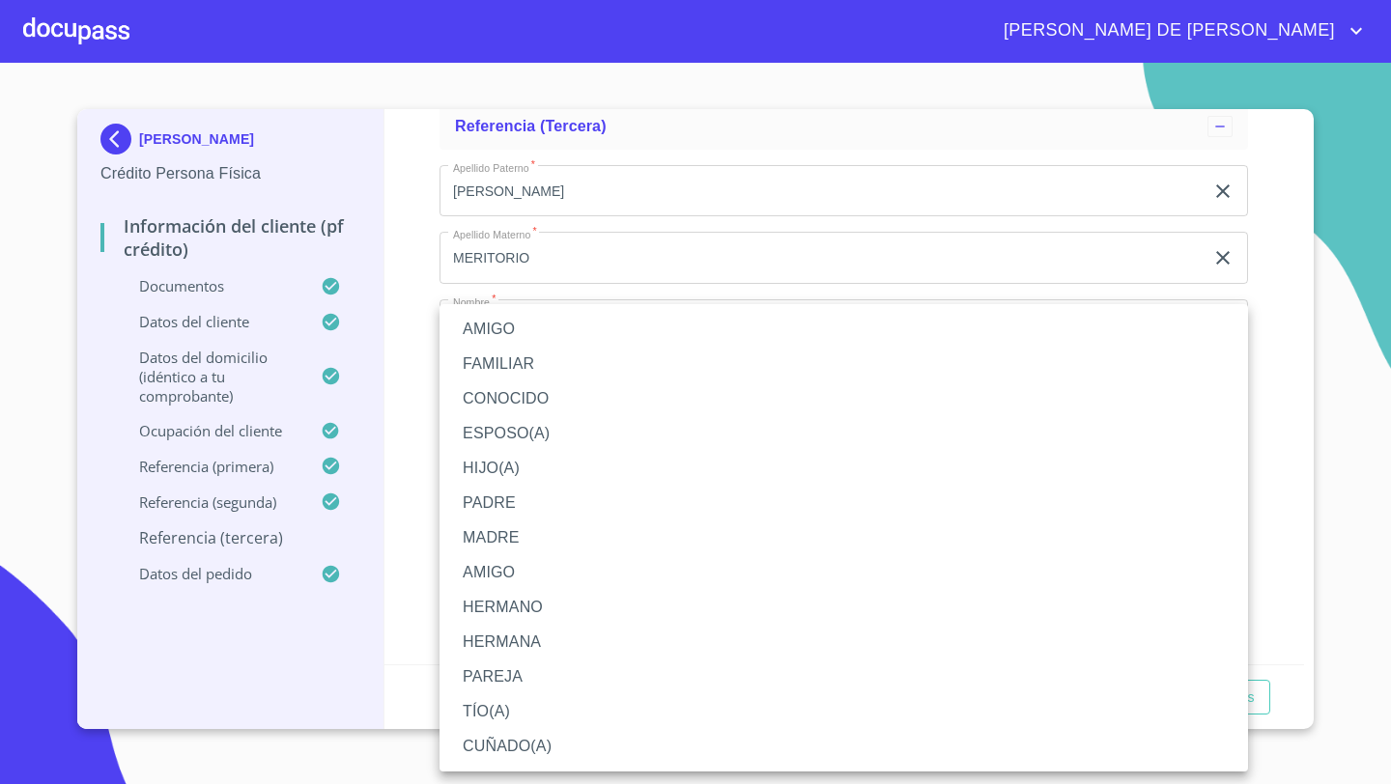
click at [502, 570] on li "AMIGO" at bounding box center [844, 572] width 809 height 35
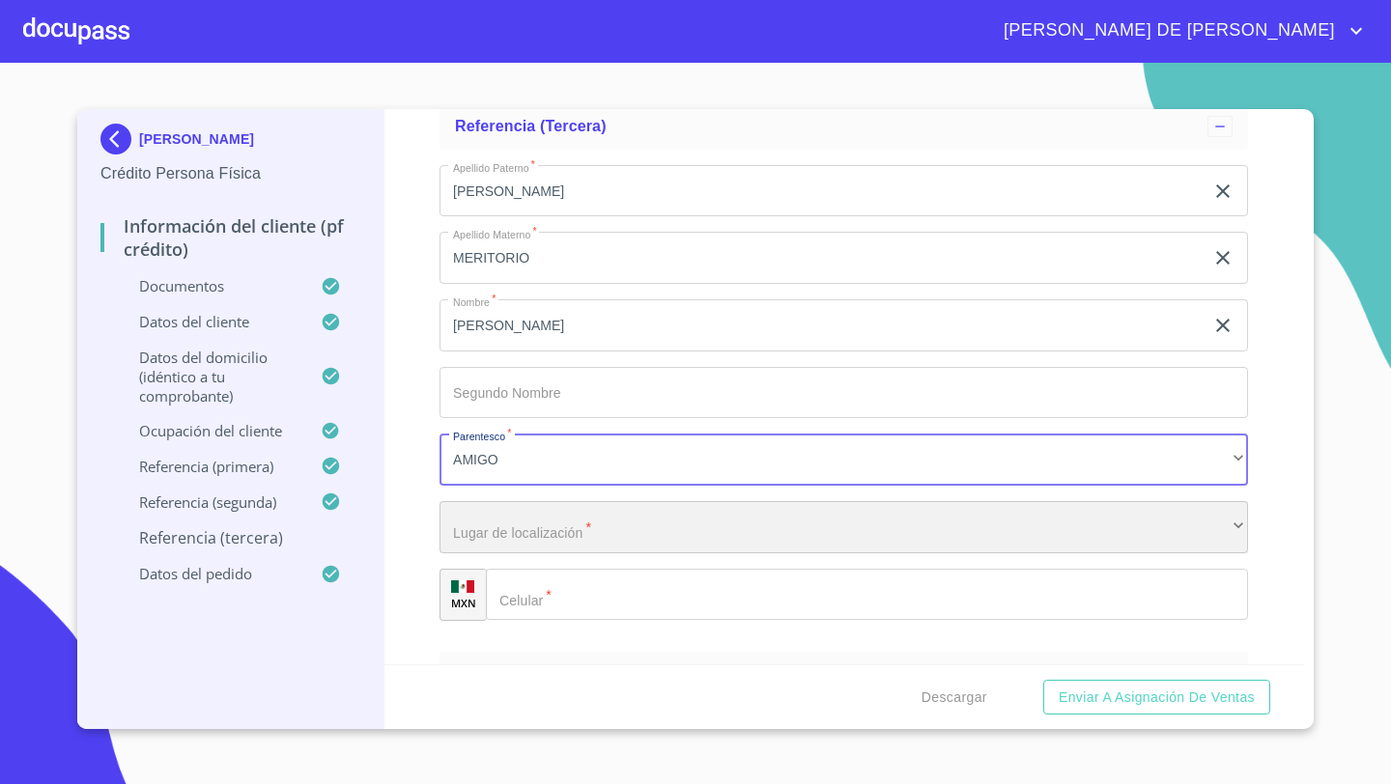
click at [485, 524] on div "​" at bounding box center [844, 527] width 809 height 52
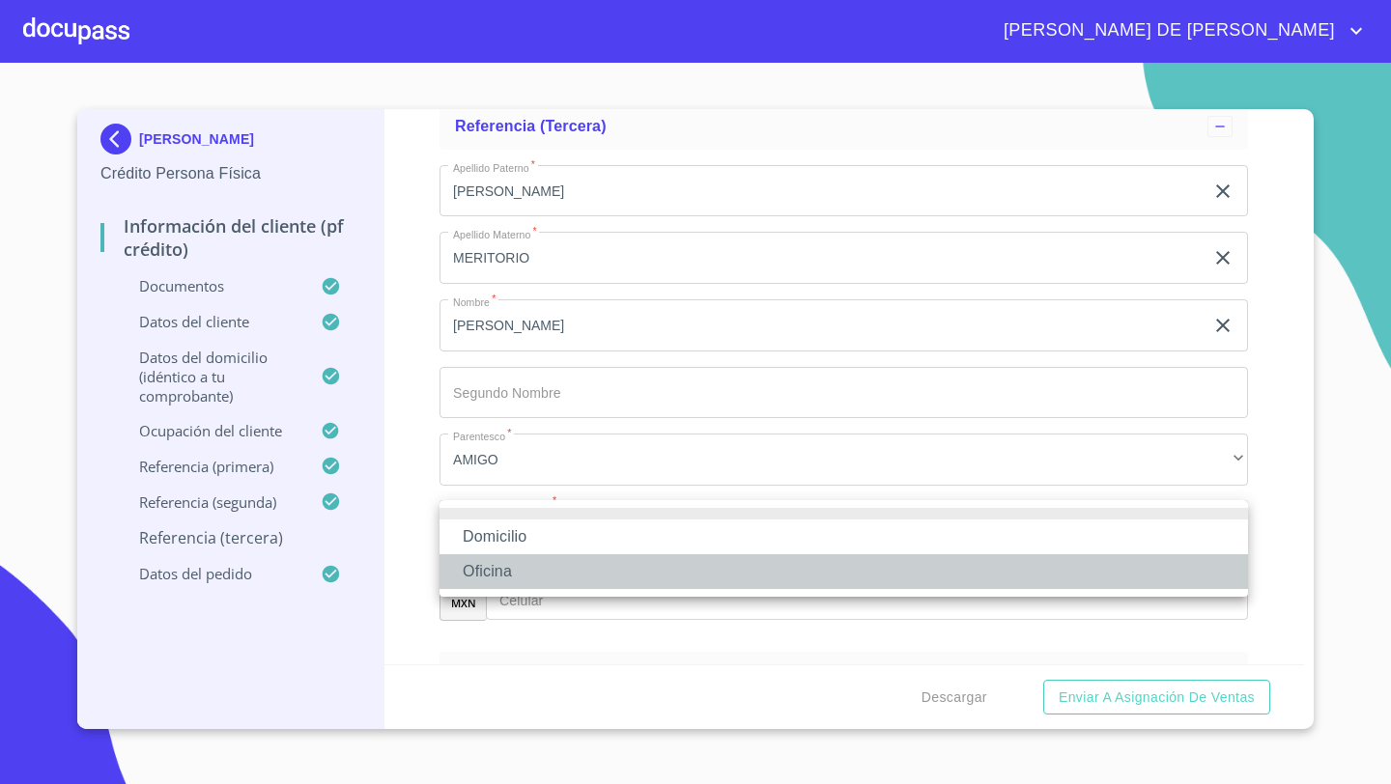
click at [484, 573] on li "Oficina" at bounding box center [844, 572] width 809 height 35
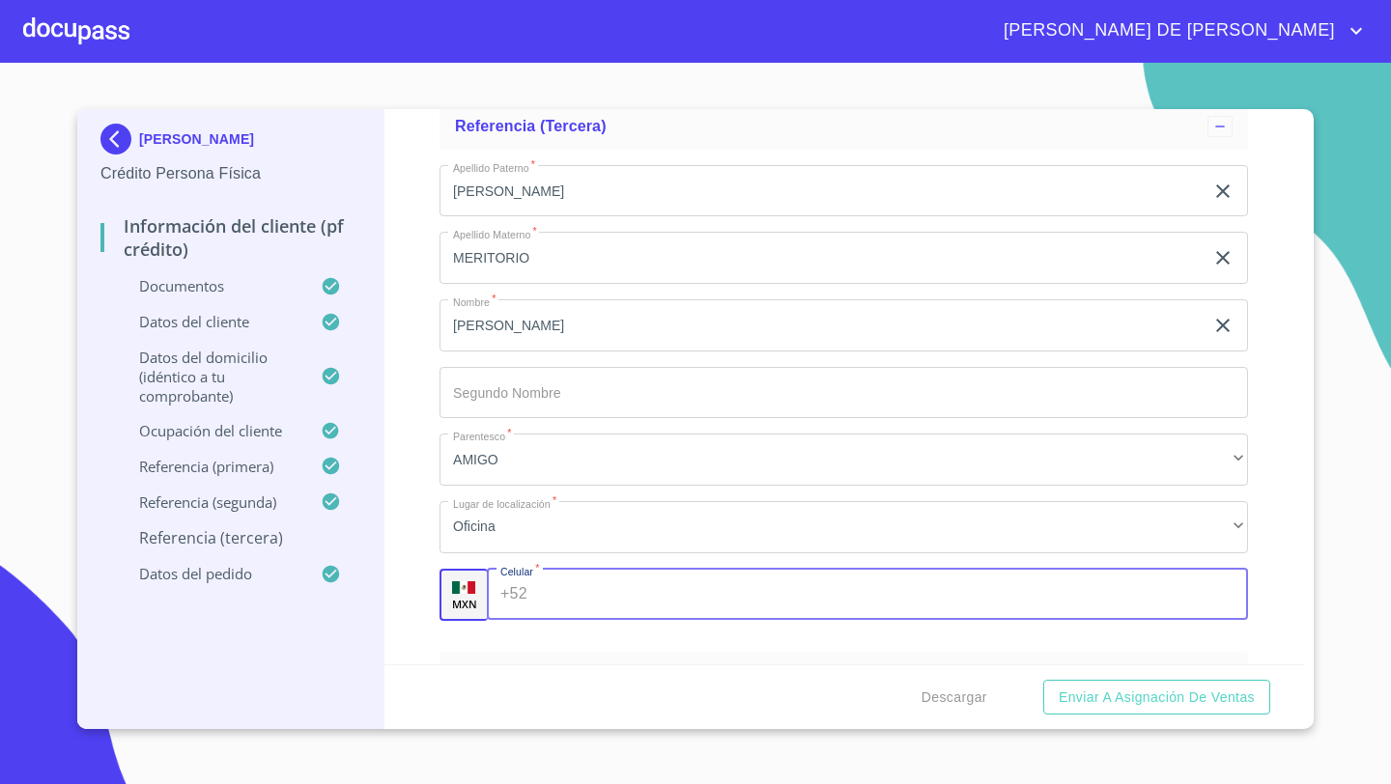
click at [535, 595] on input "Documento de identificación   *" at bounding box center [892, 595] width 714 height 52
type input "[PHONE_NUMBER]"
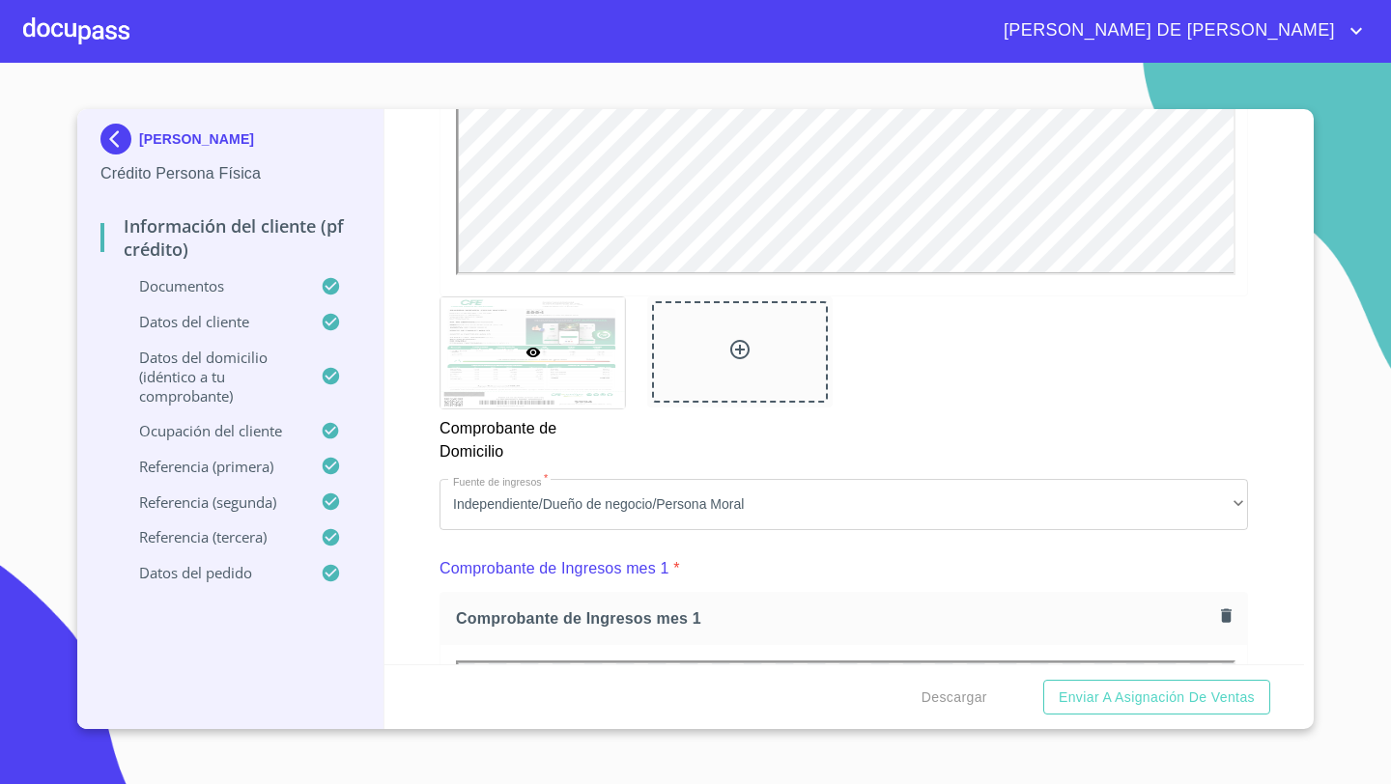
scroll to position [1557, 0]
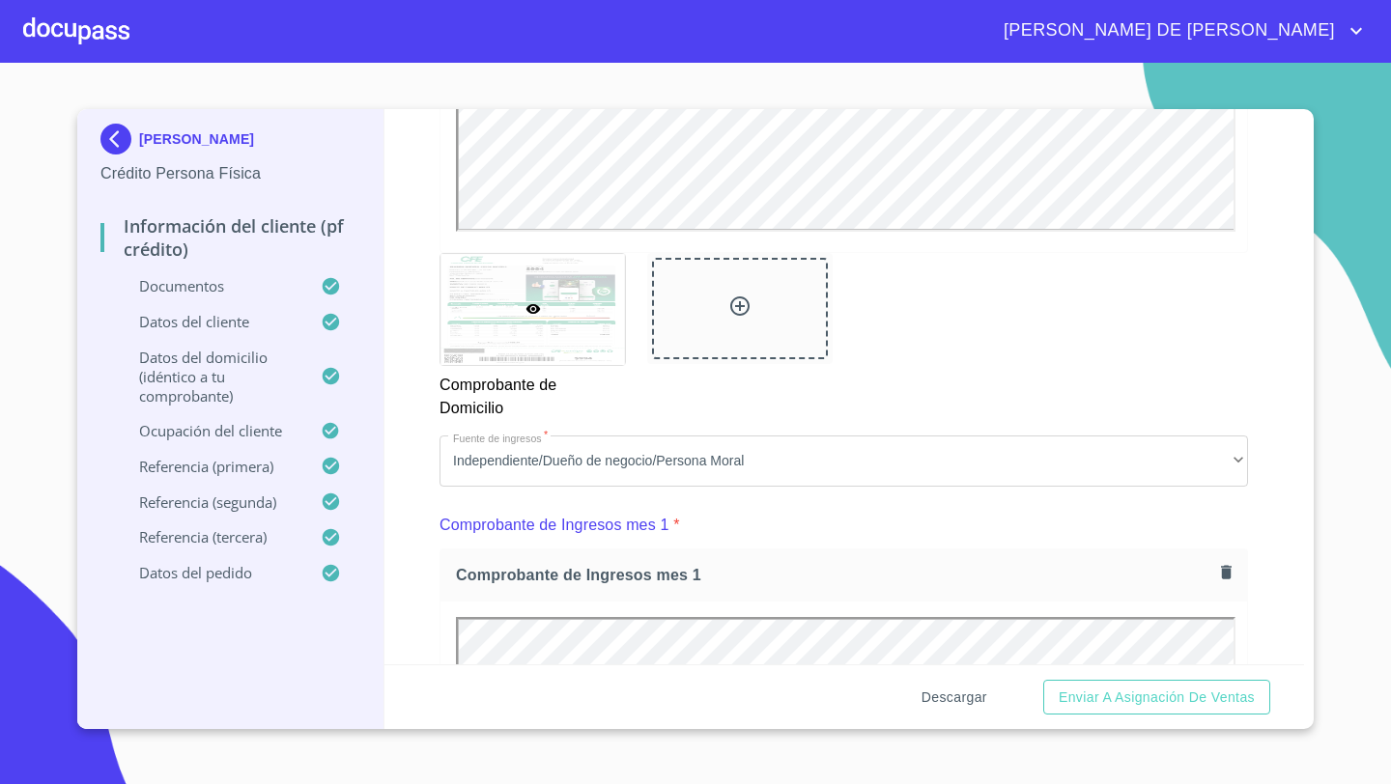
click at [954, 701] on span "Descargar" at bounding box center [955, 698] width 66 height 24
click at [1143, 700] on span "Enviar a Asignación de Ventas" at bounding box center [1157, 698] width 196 height 24
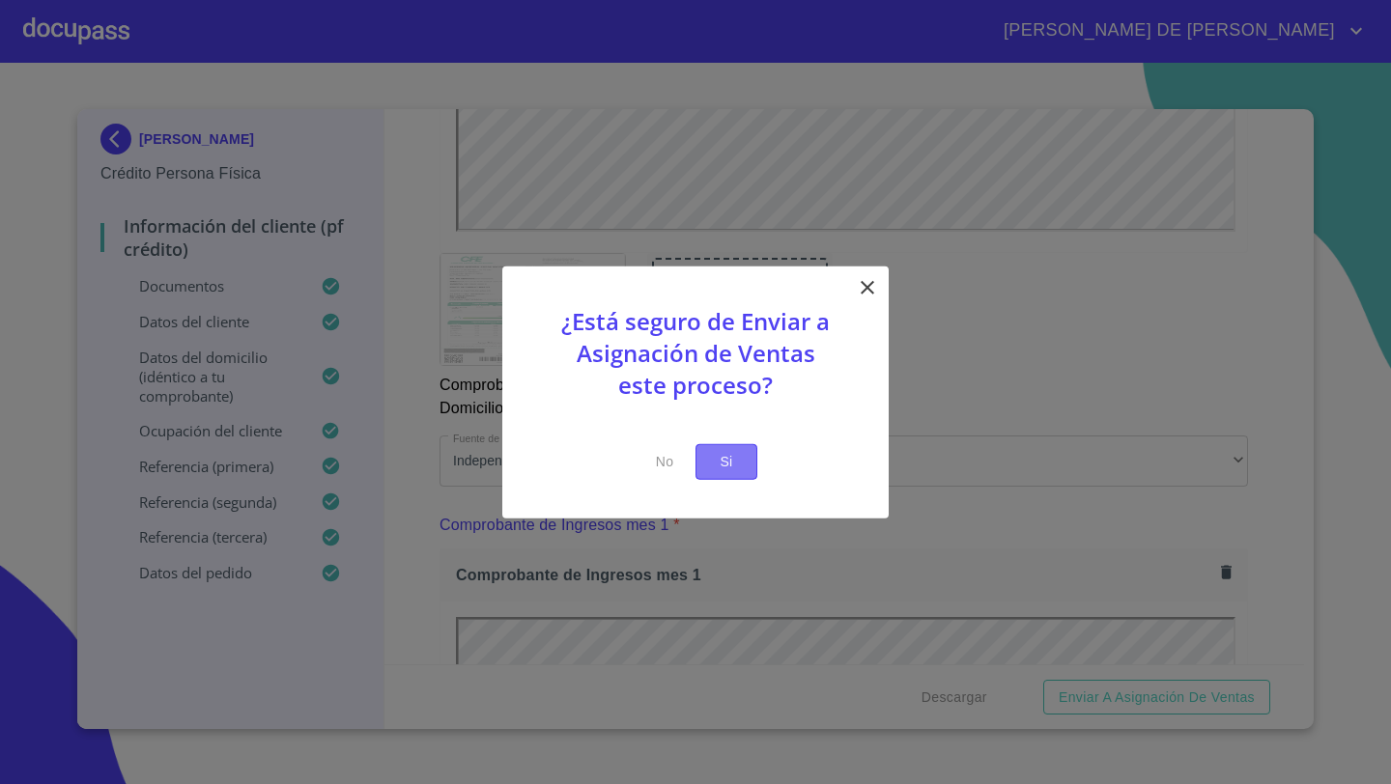
click at [739, 469] on span "Si" at bounding box center [726, 462] width 31 height 24
